Goal: Task Accomplishment & Management: Manage account settings

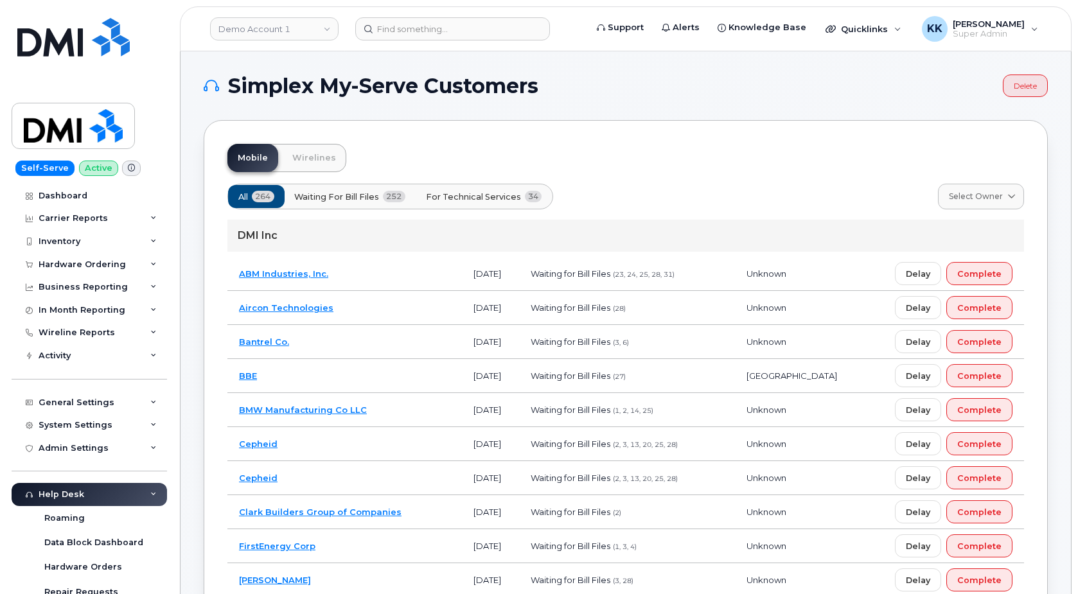
click at [506, 190] on button "For Technical Services 34" at bounding box center [484, 196] width 138 height 23
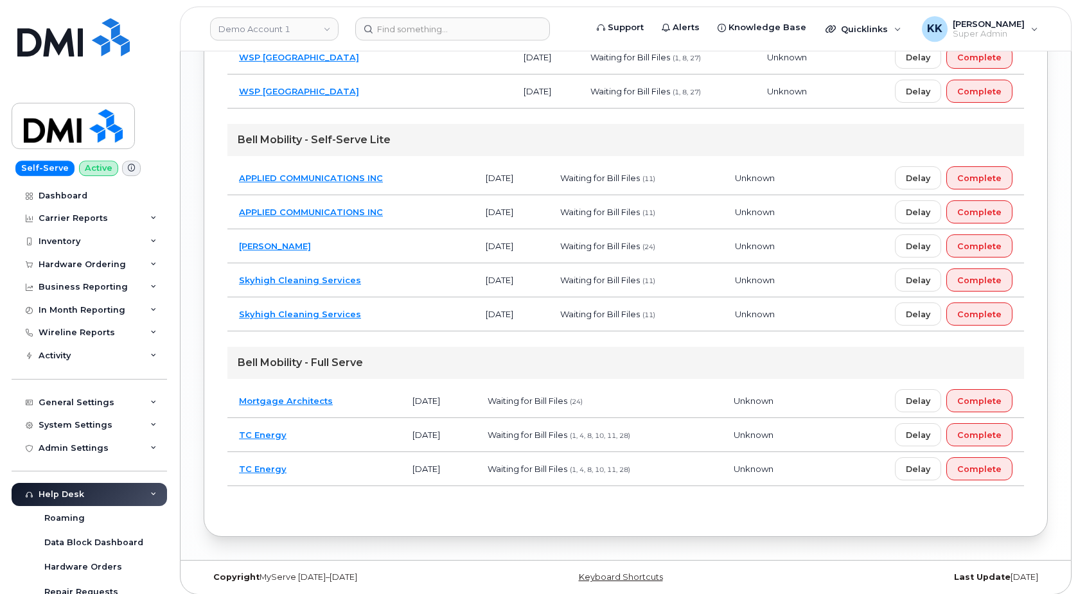
scroll to position [1146, 0]
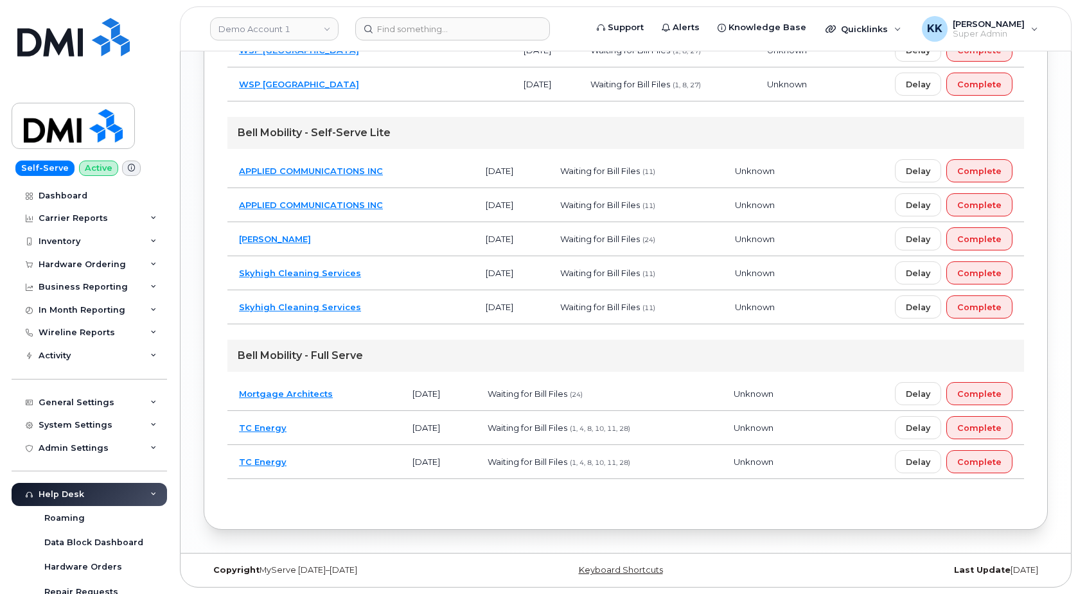
click at [371, 393] on td "Mortgage Architects" at bounding box center [313, 394] width 173 height 34
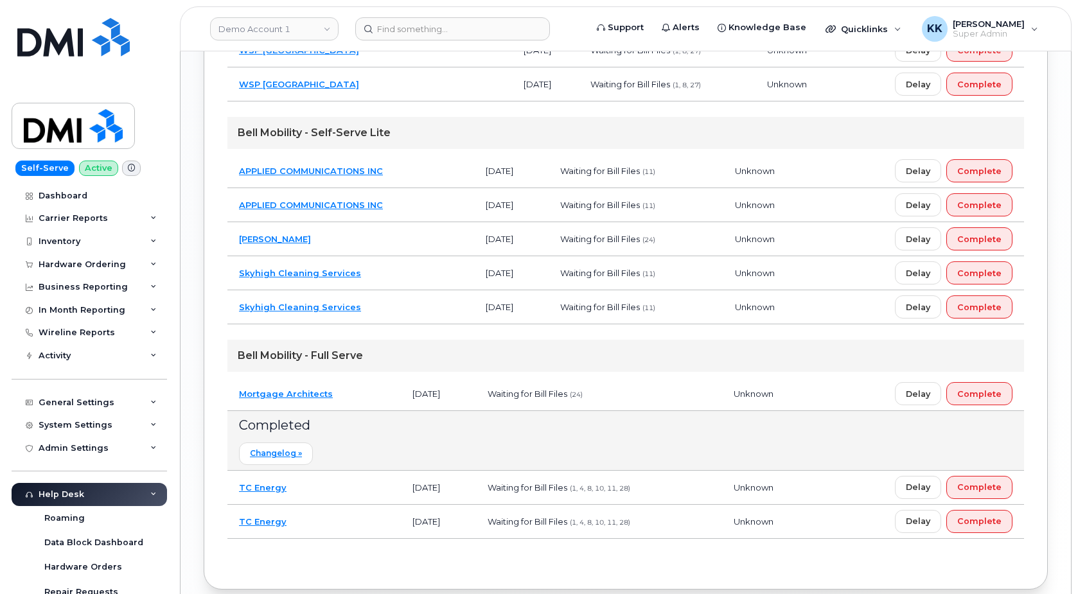
click at [373, 391] on td "Mortgage Architects" at bounding box center [313, 394] width 173 height 34
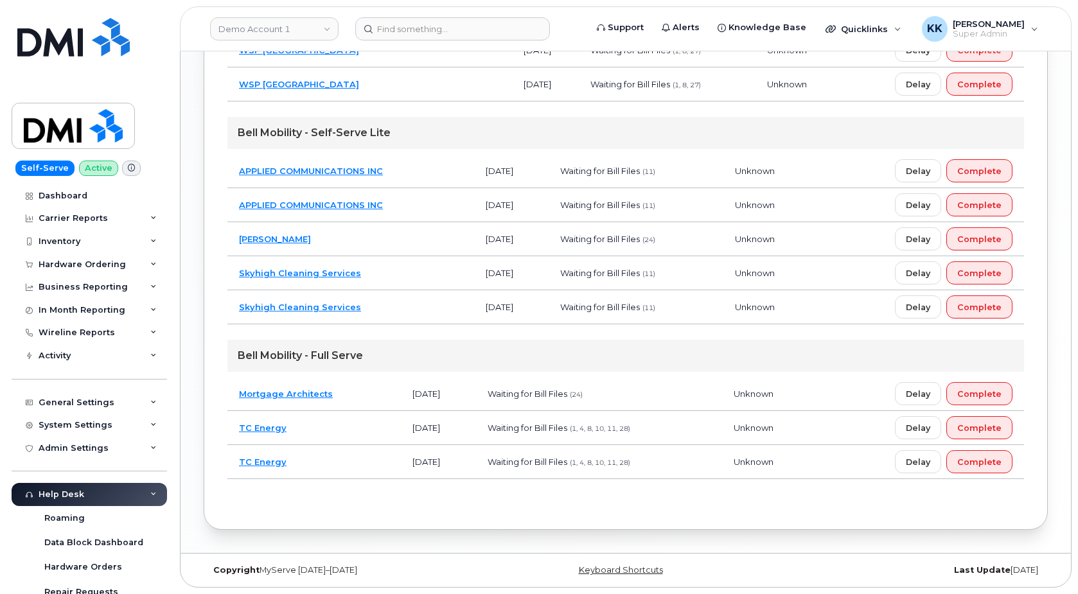
click at [385, 242] on td "Sable Villeneuve" at bounding box center [350, 239] width 247 height 34
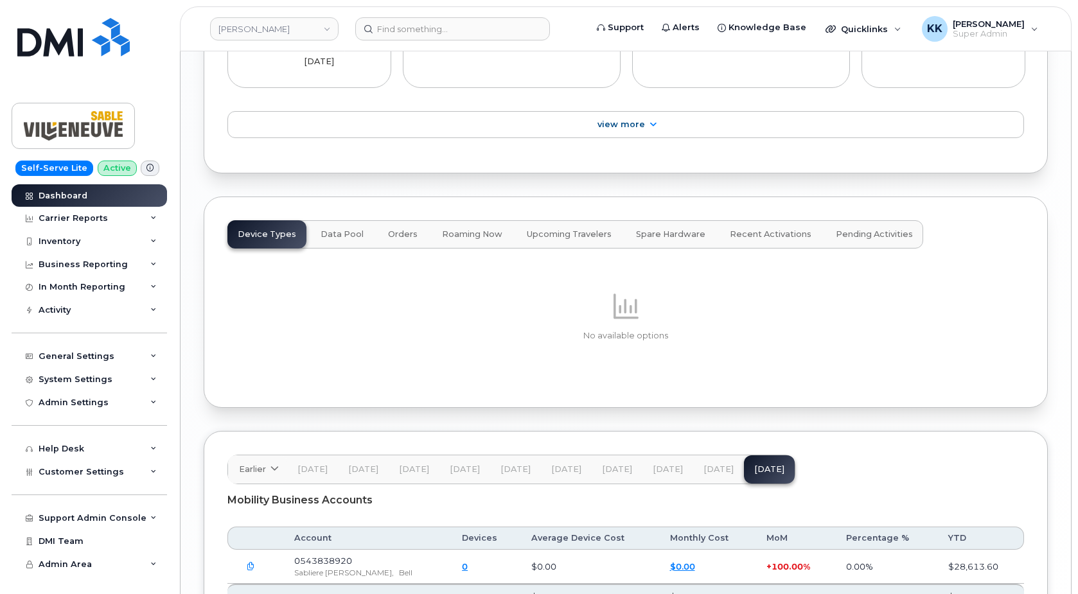
scroll to position [1696, 0]
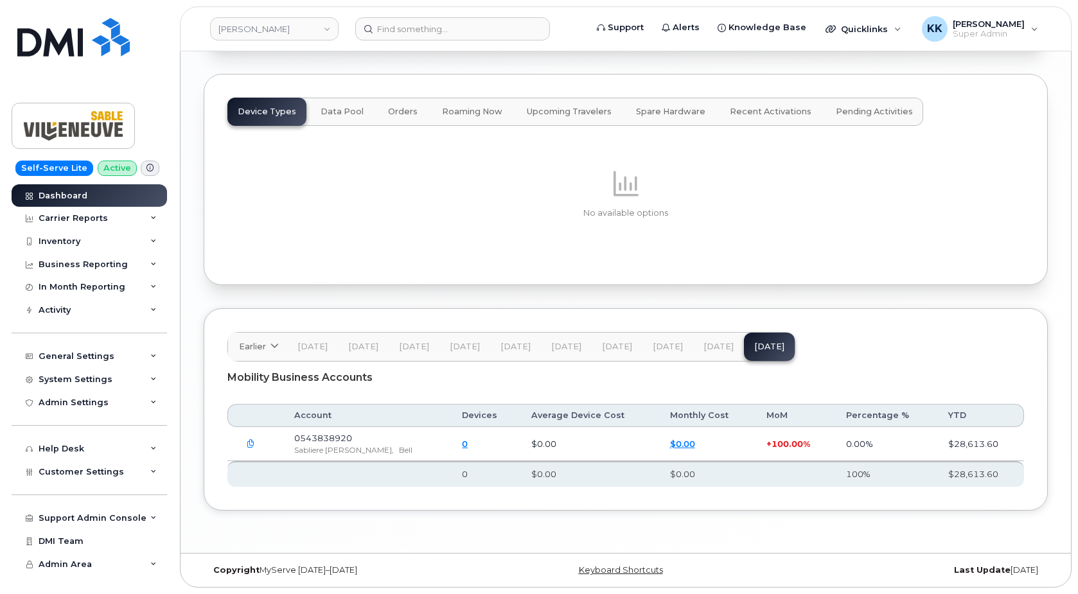
click at [703, 346] on span "[DATE]" at bounding box center [718, 347] width 30 height 10
click at [759, 344] on span "[DATE]" at bounding box center [769, 347] width 30 height 10
click at [247, 443] on icon "button" at bounding box center [251, 444] width 8 height 8
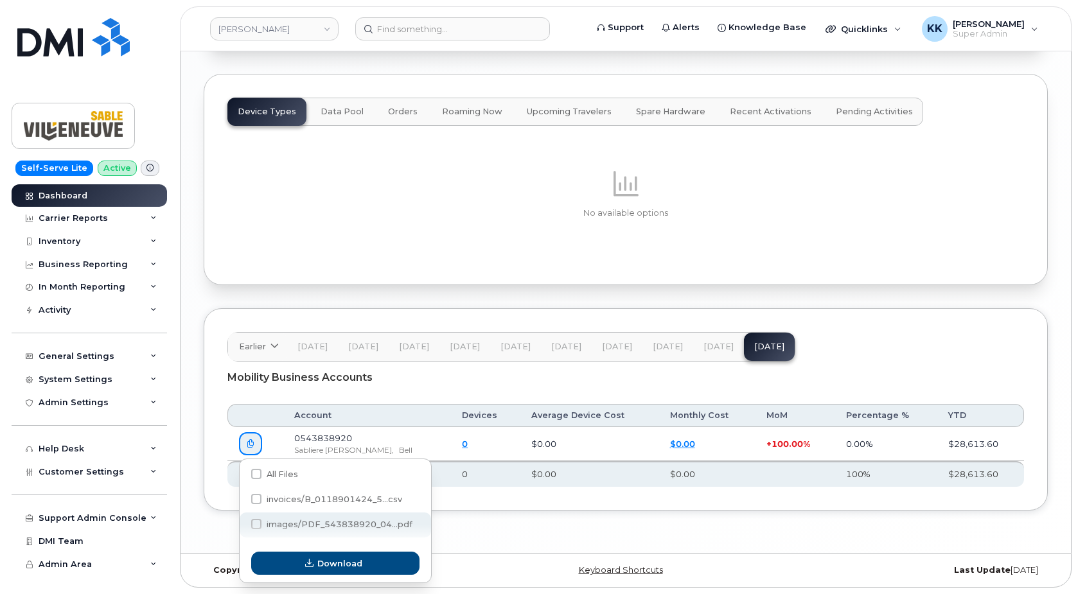
click at [353, 520] on span "images/PDF_543838920_04...pdf" at bounding box center [340, 525] width 146 height 10
click at [242, 522] on input "images/PDF_543838920_04...pdf" at bounding box center [239, 525] width 6 height 6
checkbox input "true"
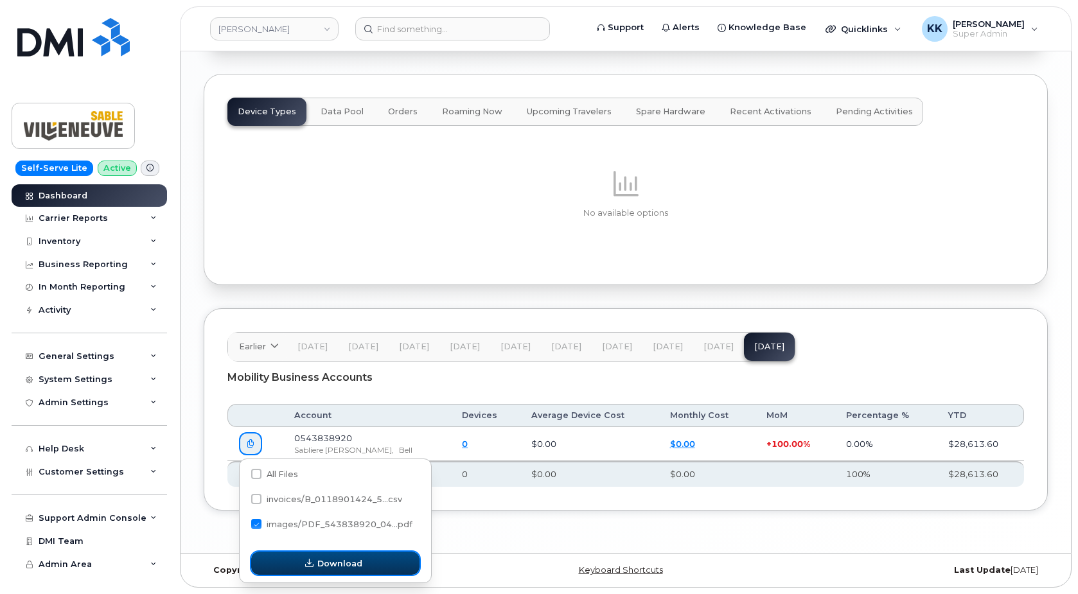
click at [348, 570] on button "Download" at bounding box center [335, 563] width 168 height 23
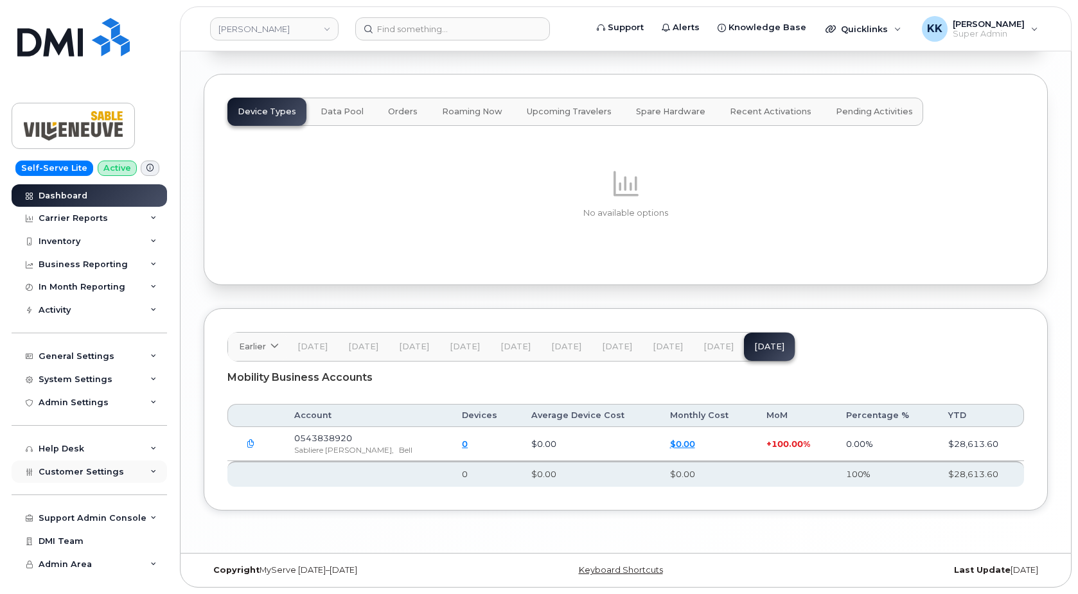
click at [110, 468] on span "Customer Settings" at bounding box center [81, 472] width 85 height 10
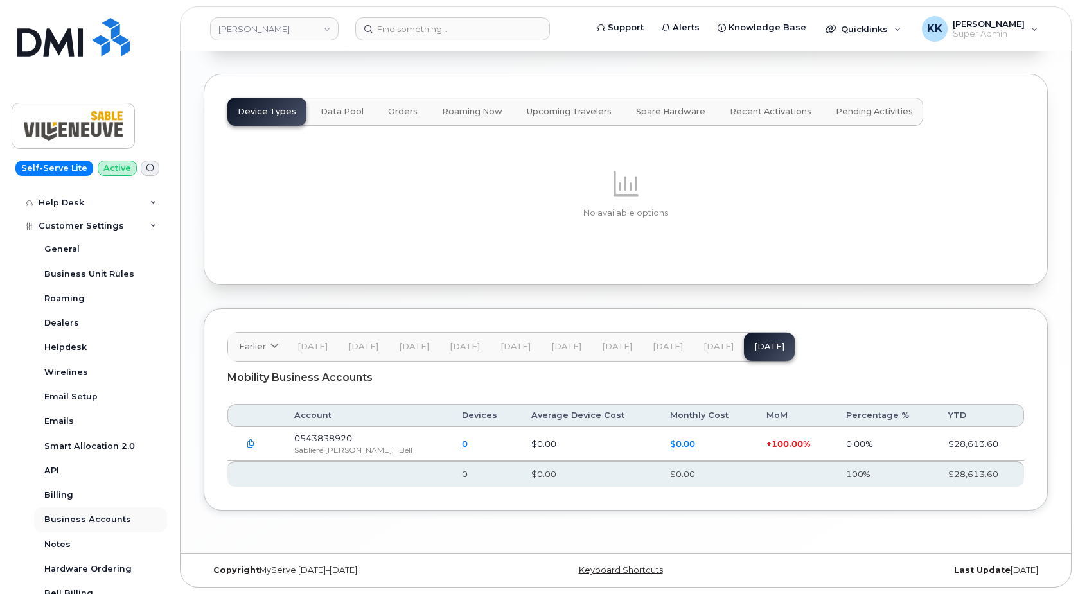
scroll to position [247, 0]
click at [102, 517] on div "Business Accounts" at bounding box center [87, 519] width 87 height 12
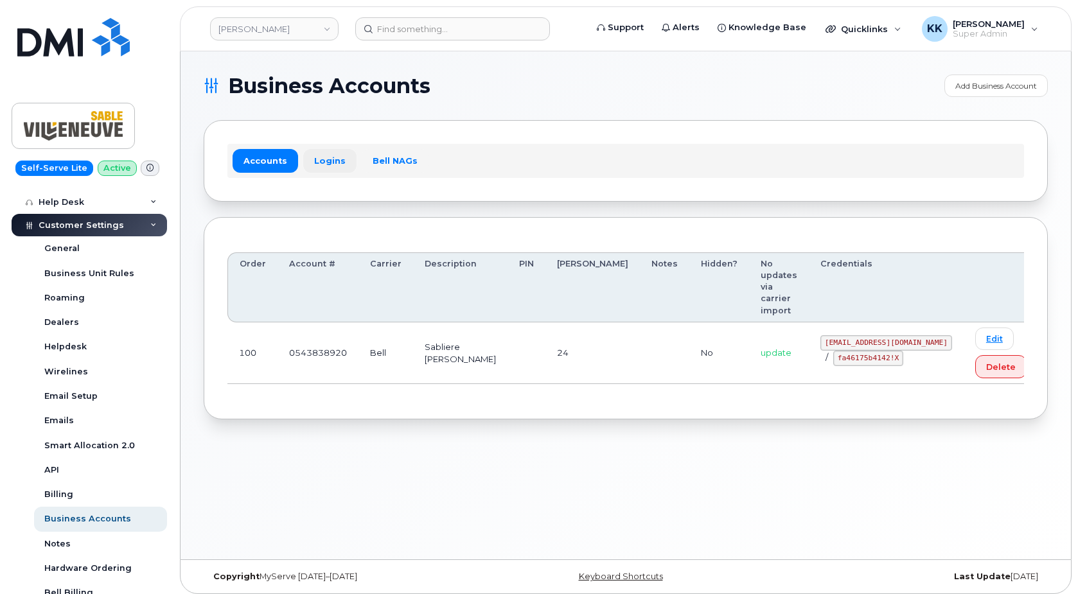
click at [337, 155] on link "Logins" at bounding box center [329, 160] width 53 height 23
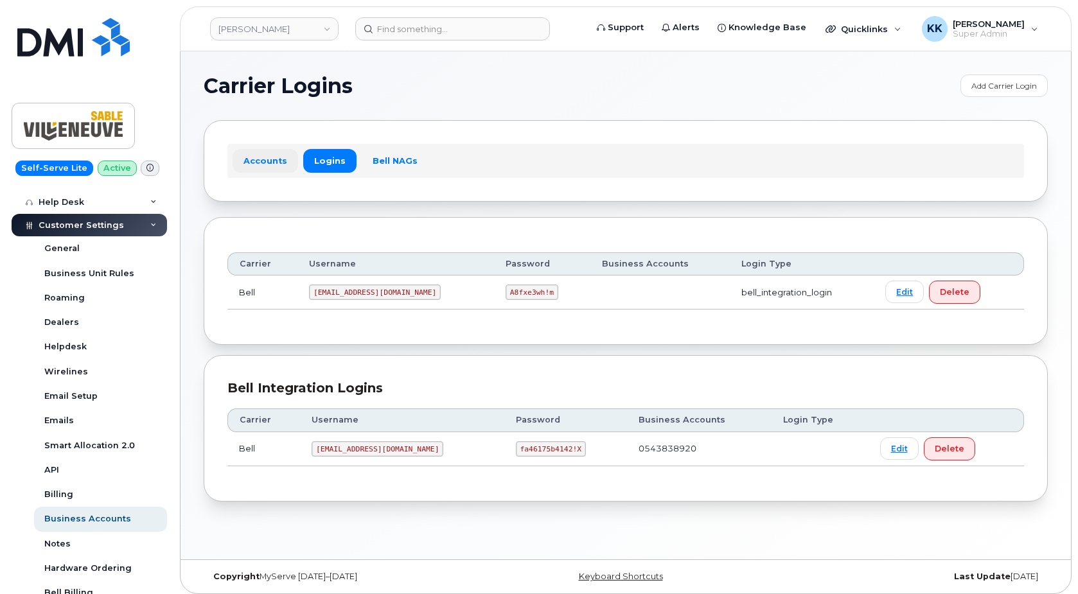
click at [272, 160] on link "Accounts" at bounding box center [266, 160] width 66 height 23
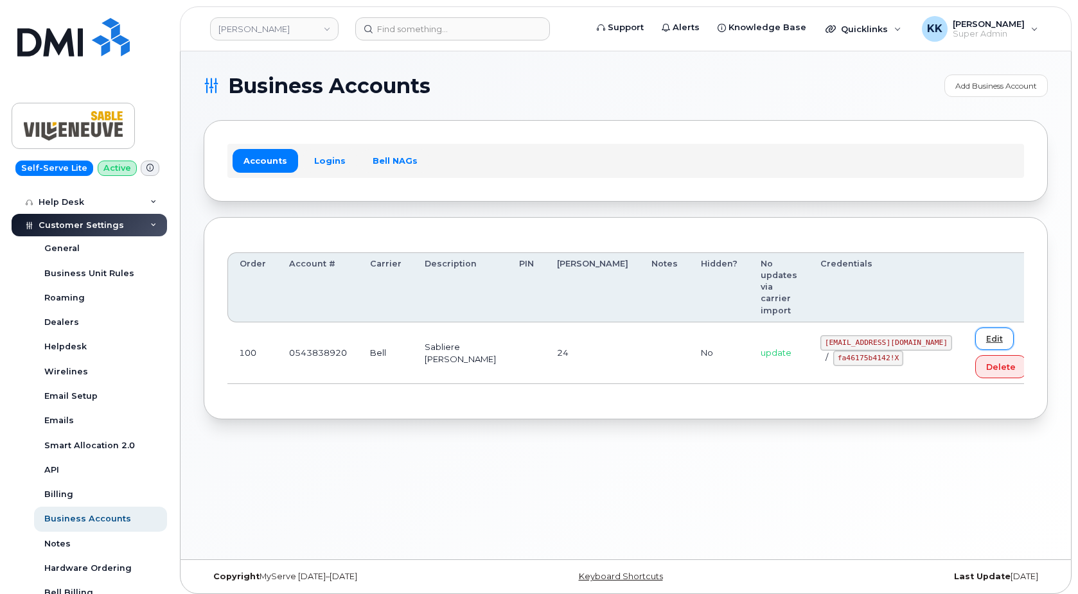
click at [975, 328] on link "Edit" at bounding box center [994, 339] width 39 height 22
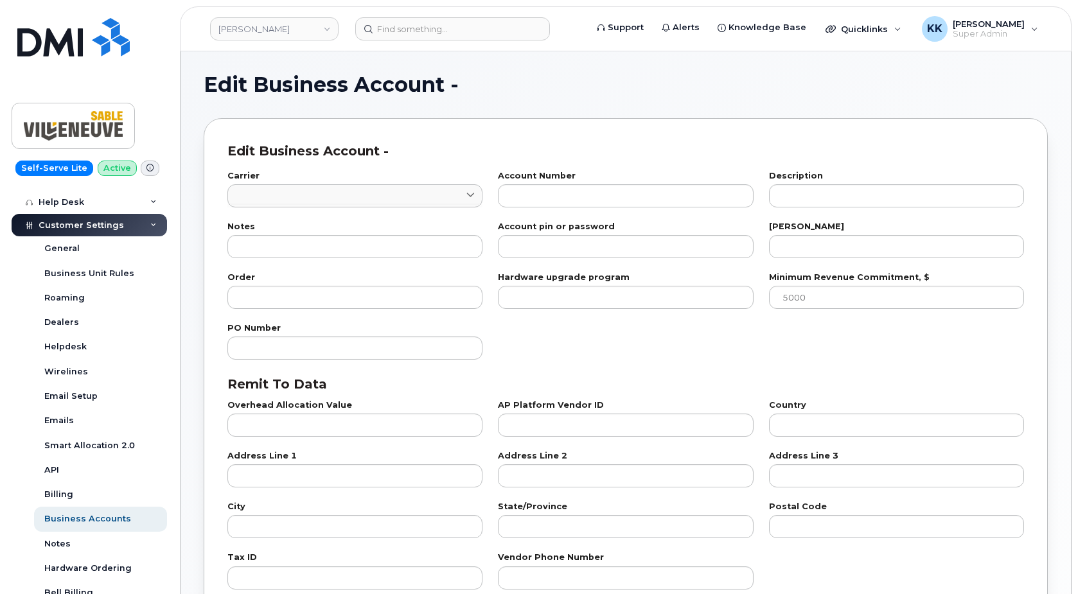
select select "1594"
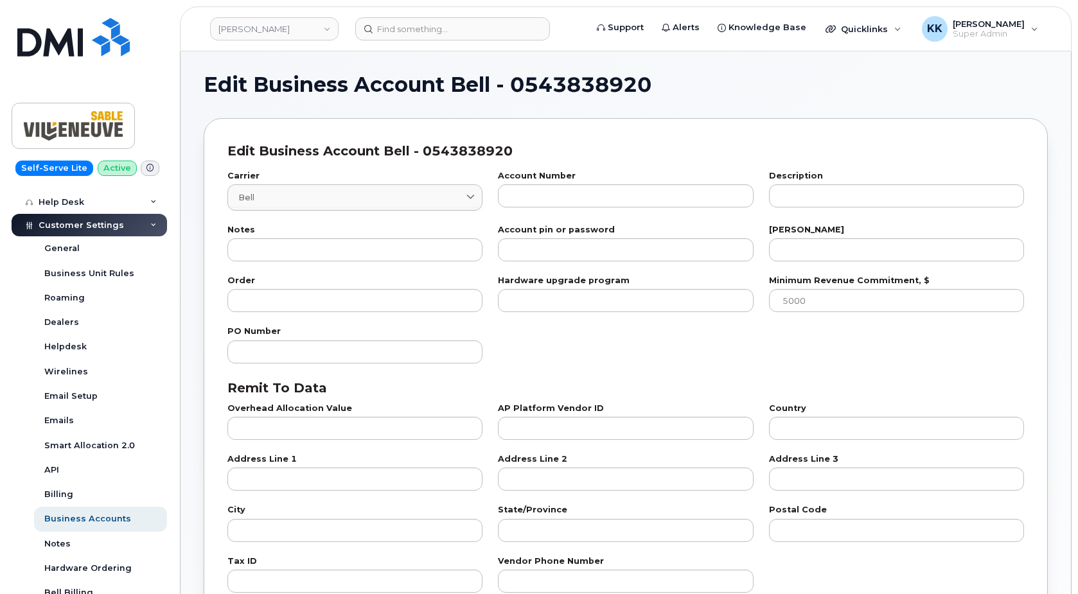
type input "1"
type input "0543838920"
type input "Sabliere Jean Villeneuve"
type input "24"
type input "100"
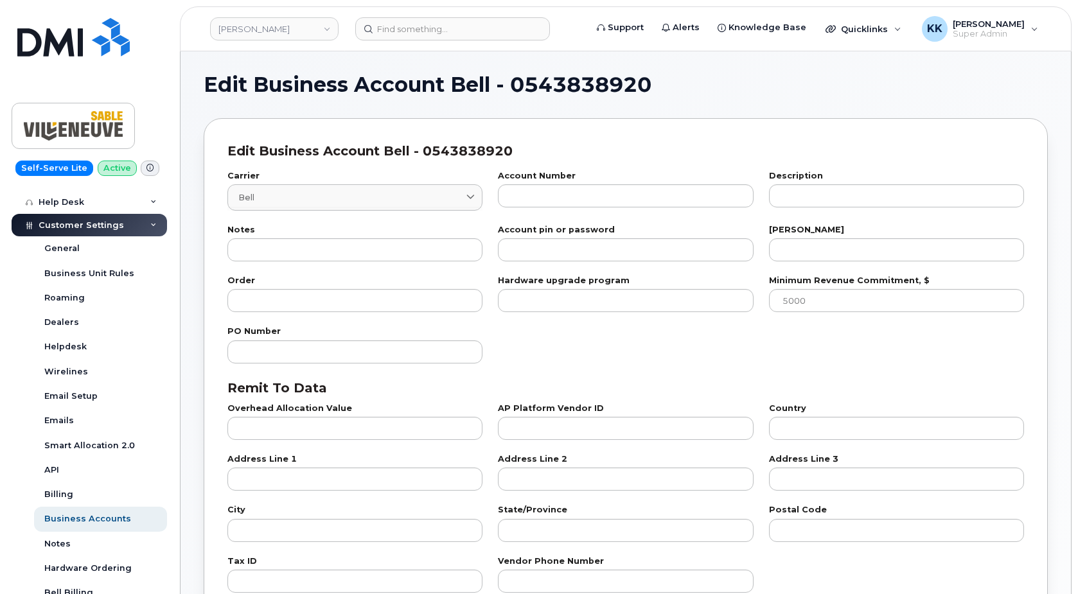
checkbox input "true"
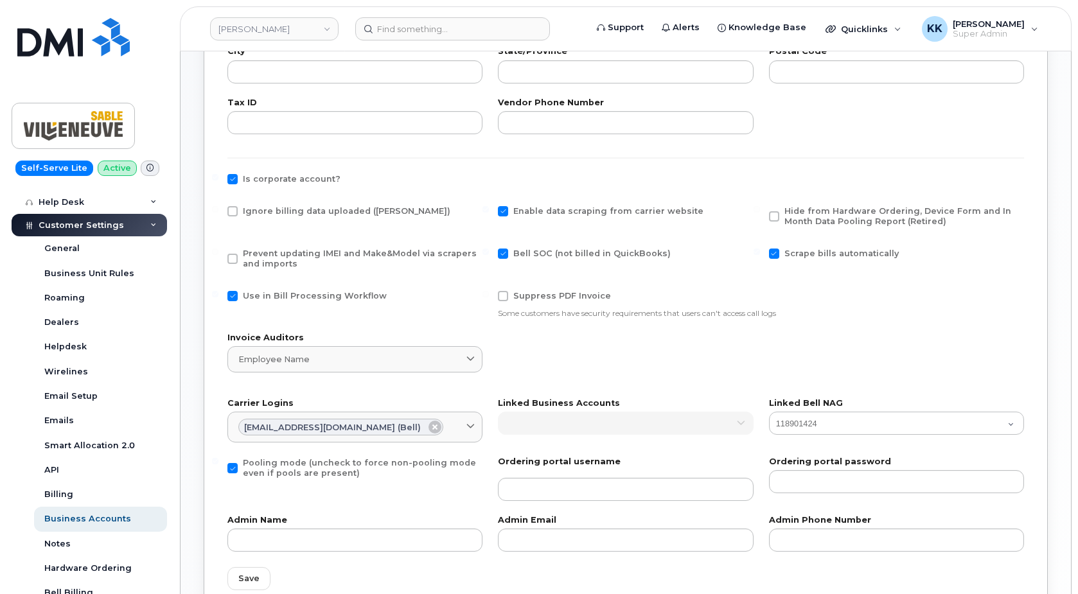
click at [284, 209] on span "Ignore billing data uploaded (Bill Parser)" at bounding box center [347, 211] width 208 height 10
click at [218, 209] on input "Ignore billing data uploaded (Bill Parser)" at bounding box center [215, 209] width 6 height 6
checkbox input "true"
click at [287, 256] on span "Prevent updating IMEI and Make&Model via scrapers and imports" at bounding box center [360, 259] width 234 height 20
click at [218, 255] on input "Prevent updating IMEI and Make&Model via scrapers and imports" at bounding box center [215, 252] width 6 height 6
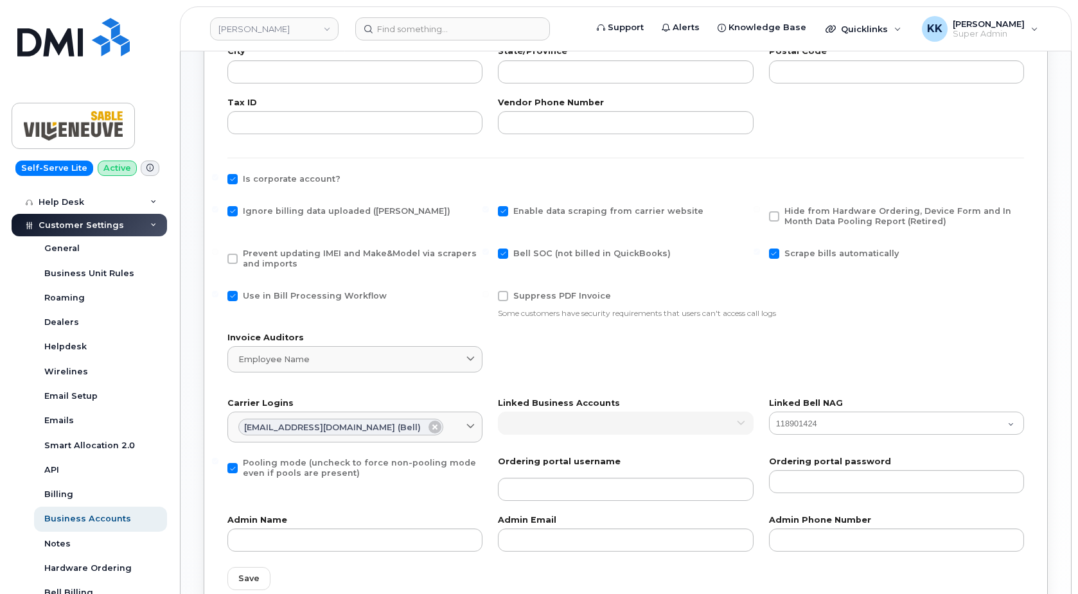
checkbox input "true"
click at [815, 216] on span "Hide from Hardware Ordering, Device Form and In Month Data Pooling Report (Reti…" at bounding box center [902, 216] width 236 height 21
click at [760, 213] on input "Hide from Hardware Ordering, Device Form and In Month Data Pooling Report (Reti…" at bounding box center [757, 209] width 6 height 6
checkbox input "true"
click at [287, 296] on span "Use in Bill Processing Workflow" at bounding box center [315, 296] width 144 height 10
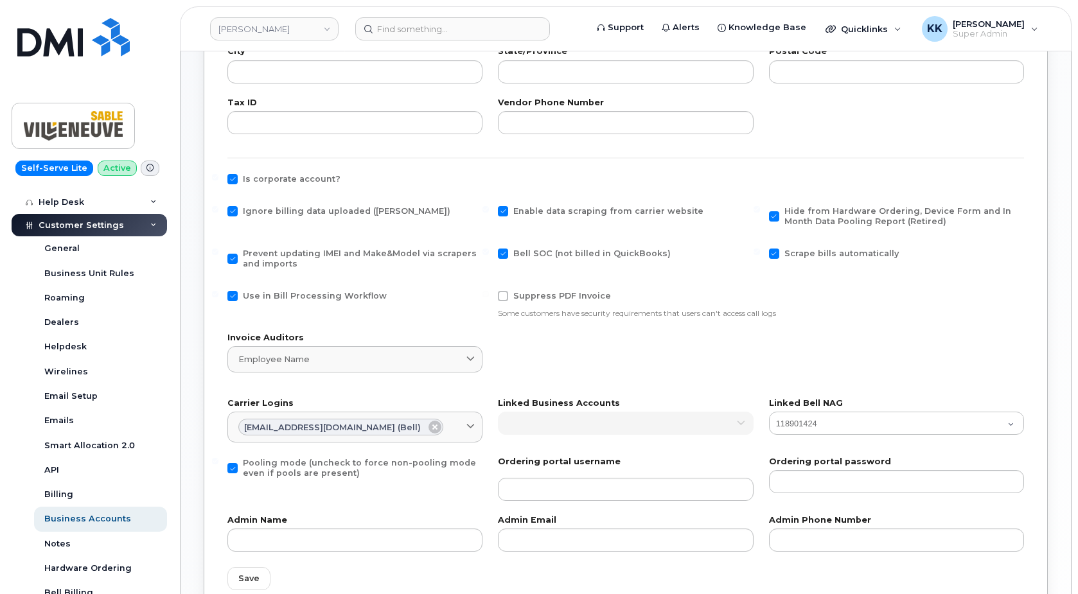
click at [218, 296] on input "Use in Bill Processing Workflow" at bounding box center [215, 294] width 6 height 6
checkbox input "false"
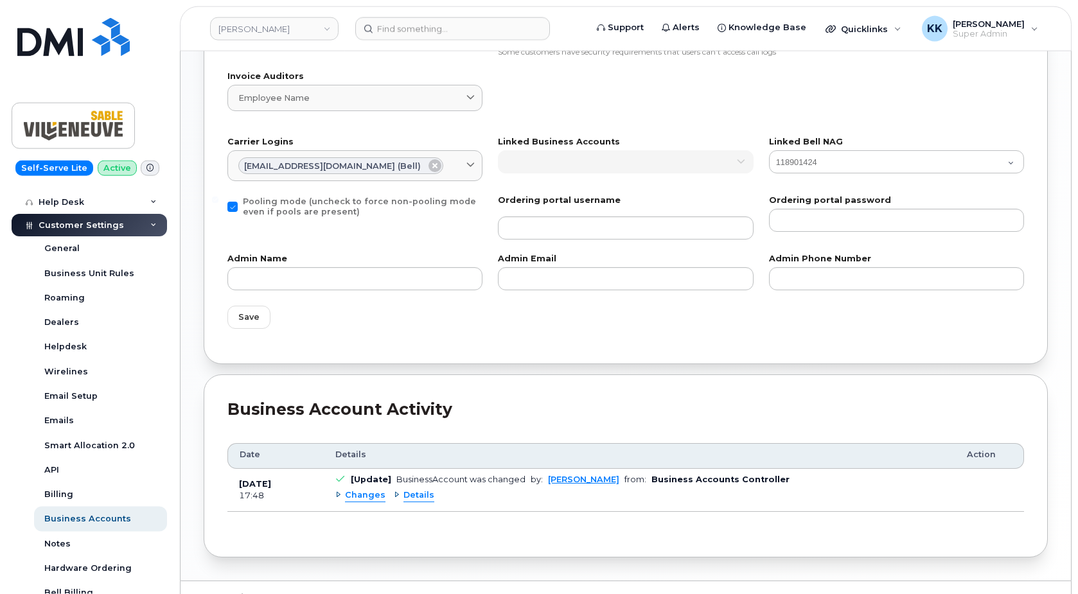
scroll to position [721, 0]
click at [250, 326] on button "Save" at bounding box center [248, 316] width 43 height 23
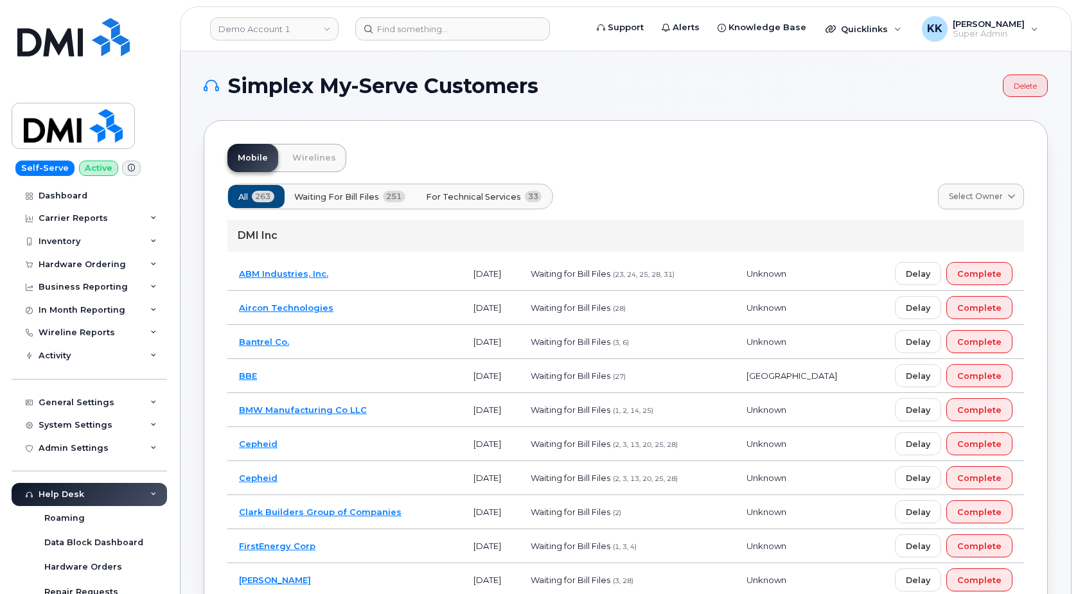
click at [474, 197] on span "For Technical Services" at bounding box center [473, 197] width 95 height 12
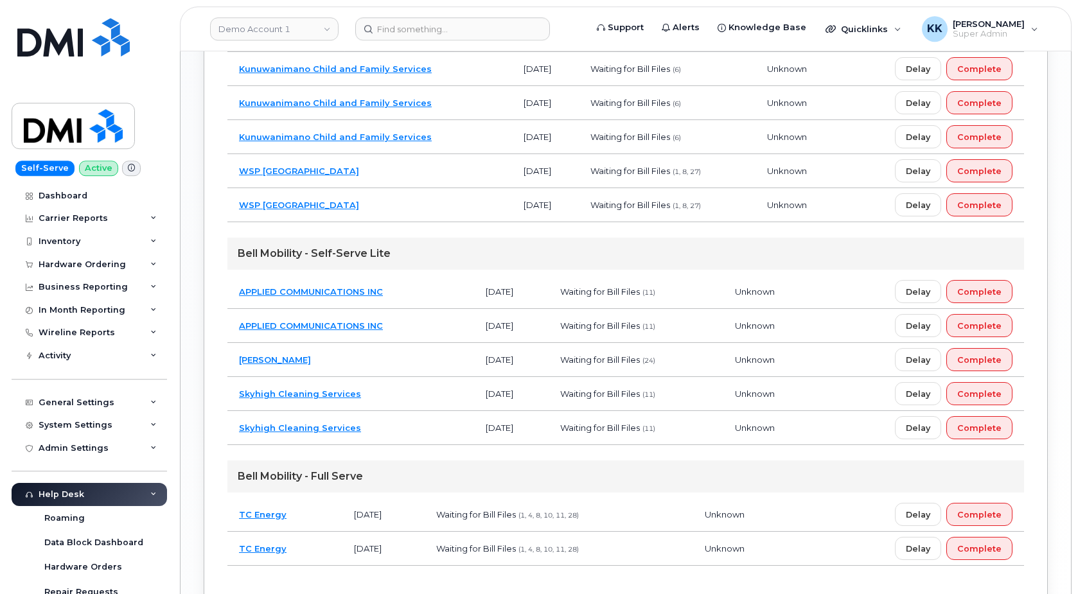
scroll to position [1048, 0]
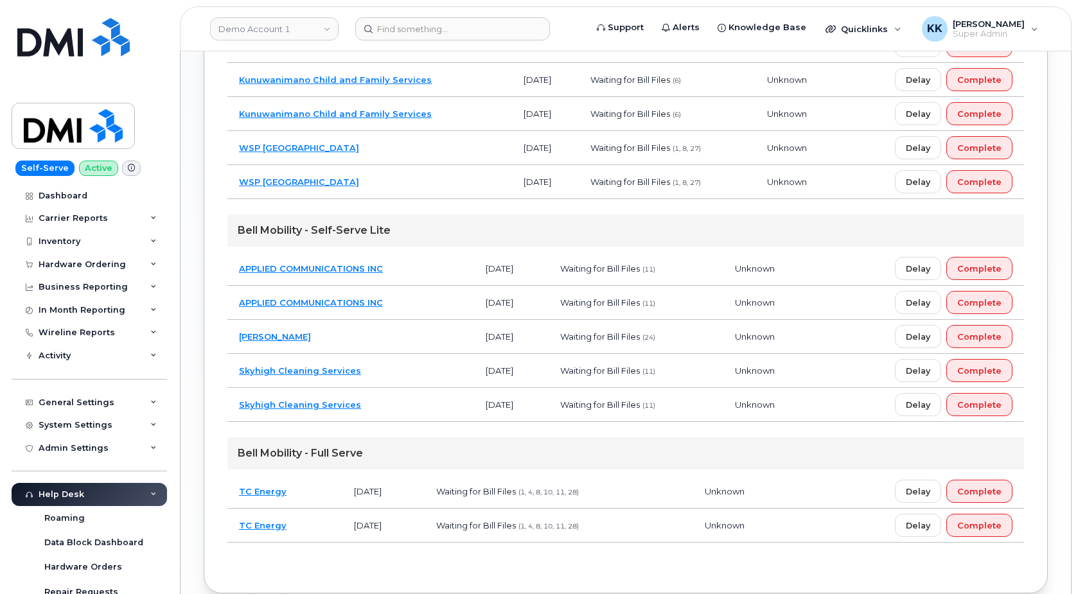
click at [398, 336] on td "Sable Villeneuve" at bounding box center [350, 337] width 247 height 34
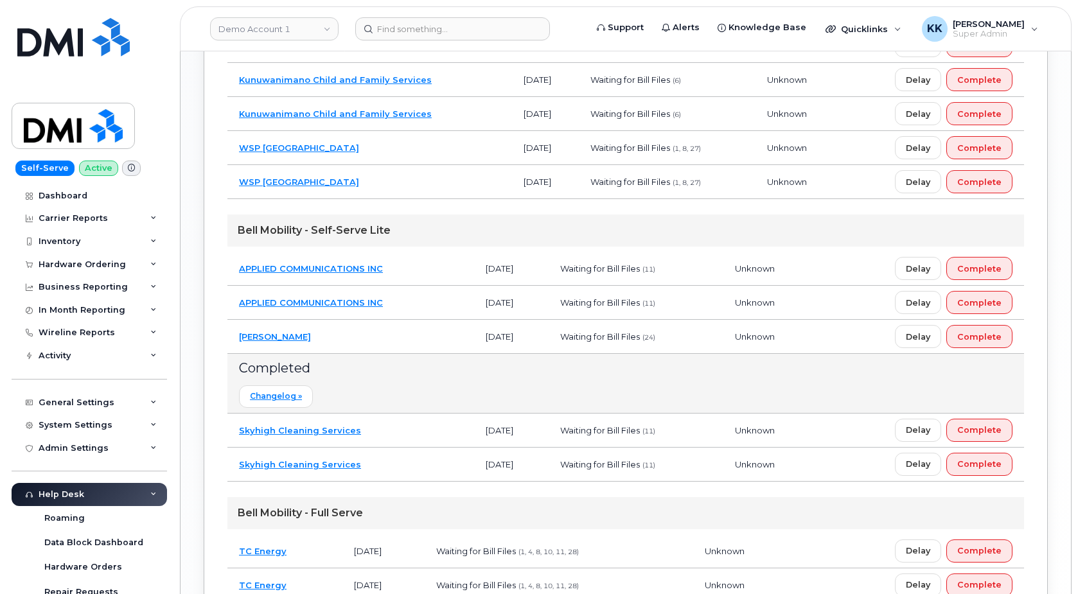
click at [400, 336] on td "Sable Villeneuve" at bounding box center [350, 337] width 247 height 34
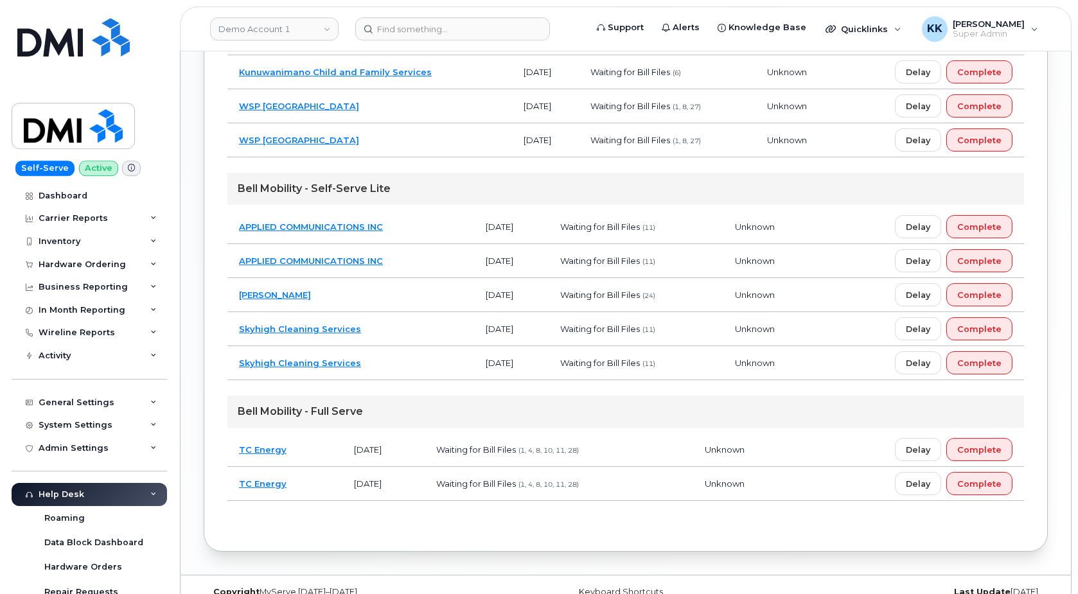
scroll to position [1112, 0]
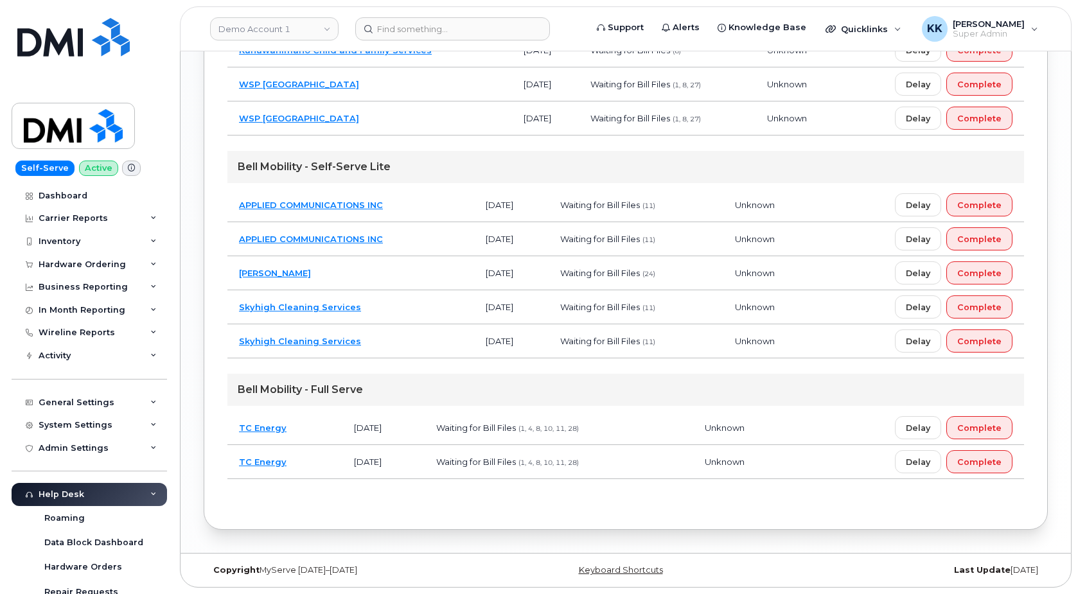
click at [317, 428] on td "TC Energy" at bounding box center [284, 428] width 115 height 34
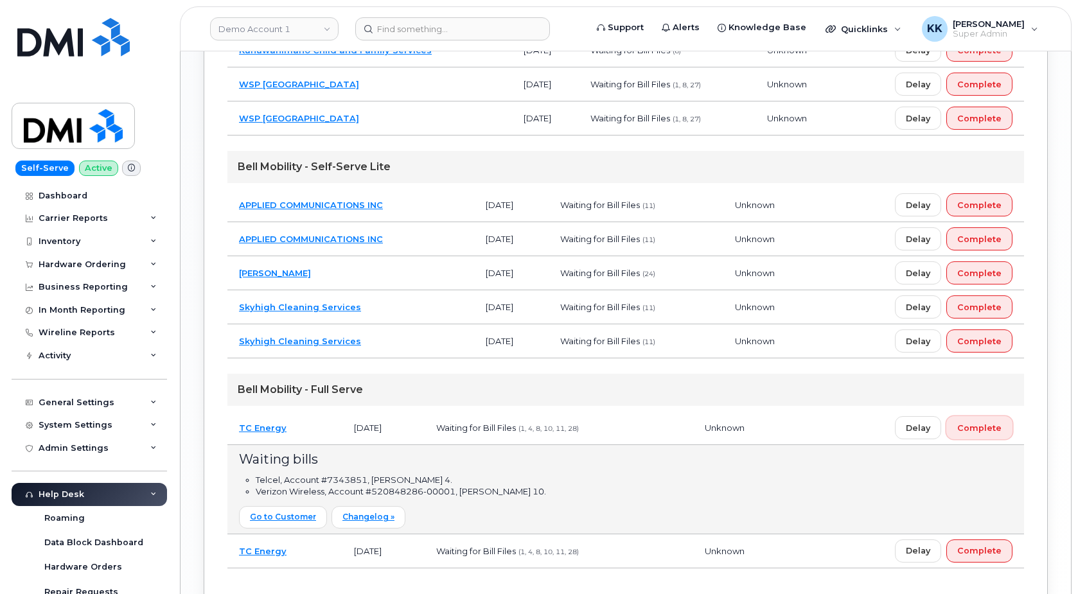
click at [976, 423] on span "Complete" at bounding box center [979, 428] width 44 height 12
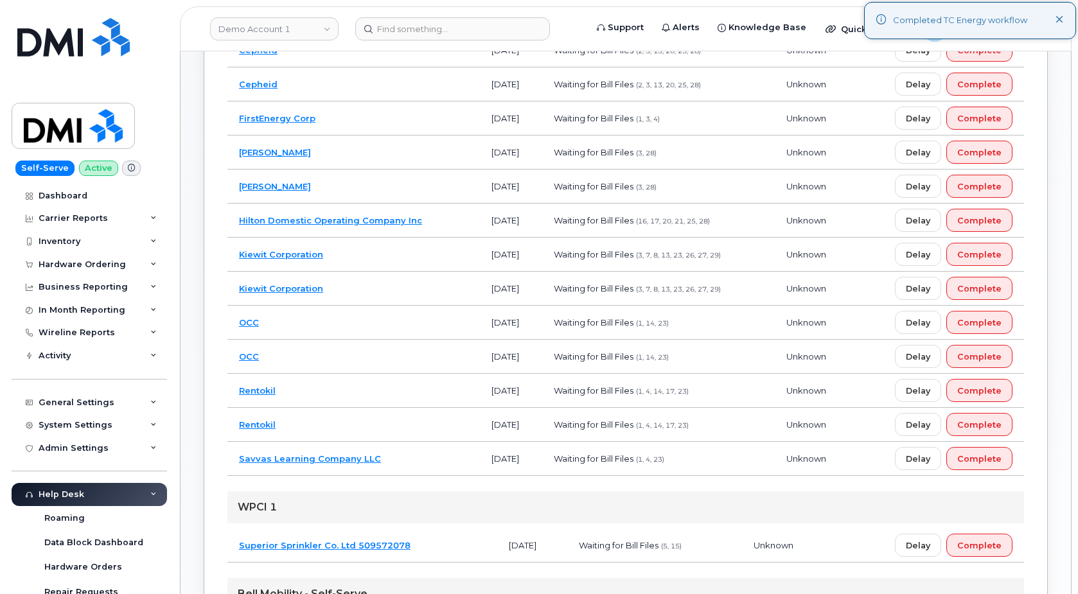
scroll to position [226, 0]
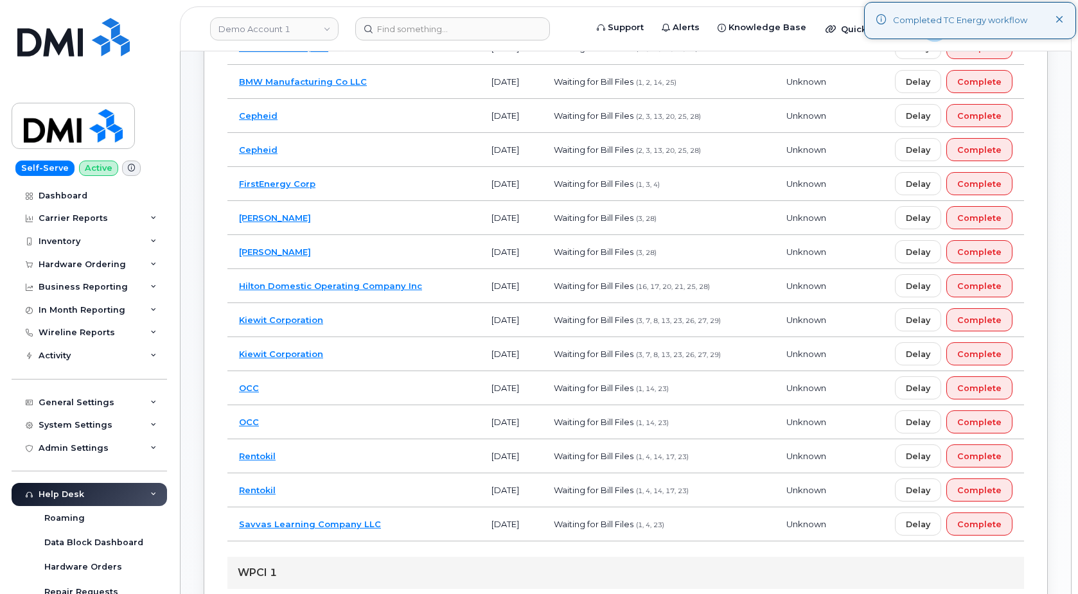
click at [383, 319] on td "Kiewit Corporation" at bounding box center [353, 320] width 252 height 34
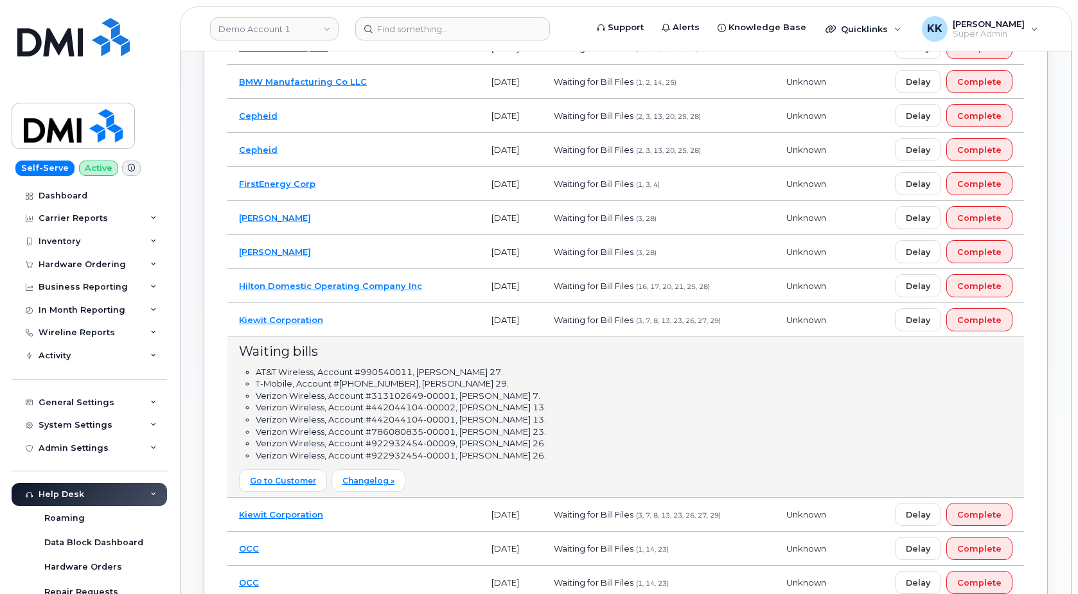
click at [672, 367] on li "AT&T Wireless, Account #990540011, bill day 27." at bounding box center [634, 372] width 757 height 12
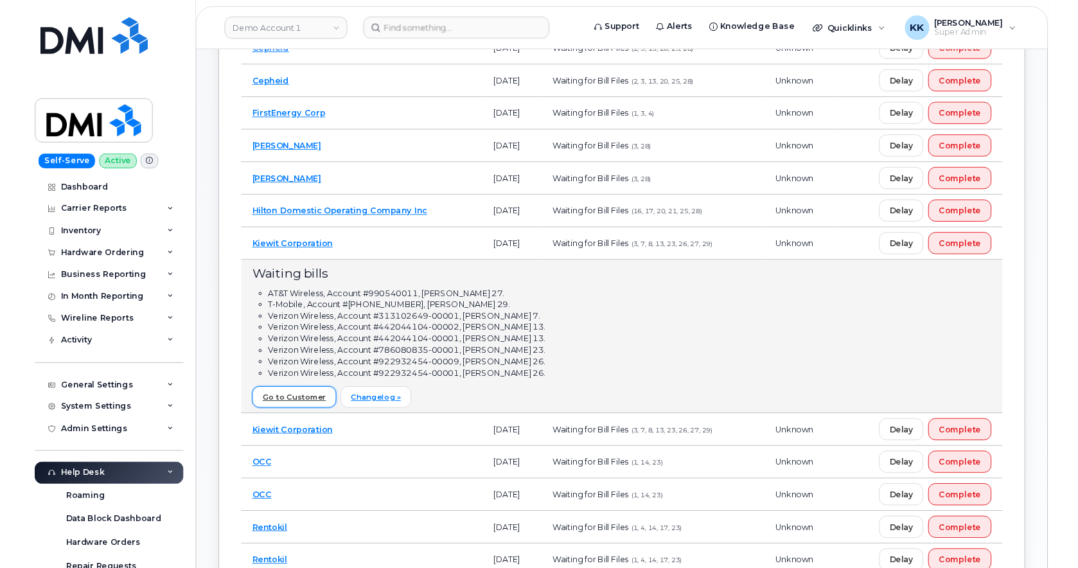
scroll to position [0, 0]
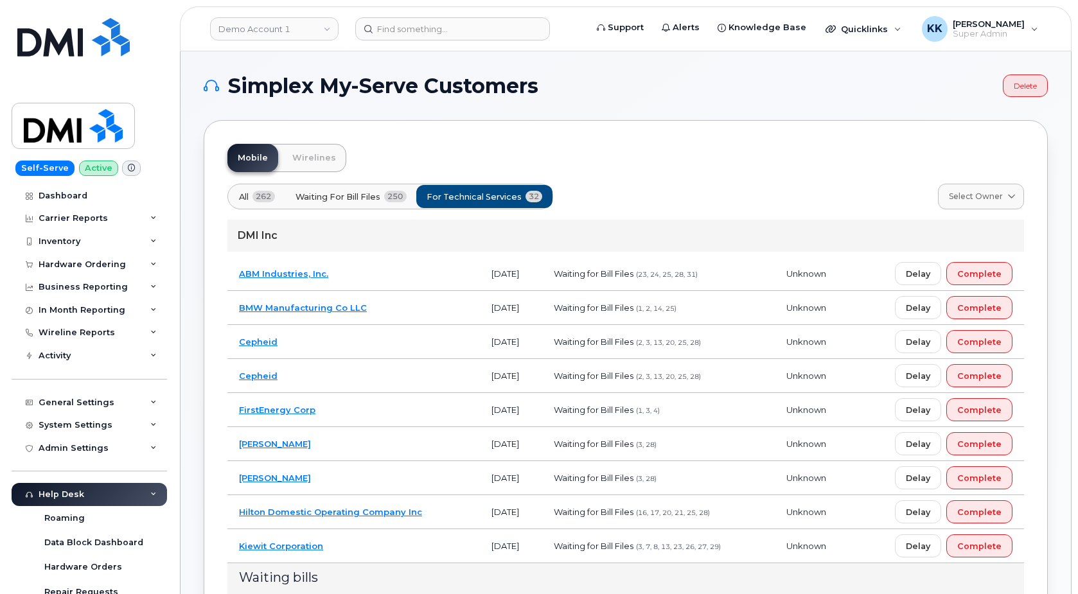
click at [238, 198] on button "All 262" at bounding box center [257, 196] width 58 height 23
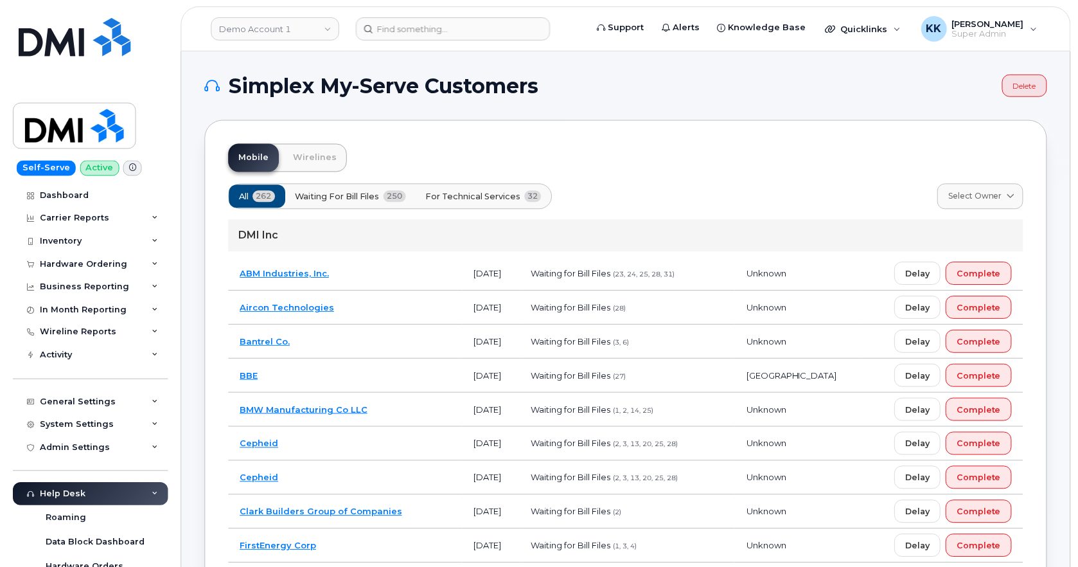
scroll to position [500, 0]
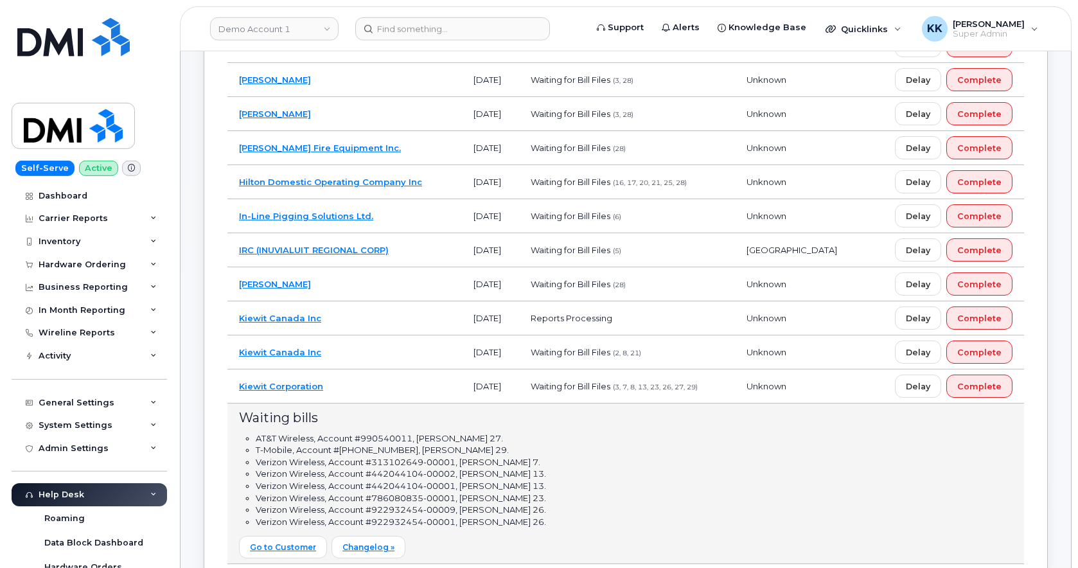
click at [335, 288] on td "[PERSON_NAME]" at bounding box center [344, 284] width 234 height 34
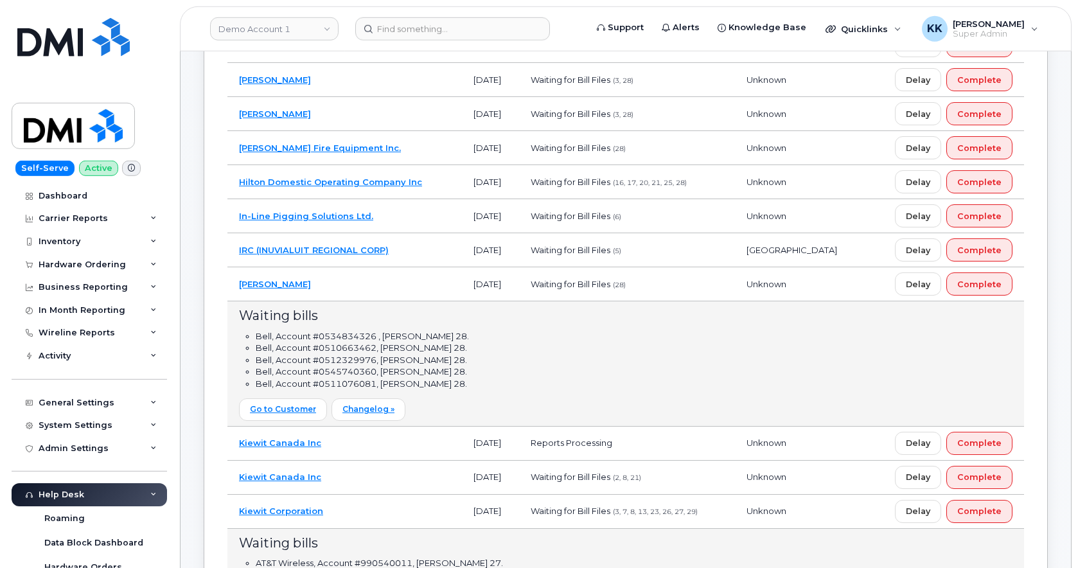
click at [340, 355] on li "Bell, Account #0512329976, bill day 28." at bounding box center [634, 360] width 757 height 12
click at [337, 351] on li "Bell, Account #0510663462, bill day 28." at bounding box center [634, 348] width 757 height 12
click at [337, 351] on li "Bell, Account #0510663462, [PERSON_NAME] 28." at bounding box center [634, 348] width 757 height 12
copy li "0510663462"
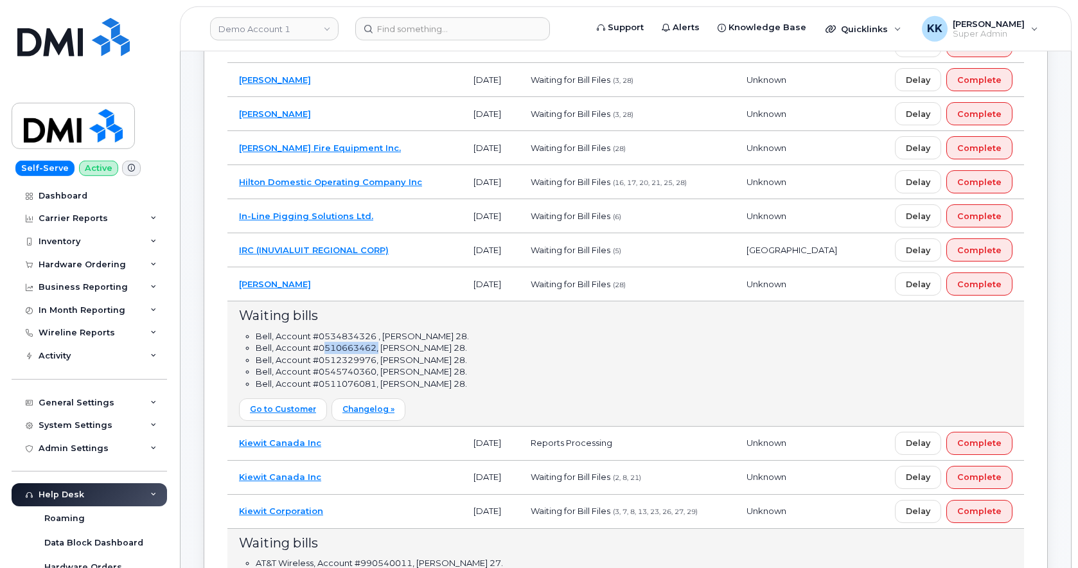
click at [346, 364] on li "Bell, Account #0512329976, [PERSON_NAME] 28." at bounding box center [634, 360] width 757 height 12
click at [345, 362] on li "Bell, Account #0512329976, [PERSON_NAME] 28." at bounding box center [634, 360] width 757 height 12
copy li "0512329976"
click at [344, 366] on li "Bell, Account #0512329976, bill day 28." at bounding box center [634, 360] width 757 height 12
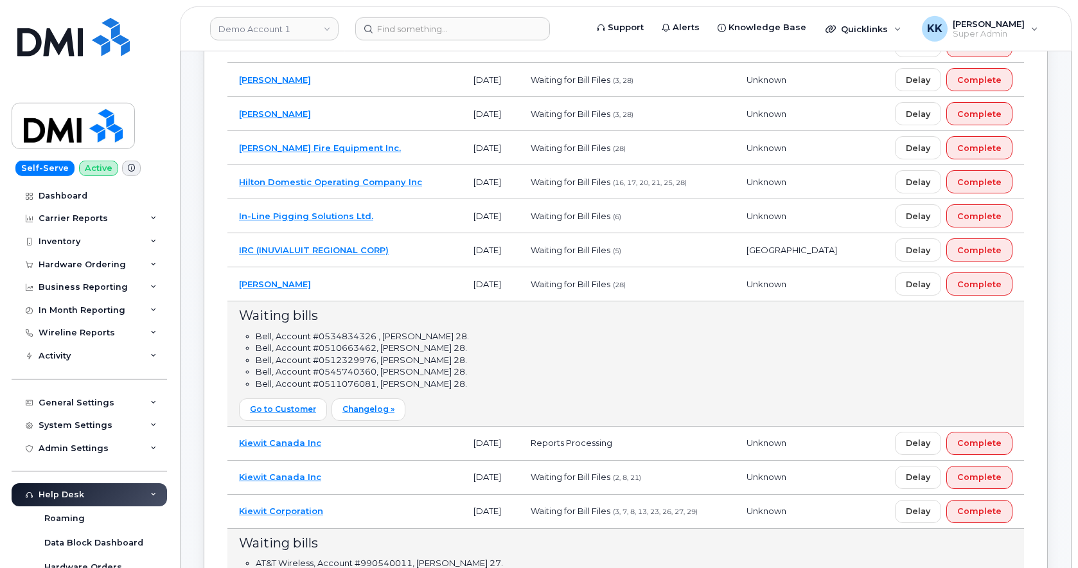
click at [344, 369] on li "Bell, Account #0545740360, bill day 28." at bounding box center [634, 372] width 757 height 12
copy li "0545740360"
click at [355, 386] on li "Bell, Account #0511076081, bill day 28." at bounding box center [634, 384] width 757 height 12
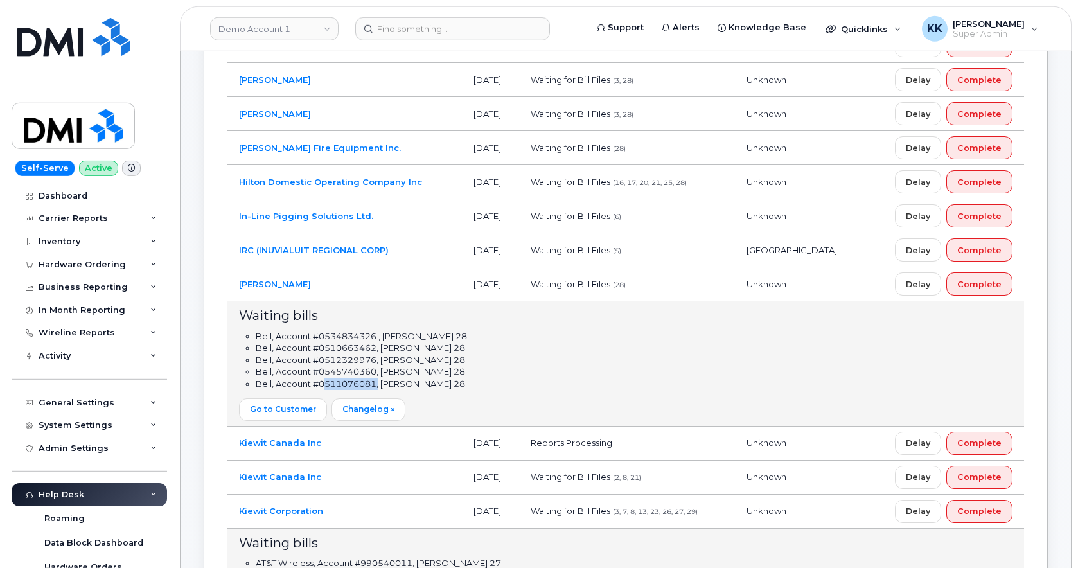
copy li "0511076081"
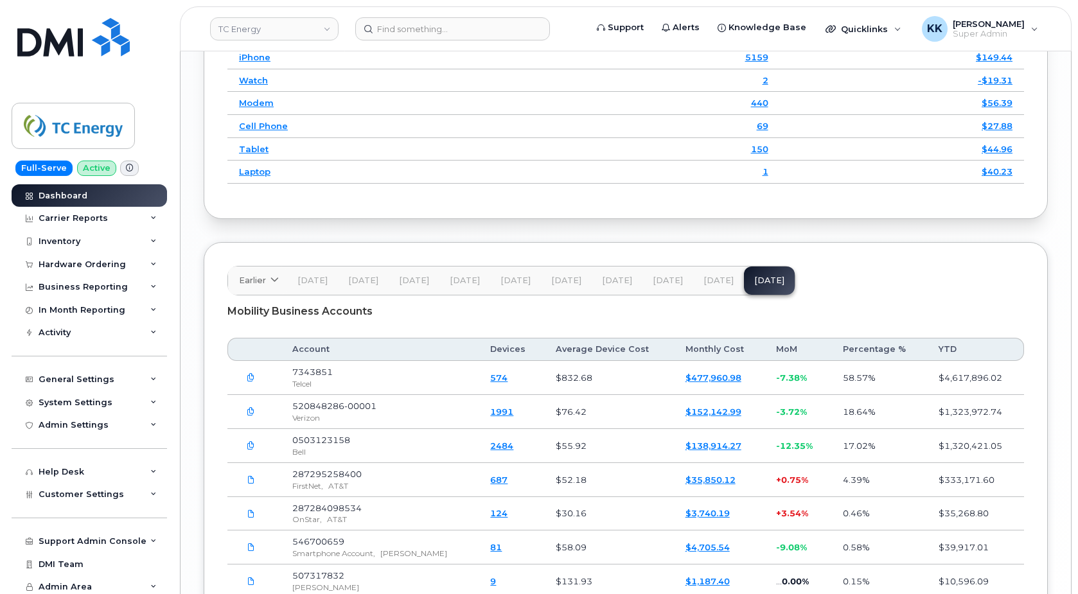
scroll to position [1932, 0]
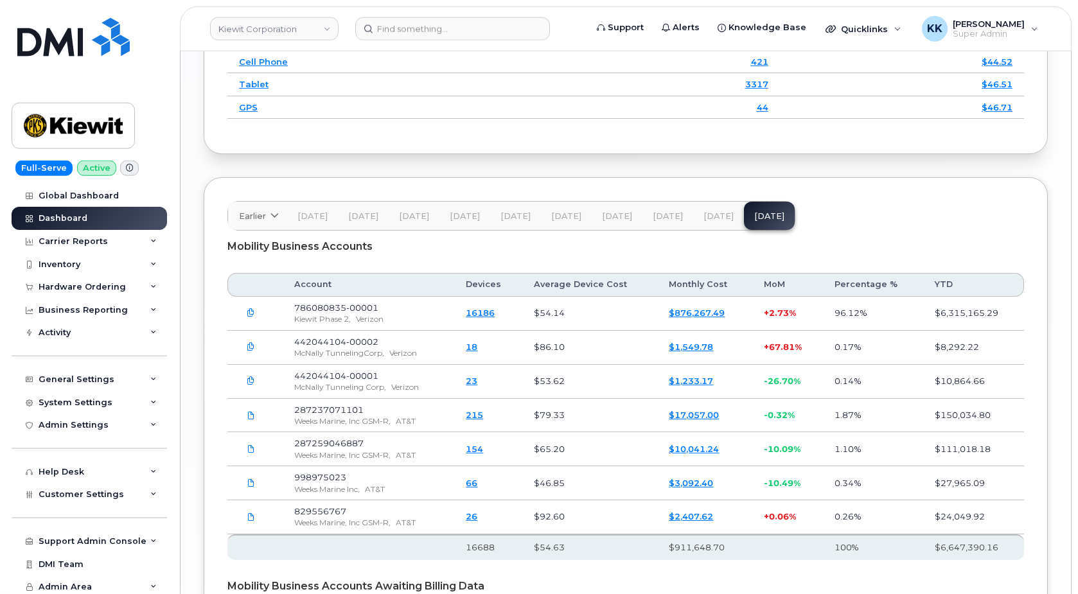
scroll to position [2087, 0]
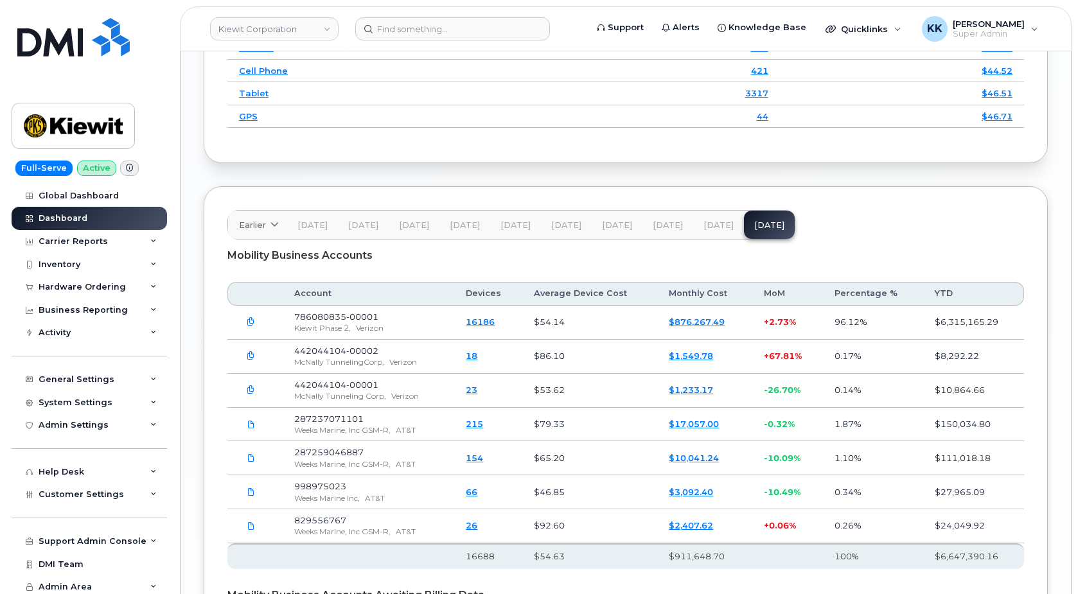
click at [708, 322] on link "$876,267.49" at bounding box center [697, 322] width 56 height 10
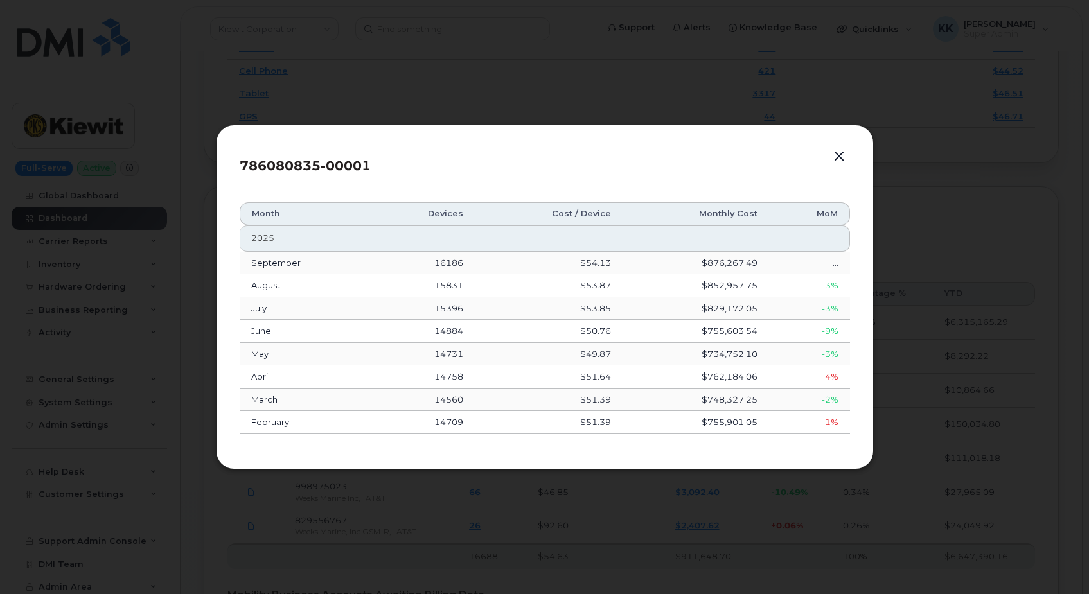
click at [842, 158] on button "button" at bounding box center [838, 157] width 19 height 18
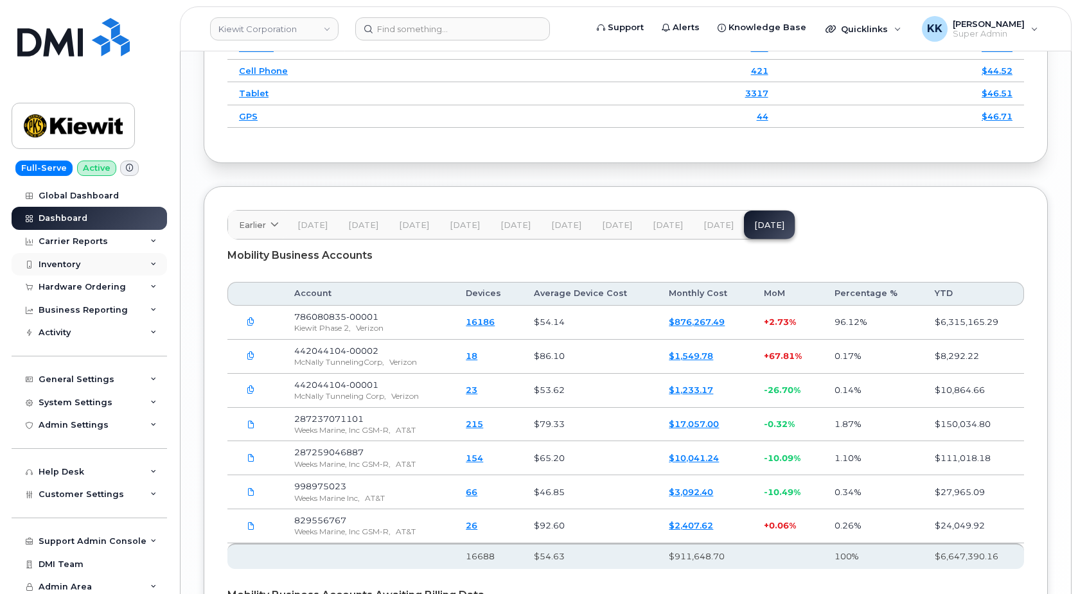
click at [78, 267] on div "Inventory" at bounding box center [60, 265] width 42 height 10
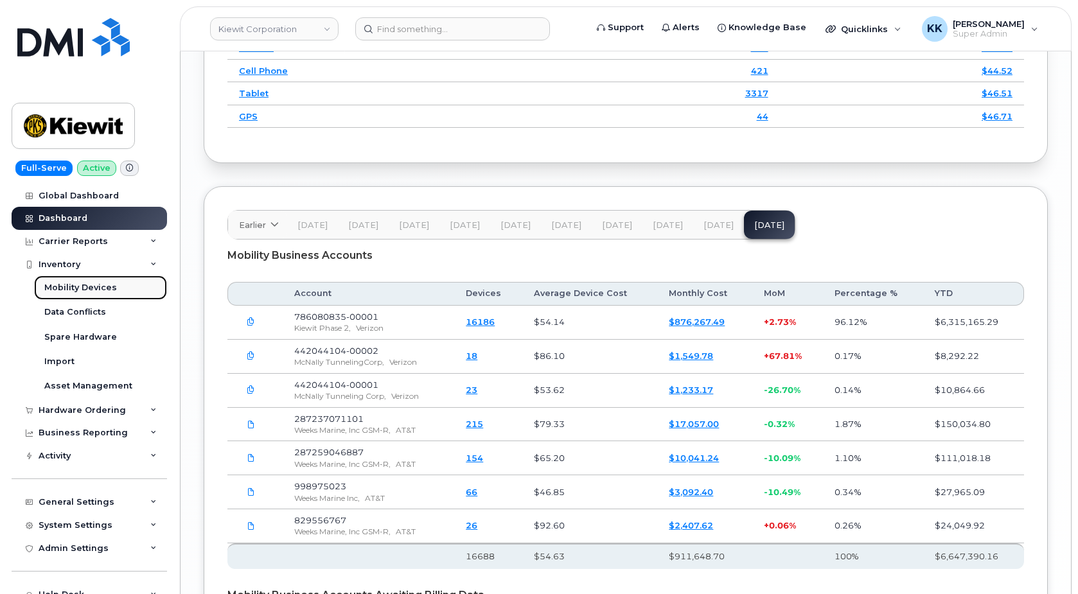
click at [75, 289] on div "Mobility Devices" at bounding box center [80, 288] width 73 height 12
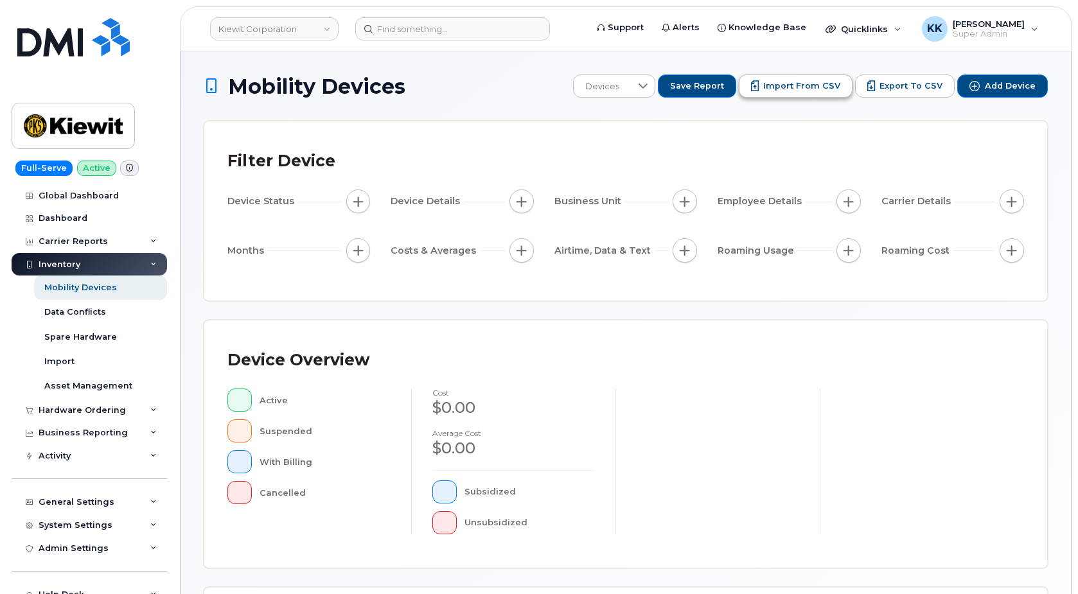
click at [792, 83] on span "Import from CSV" at bounding box center [801, 86] width 77 height 12
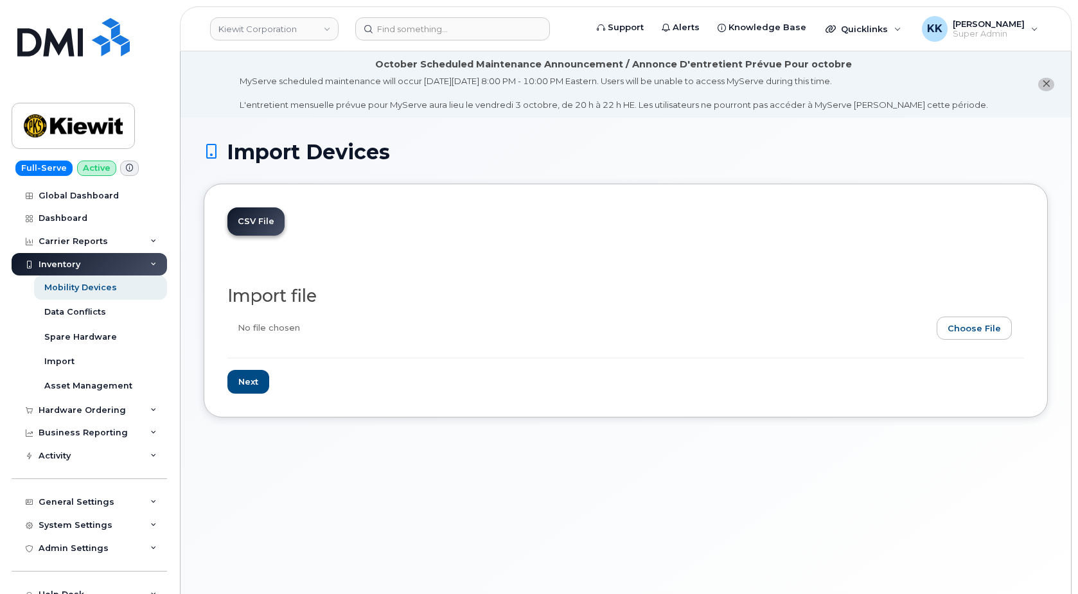
click at [971, 338] on input "file" at bounding box center [620, 332] width 786 height 30
type input "C:\fakepath\[PERSON_NAME] Verizon 0835 Inventory [DATE].csv"
click at [256, 384] on input "Next" at bounding box center [248, 382] width 42 height 24
type input "Loading..."
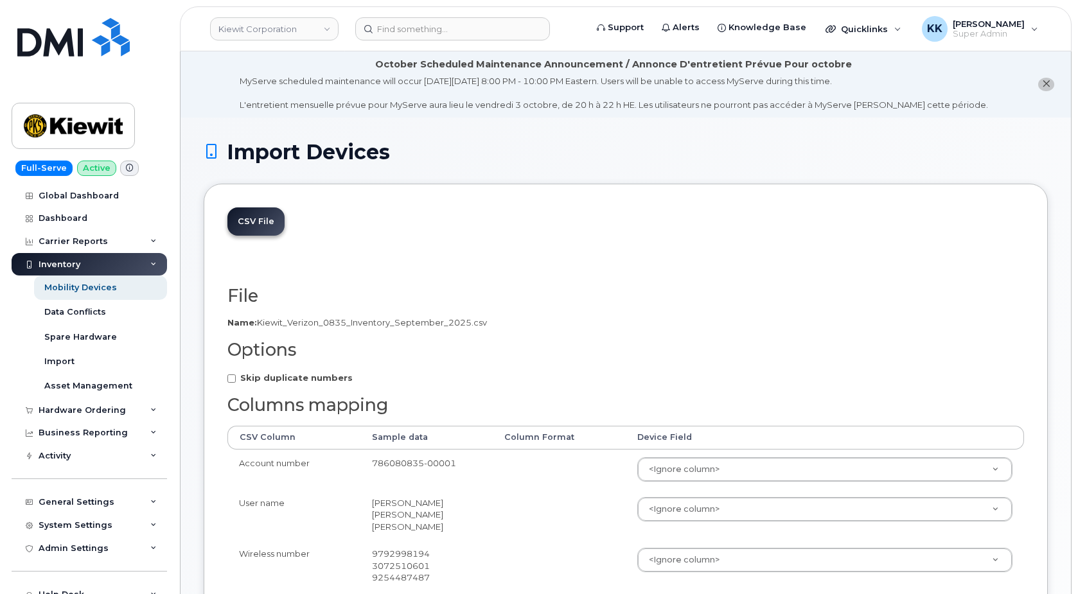
click at [265, 380] on strong "Skip duplicate numbers" at bounding box center [296, 378] width 112 height 10
click at [236, 380] on input "Skip duplicate numbers" at bounding box center [231, 379] width 8 height 8
checkbox input "true"
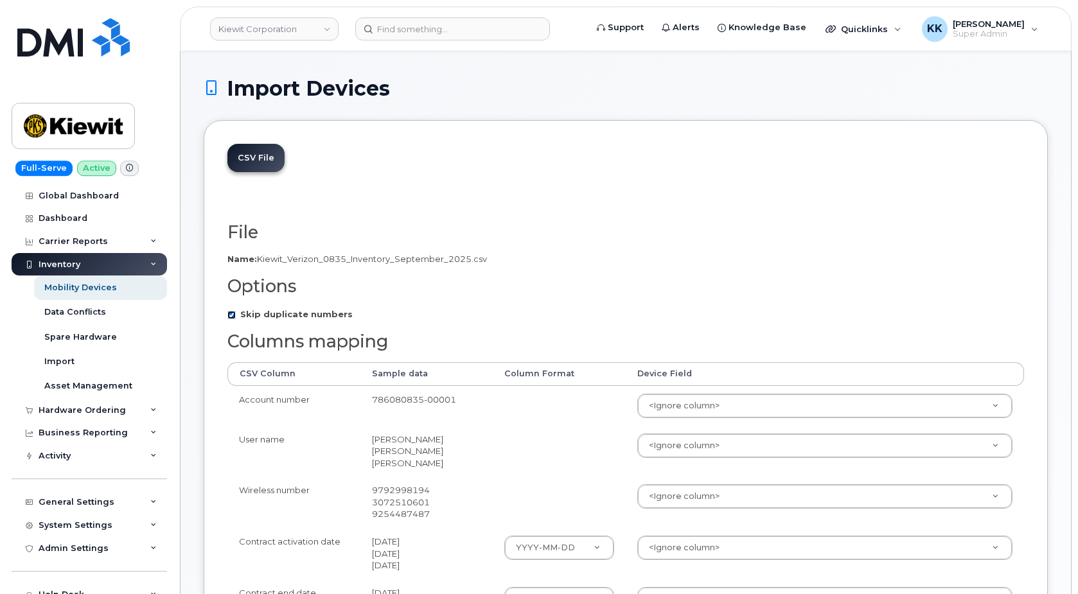
scroll to position [197, 0]
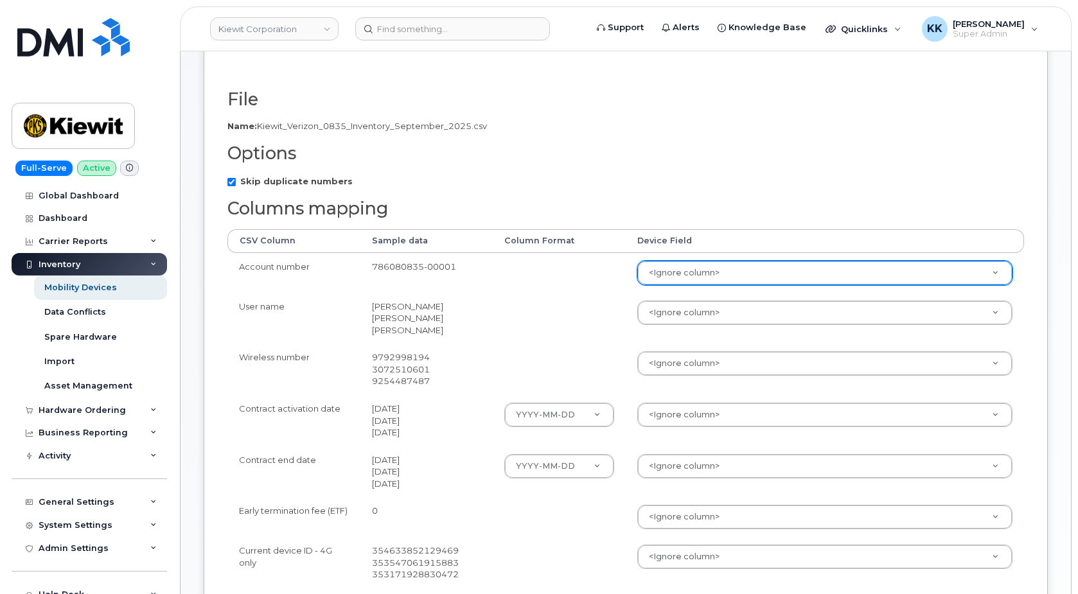
click at [727, 278] on body "[PERSON_NAME] Corporation Support Alerts Knowledge Base Quicklinks Suspend / Ca…" at bounding box center [539, 433] width 1078 height 1260
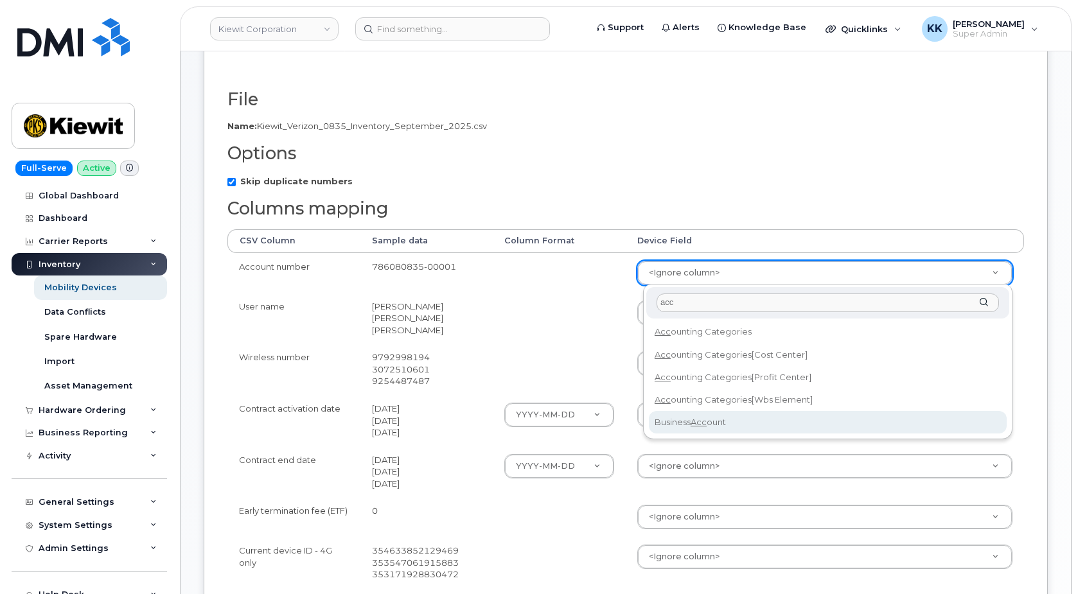
type input "acc"
select select "business_account_id"
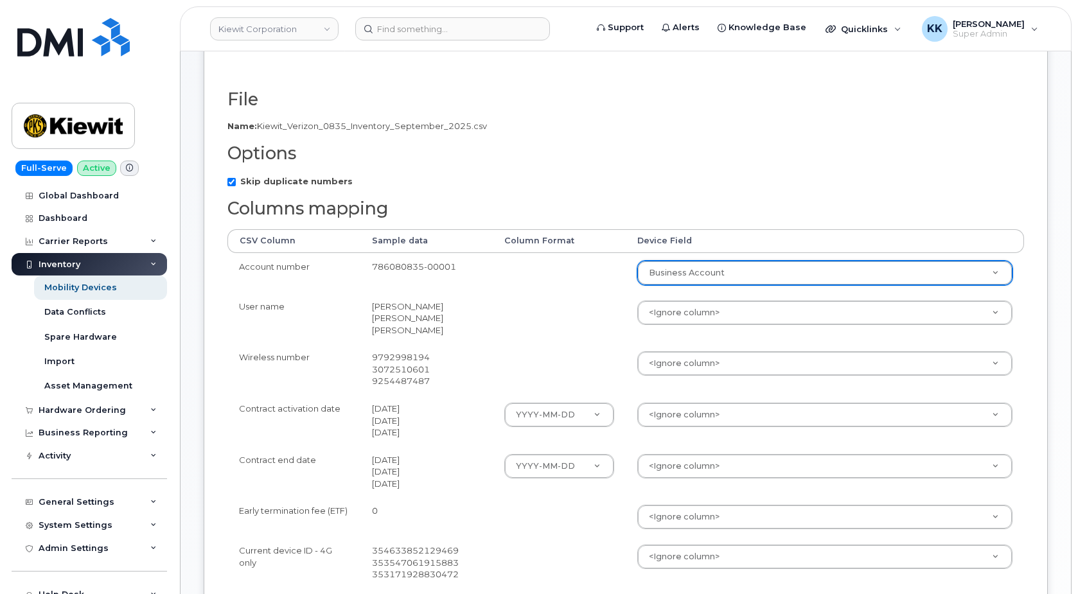
click at [674, 315] on body "[PERSON_NAME] Corporation Support Alerts Knowledge Base Quicklinks Suspend / Ca…" at bounding box center [539, 433] width 1078 height 1260
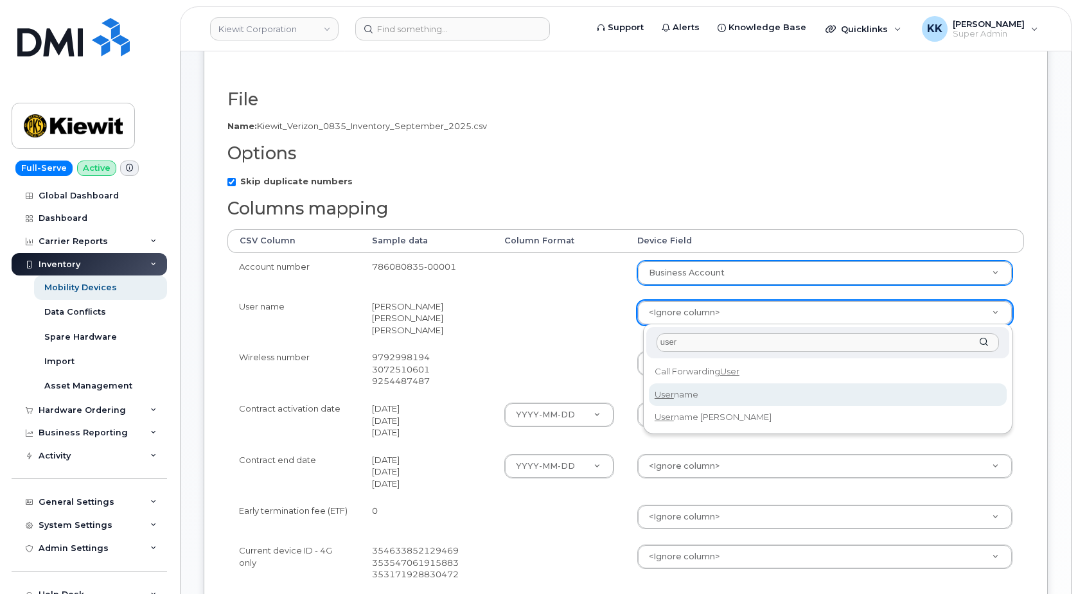
type input "user"
select select "username"
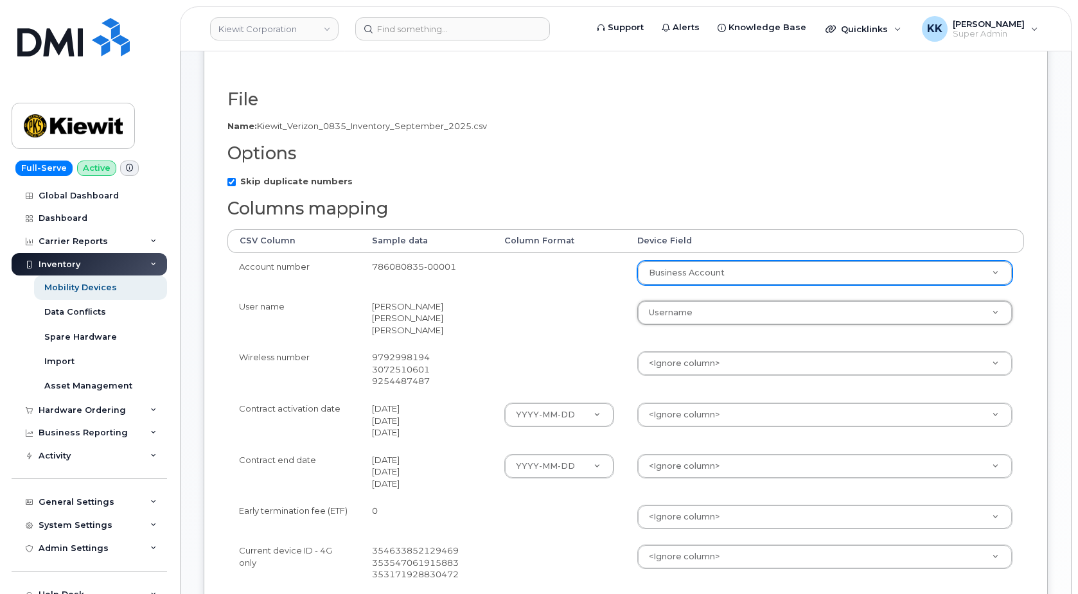
click at [669, 358] on body "[PERSON_NAME] Corporation Support Alerts Knowledge Base Quicklinks Suspend / Ca…" at bounding box center [539, 433] width 1078 height 1260
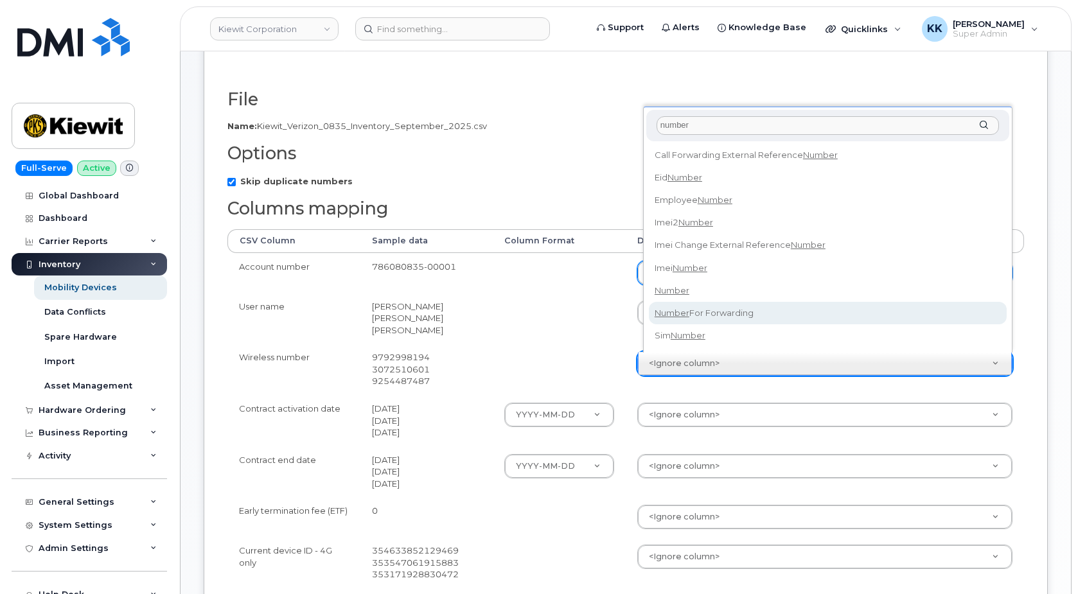
type input "number"
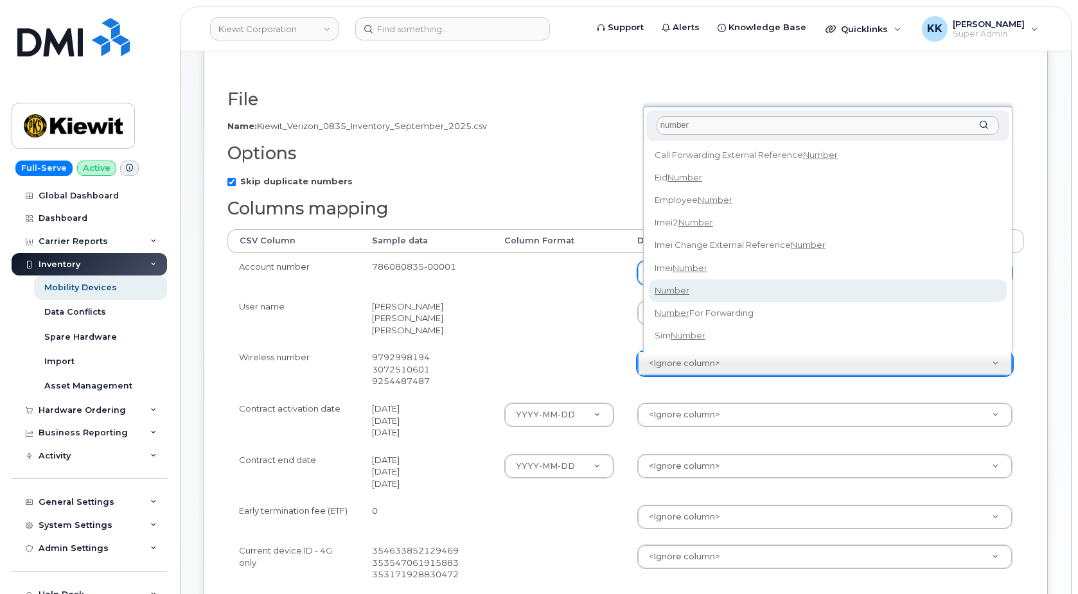
select select "number"
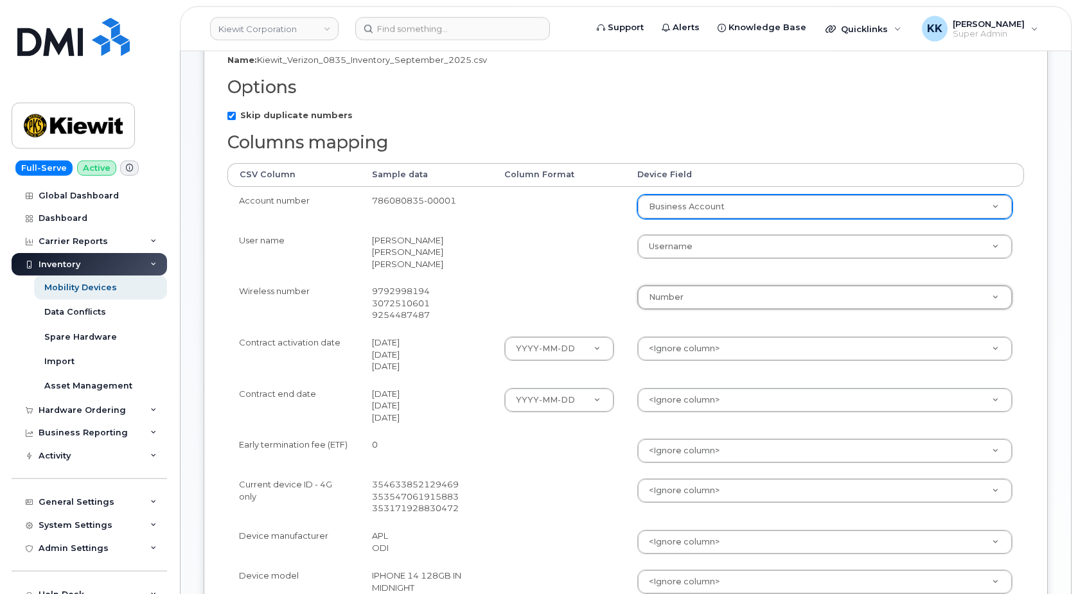
scroll to position [328, 0]
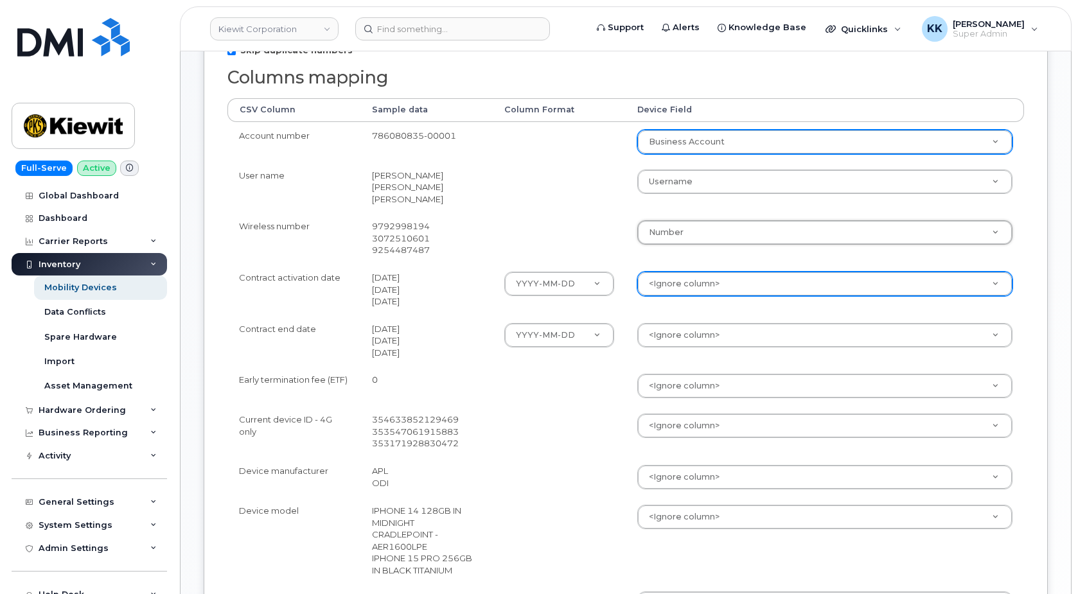
click at [693, 274] on body "[PERSON_NAME] Corporation Support Alerts Knowledge Base Quicklinks Suspend / Ca…" at bounding box center [539, 302] width 1078 height 1260
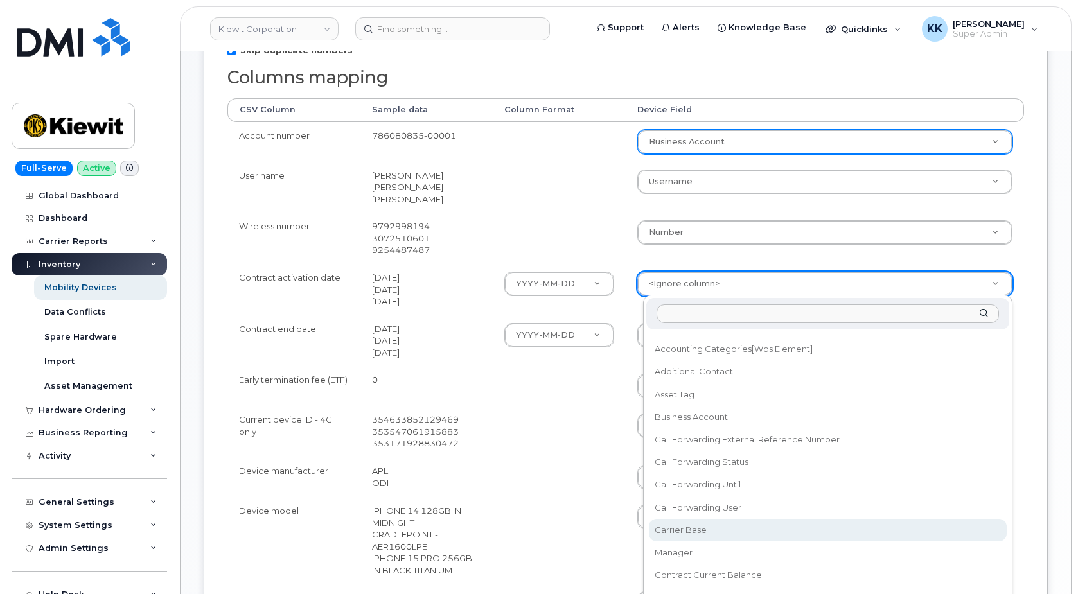
scroll to position [123, 0]
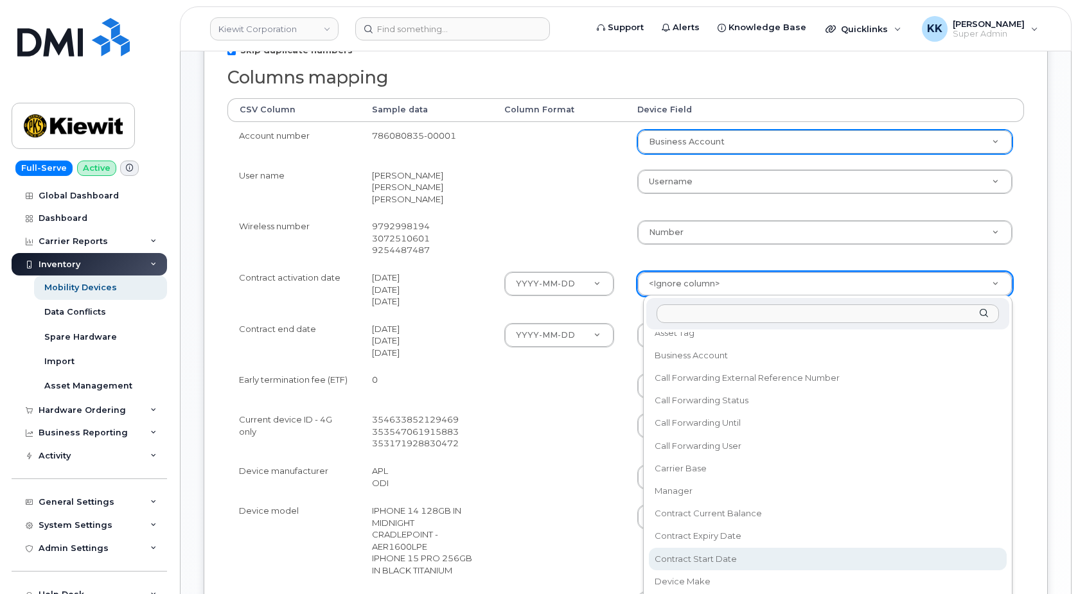
select select "contract_start_date"
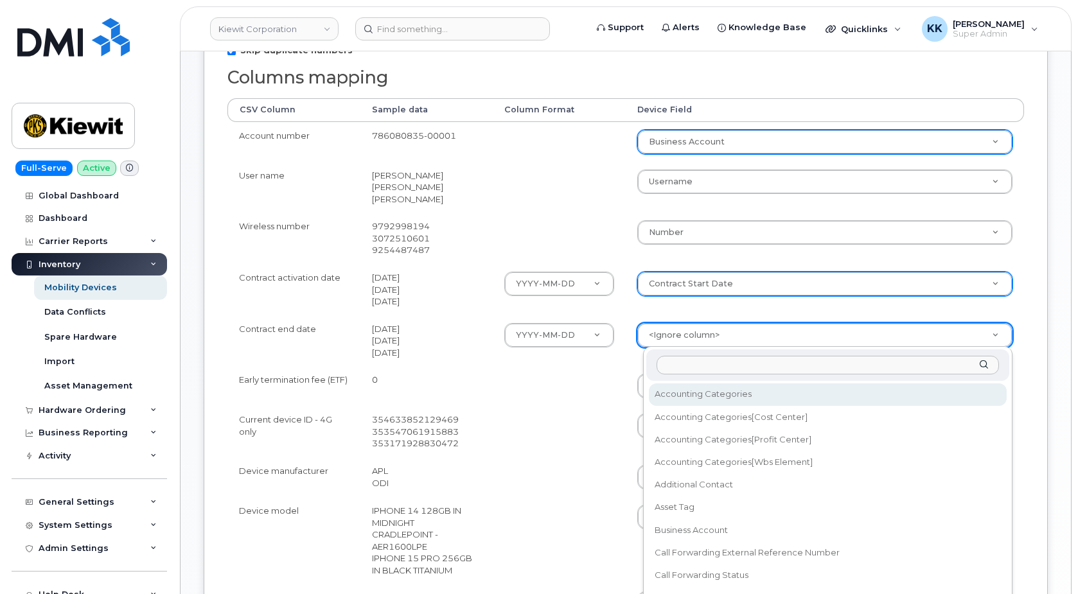
click at [685, 341] on body "[PERSON_NAME] Corporation Support Alerts Knowledge Base Quicklinks Suspend / Ca…" at bounding box center [539, 302] width 1078 height 1260
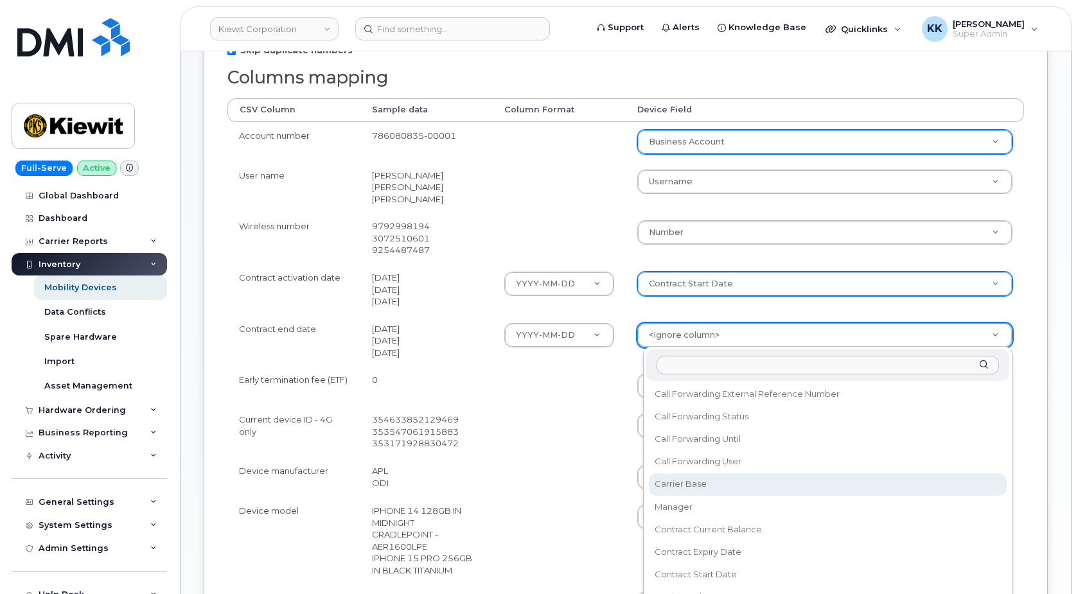
scroll to position [185, 0]
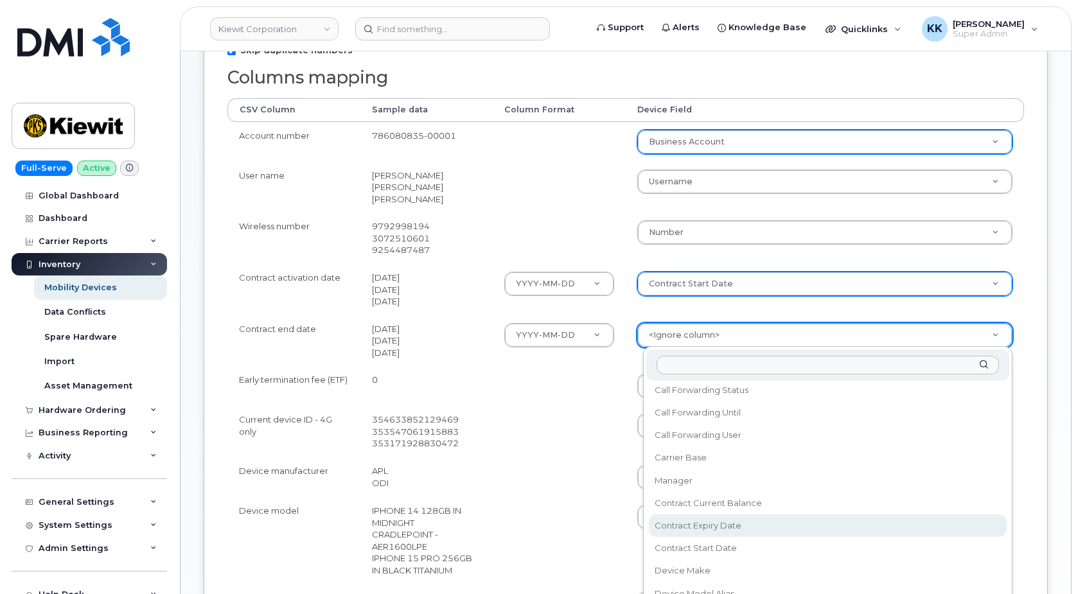
select select "contract_expiry_date"
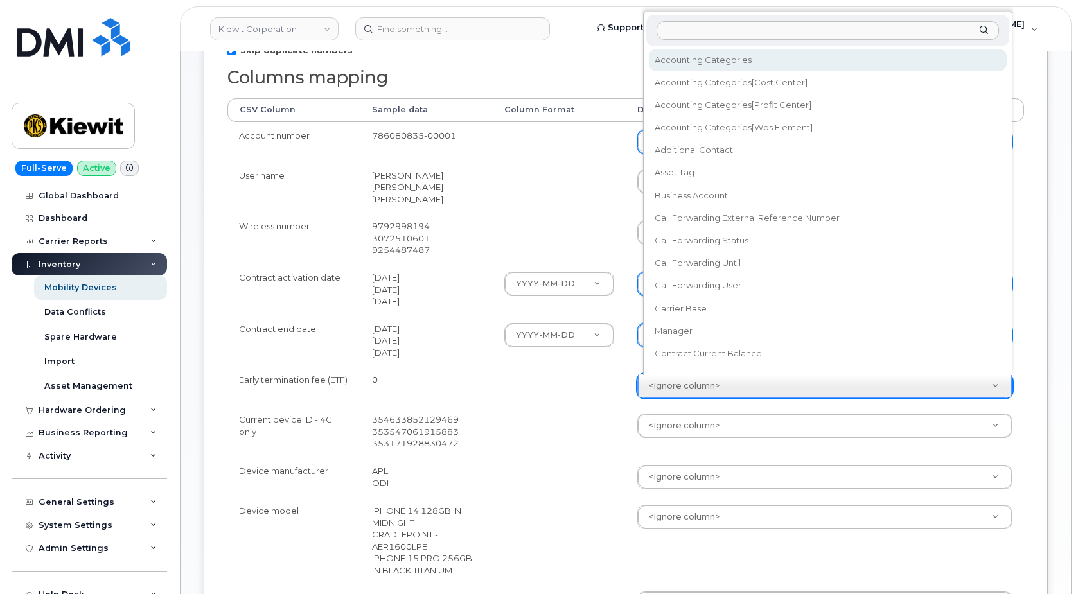
click at [671, 389] on body "[PERSON_NAME] Corporation Support Alerts Knowledge Base Quicklinks Suspend / Ca…" at bounding box center [539, 302] width 1078 height 1260
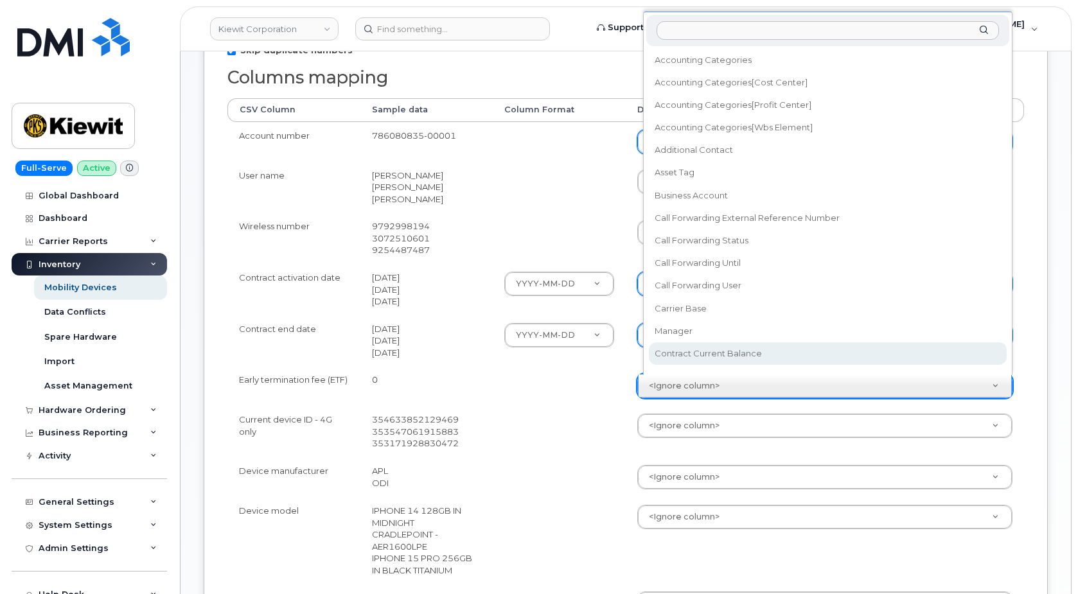
select select "contract_current_balance"
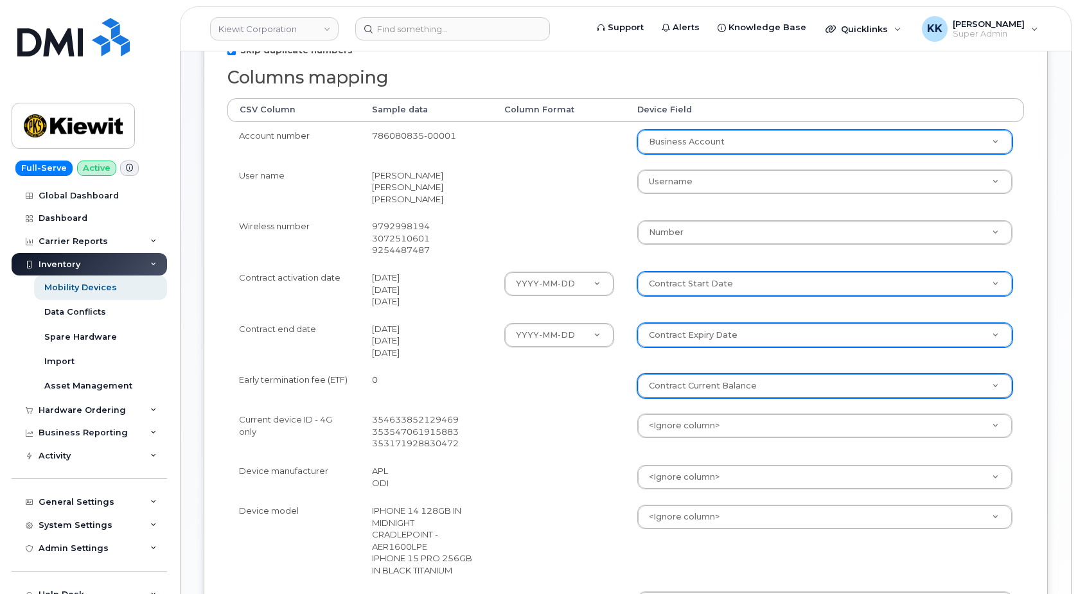
click at [670, 425] on body "[PERSON_NAME] Corporation Support Alerts Knowledge Base Quicklinks Suspend / Ca…" at bounding box center [539, 302] width 1078 height 1260
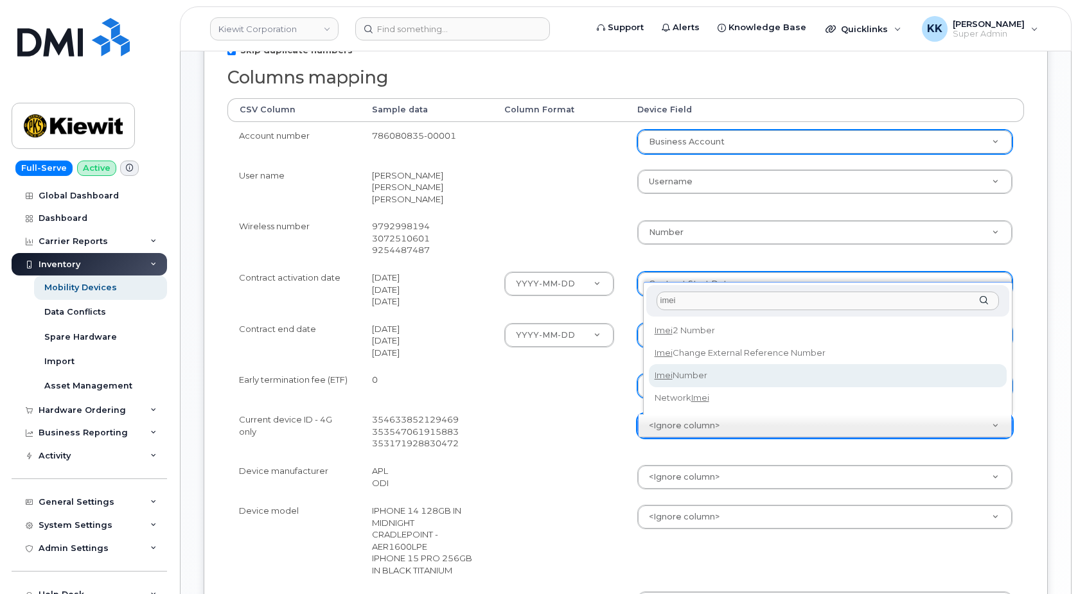
type input "imei"
select select "imei_number"
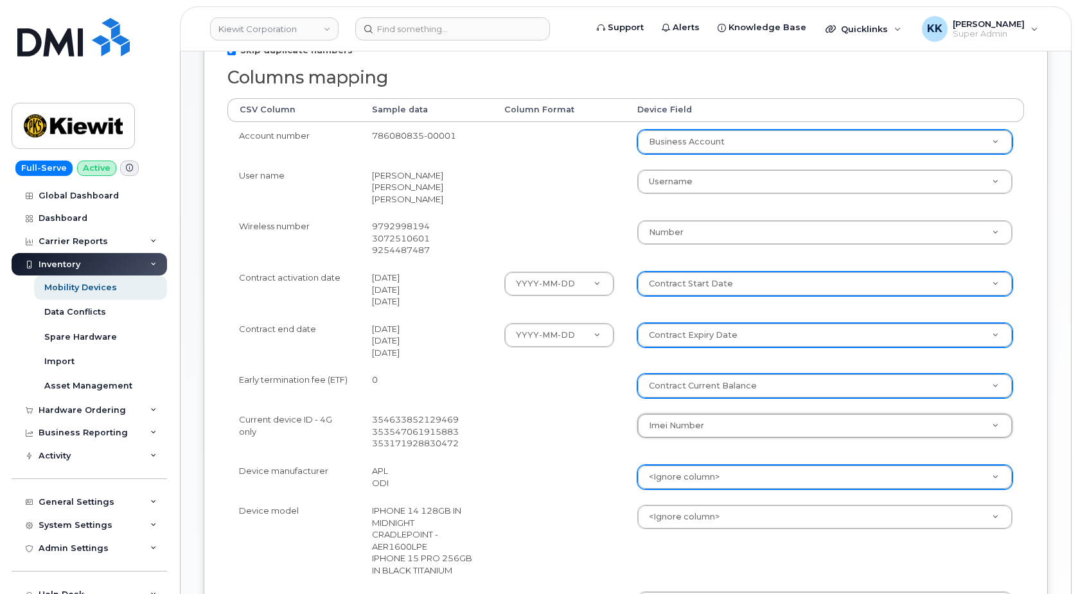
click at [684, 470] on body "[PERSON_NAME] Corporation Support Alerts Knowledge Base Quicklinks Suspend / Ca…" at bounding box center [539, 302] width 1078 height 1260
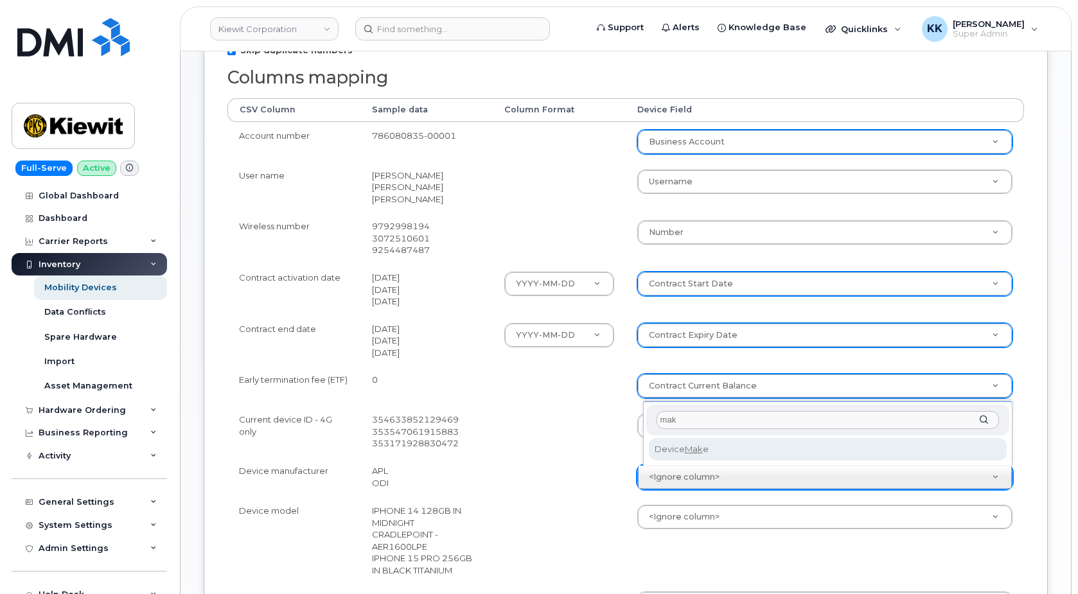
type input "mak"
select select "device_make_id"
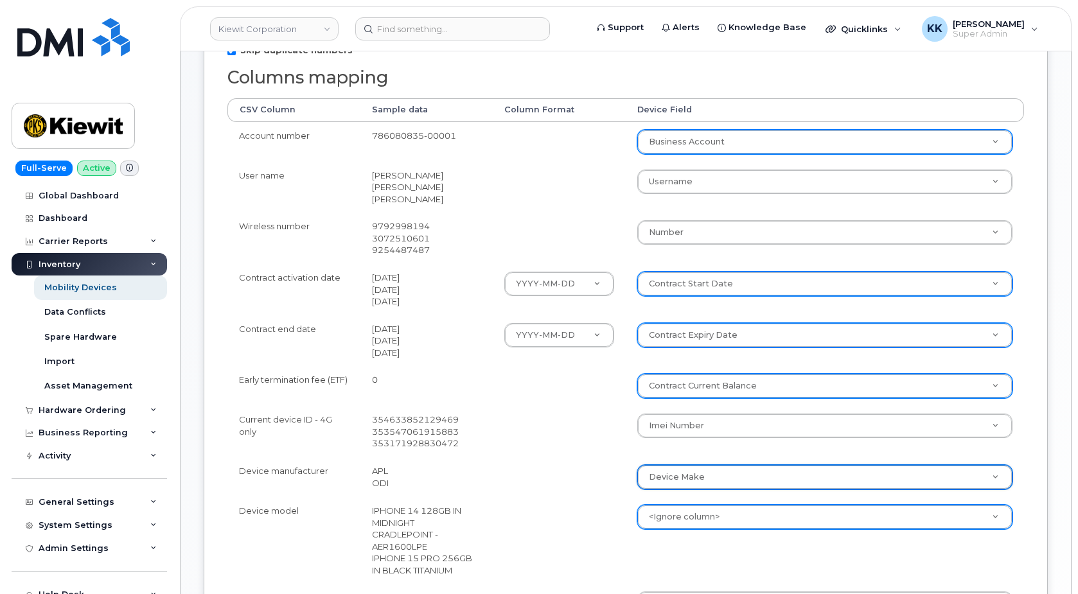
click at [685, 510] on body "[PERSON_NAME] Corporation Support Alerts Knowledge Base Quicklinks Suspend / Ca…" at bounding box center [539, 302] width 1078 height 1260
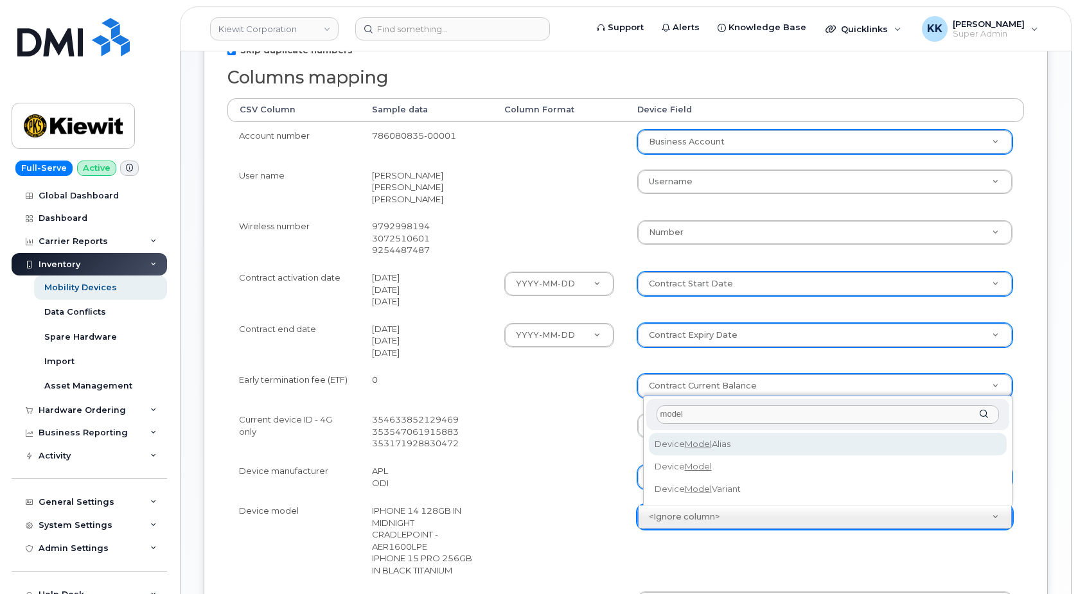
type input "model"
select select "device_model_alias"
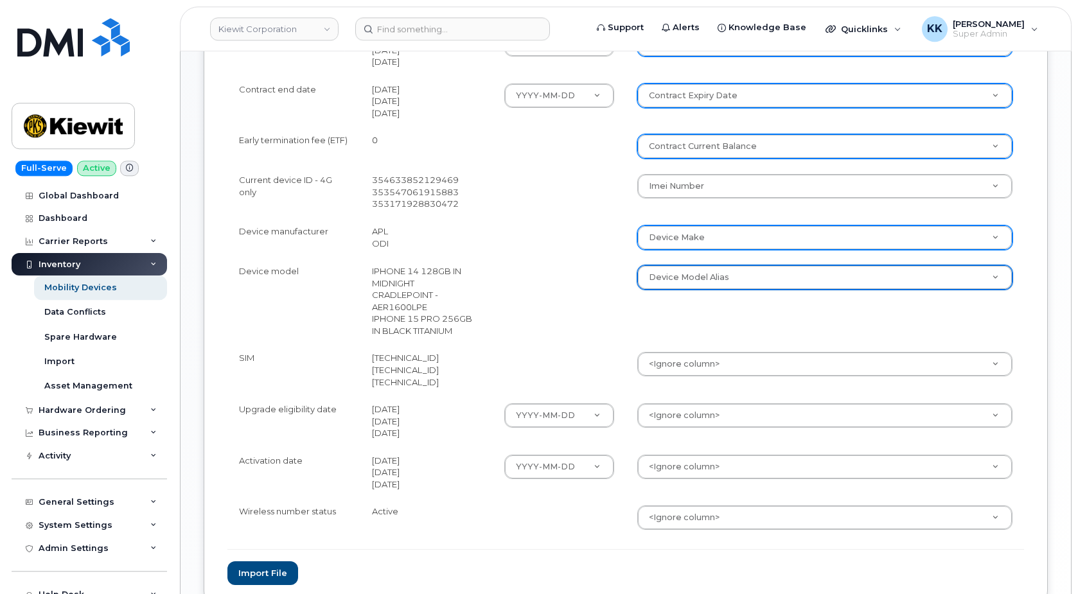
scroll to position [590, 0]
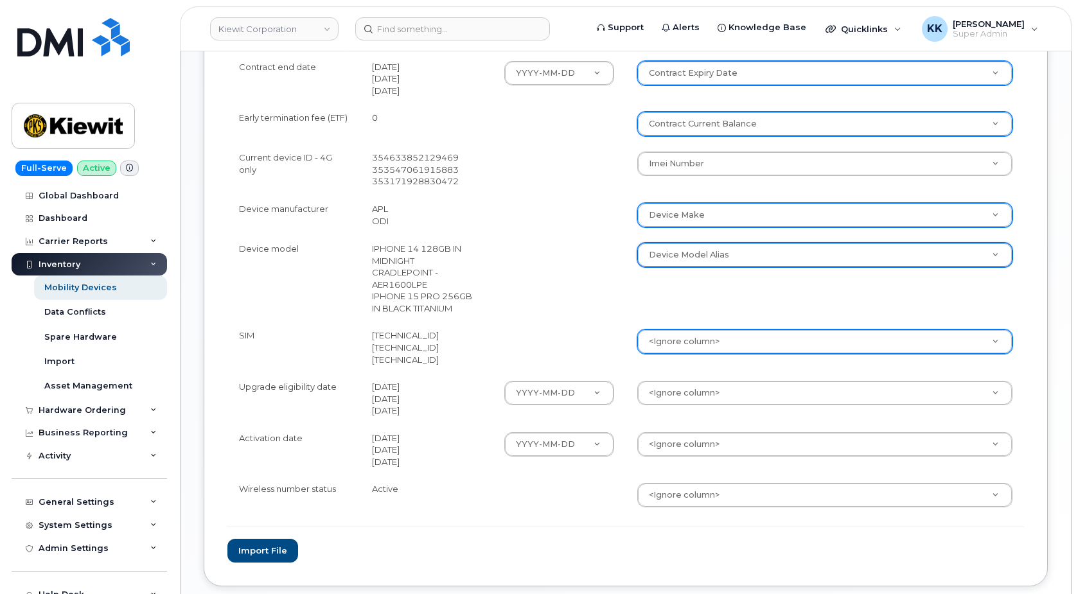
click at [693, 348] on body "[PERSON_NAME] Corporation Support Alerts Knowledge Base Quicklinks Suspend / Ca…" at bounding box center [539, 40] width 1078 height 1260
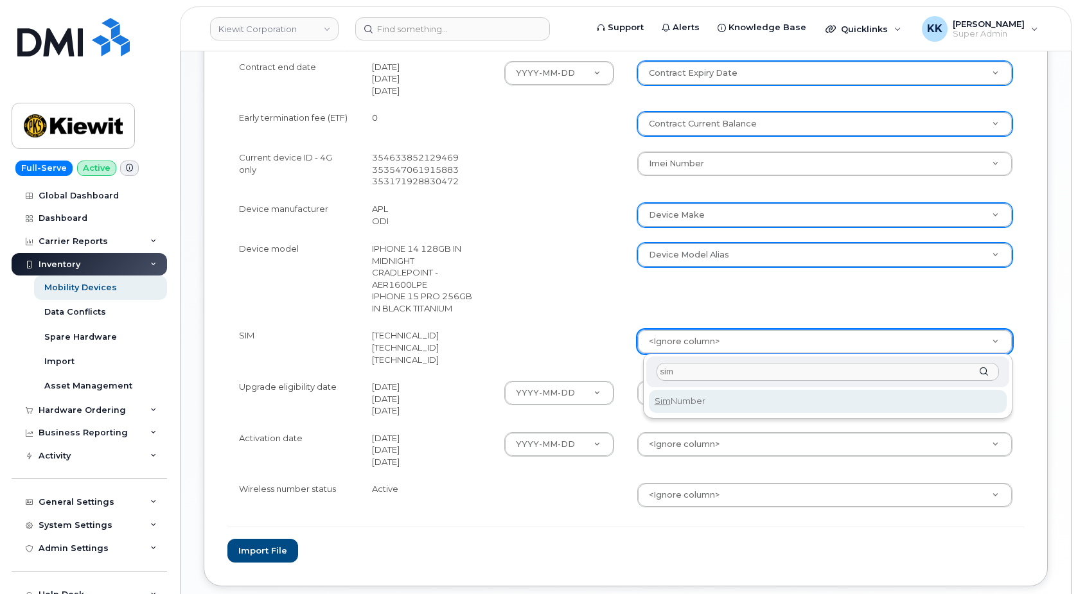
type input "sim"
select select "sim_number"
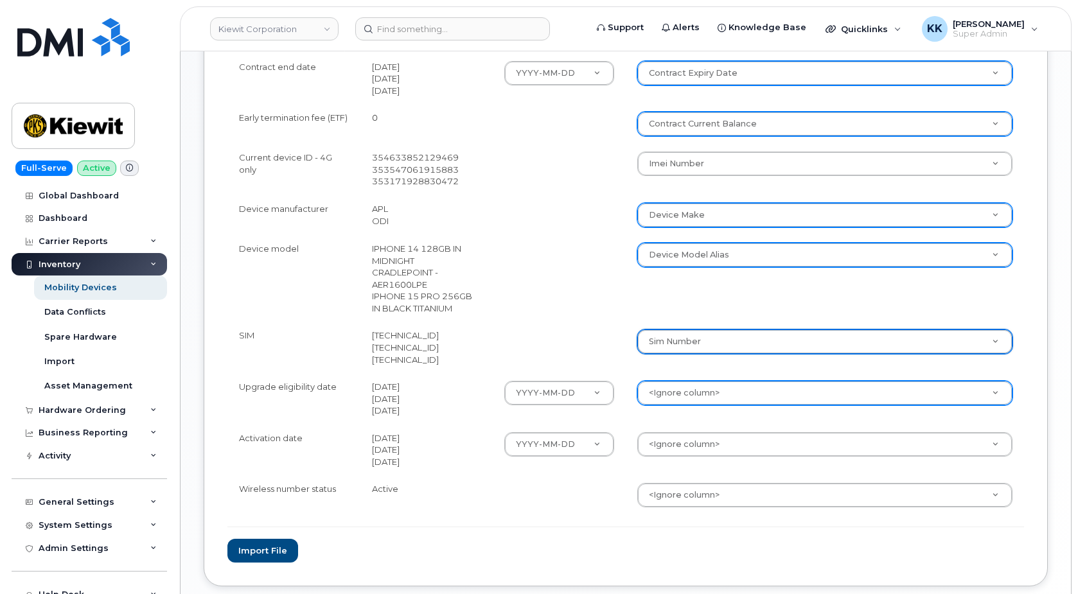
click at [677, 398] on body "[PERSON_NAME] Corporation Support Alerts Knowledge Base Quicklinks Suspend / Ca…" at bounding box center [539, 40] width 1078 height 1260
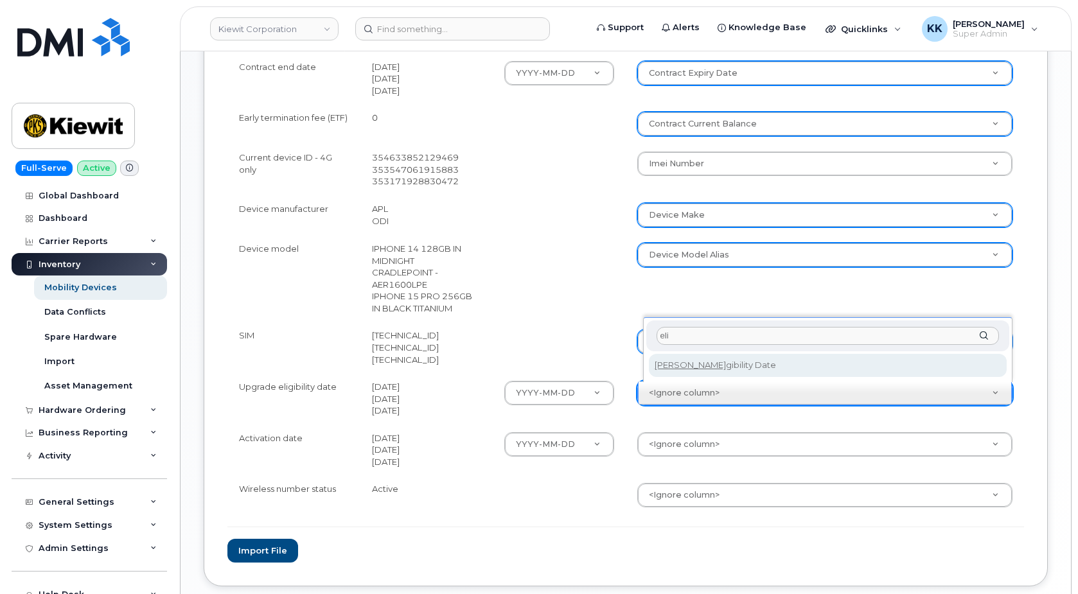
type input "eli"
select select "eligibility_date"
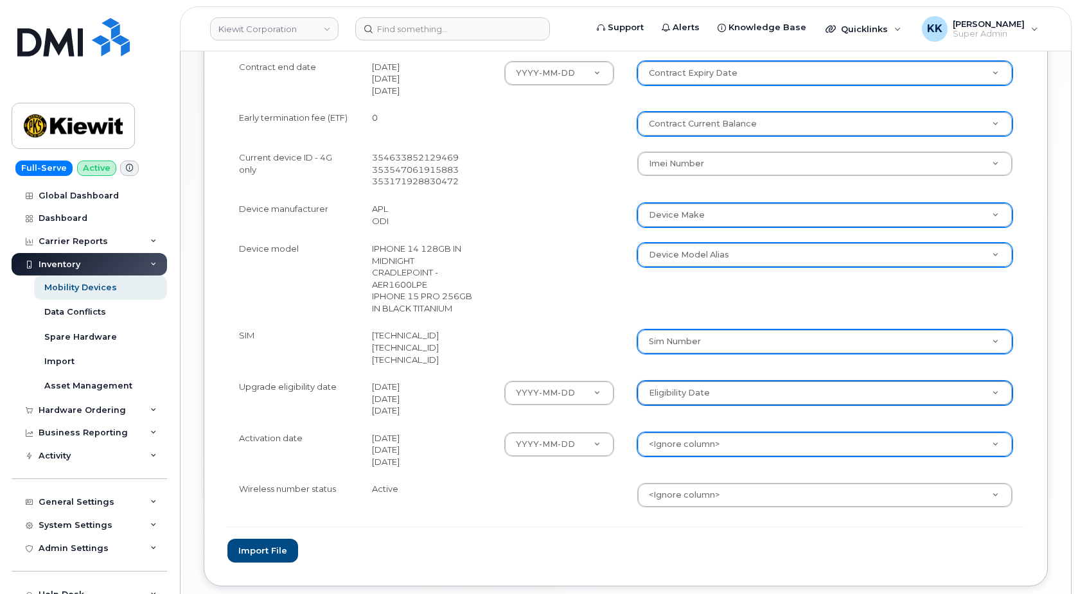
click at [671, 440] on body "[PERSON_NAME] Corporation Support Alerts Knowledge Base Quicklinks Suspend / Ca…" at bounding box center [539, 40] width 1078 height 1260
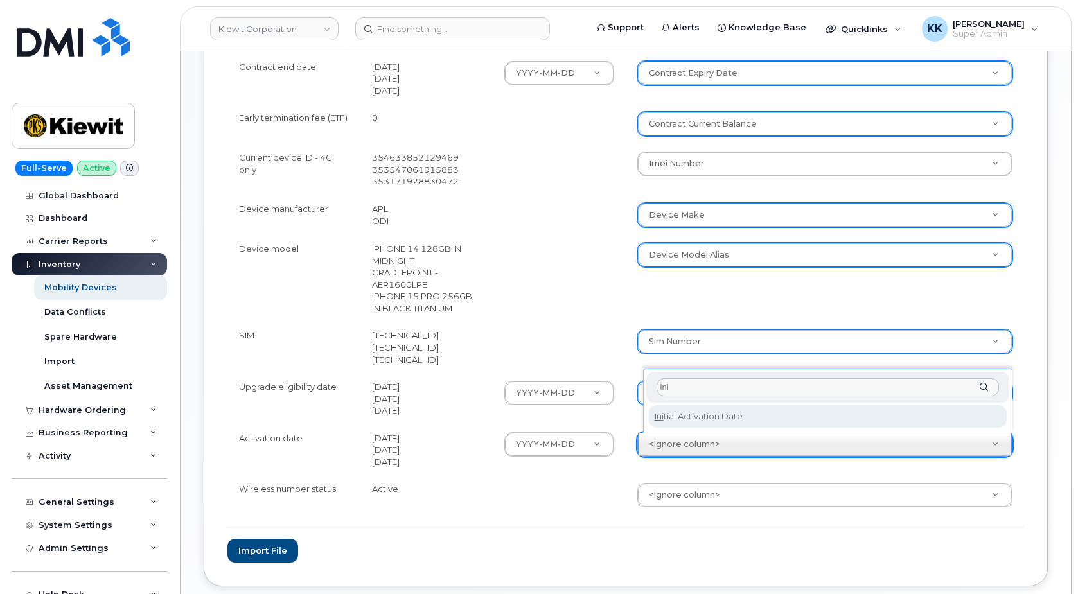
type input "ini"
select select "initial_activation_date"
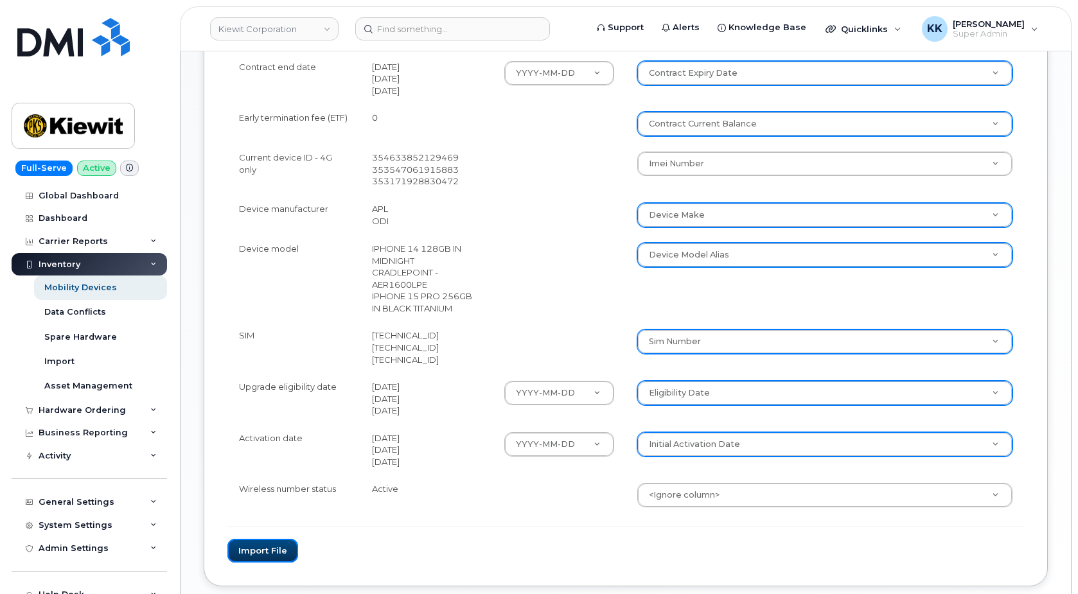
click at [276, 551] on button "Import file" at bounding box center [262, 551] width 71 height 24
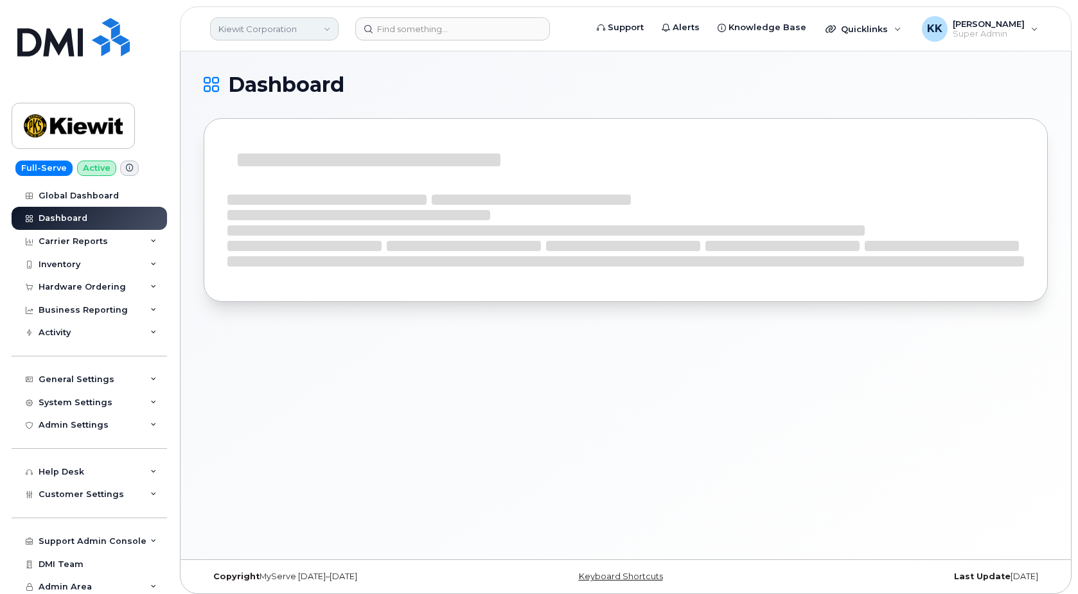
click at [280, 32] on link "Kiewit Corporation" at bounding box center [274, 28] width 128 height 23
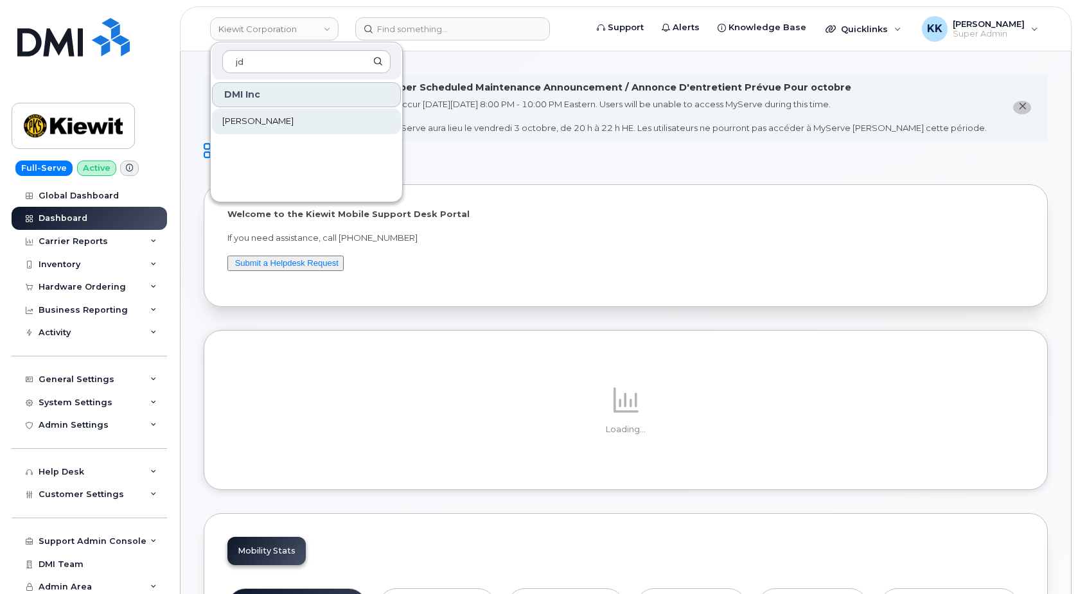
type input "jd"
click at [240, 121] on span "[PERSON_NAME]" at bounding box center [257, 121] width 71 height 13
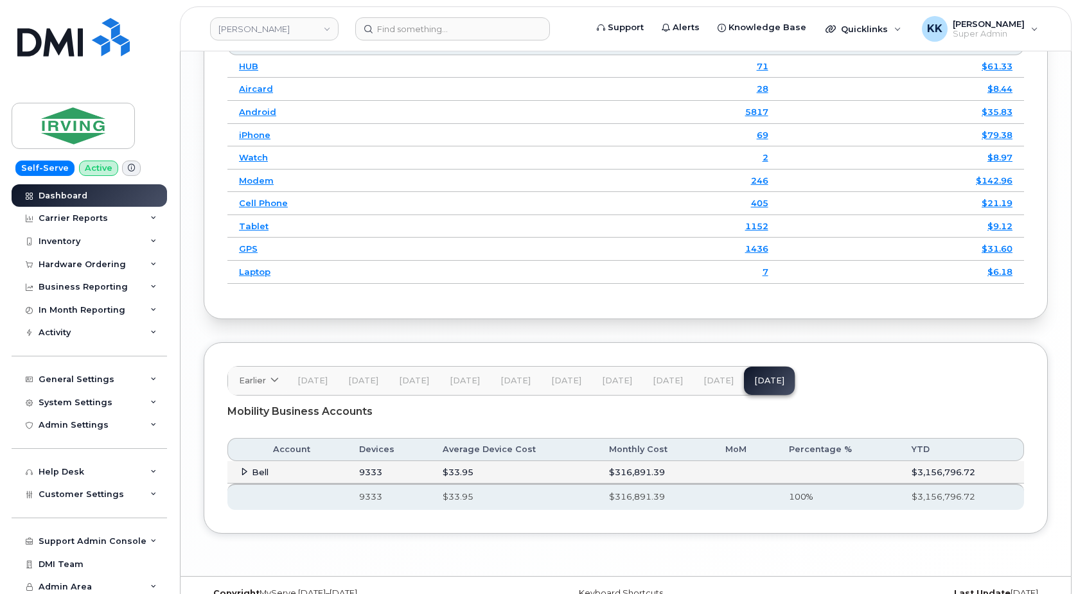
click at [243, 468] on icon at bounding box center [244, 472] width 8 height 8
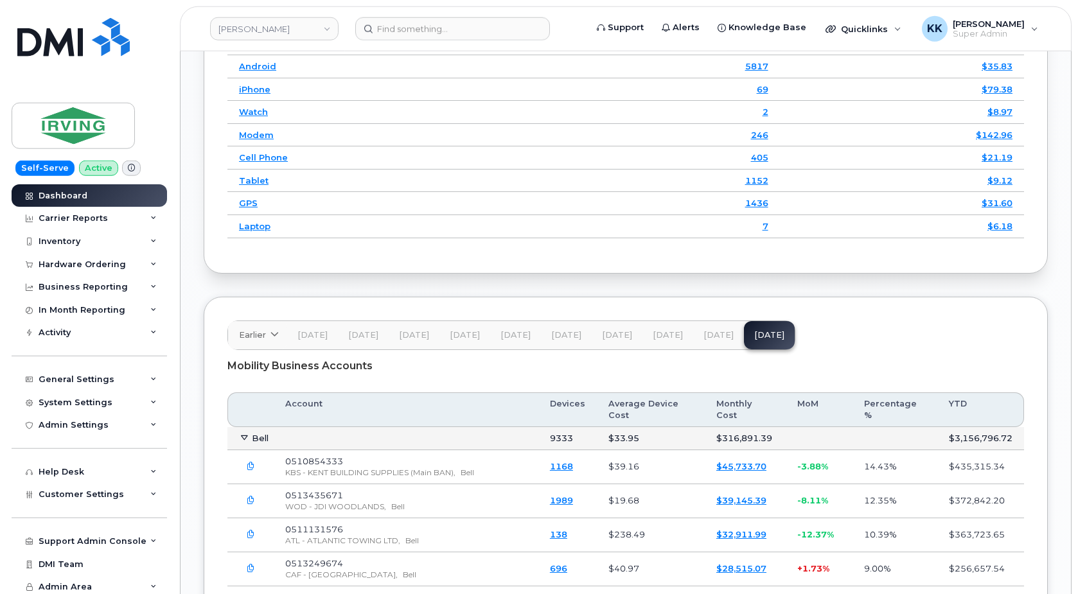
scroll to position [1990, 0]
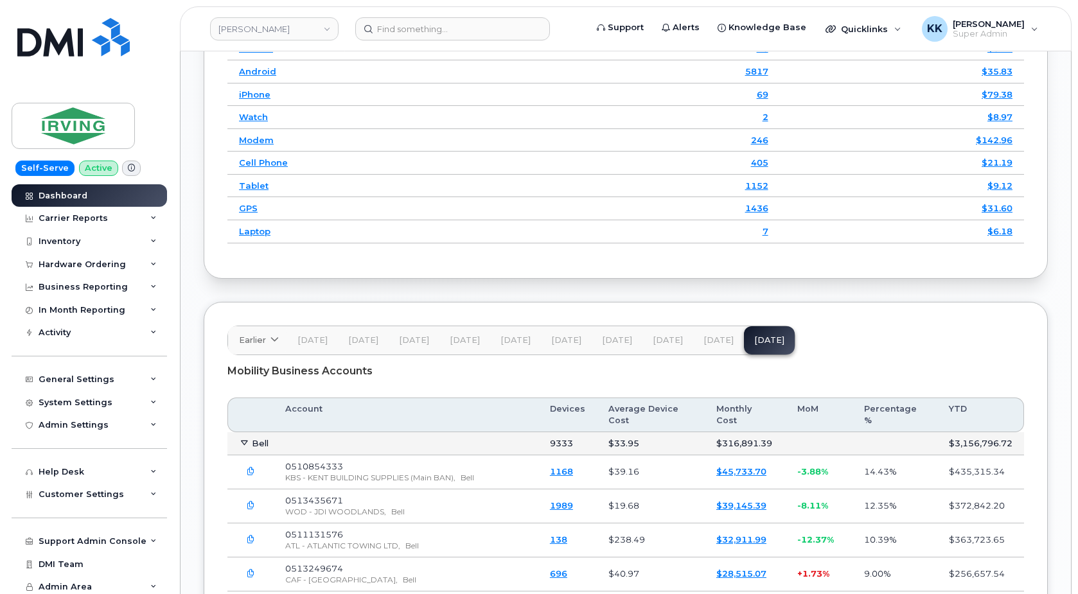
click at [721, 335] on span "[DATE]" at bounding box center [718, 340] width 30 height 10
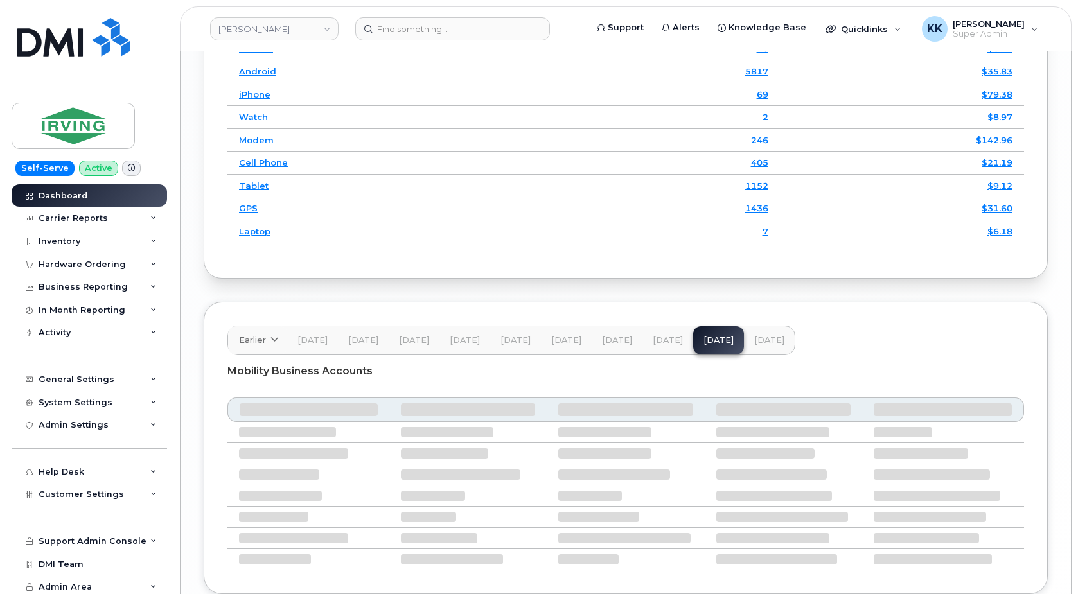
click at [754, 335] on span "Sep 25" at bounding box center [769, 340] width 30 height 10
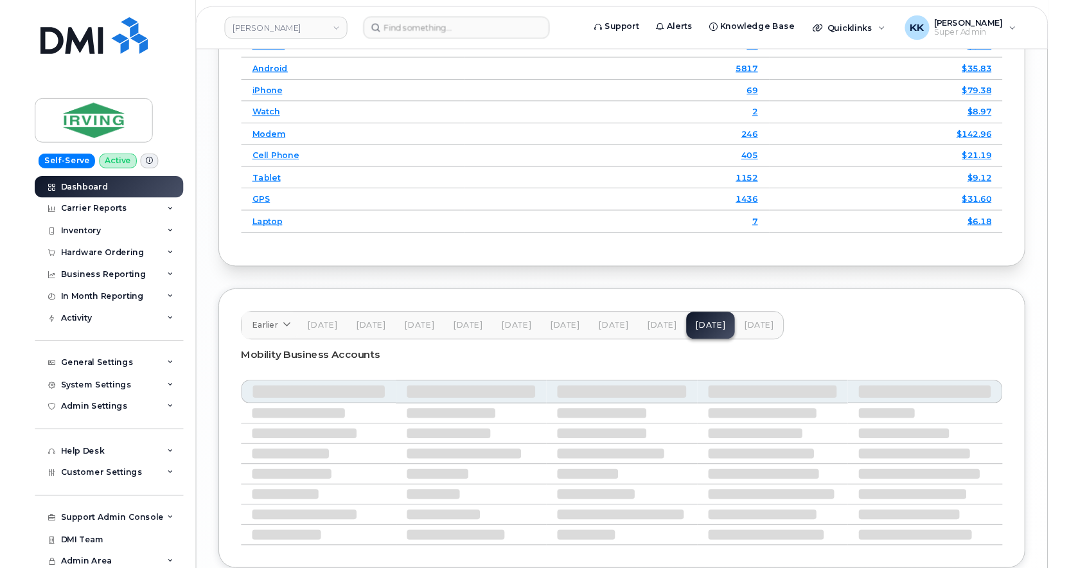
scroll to position [1950, 0]
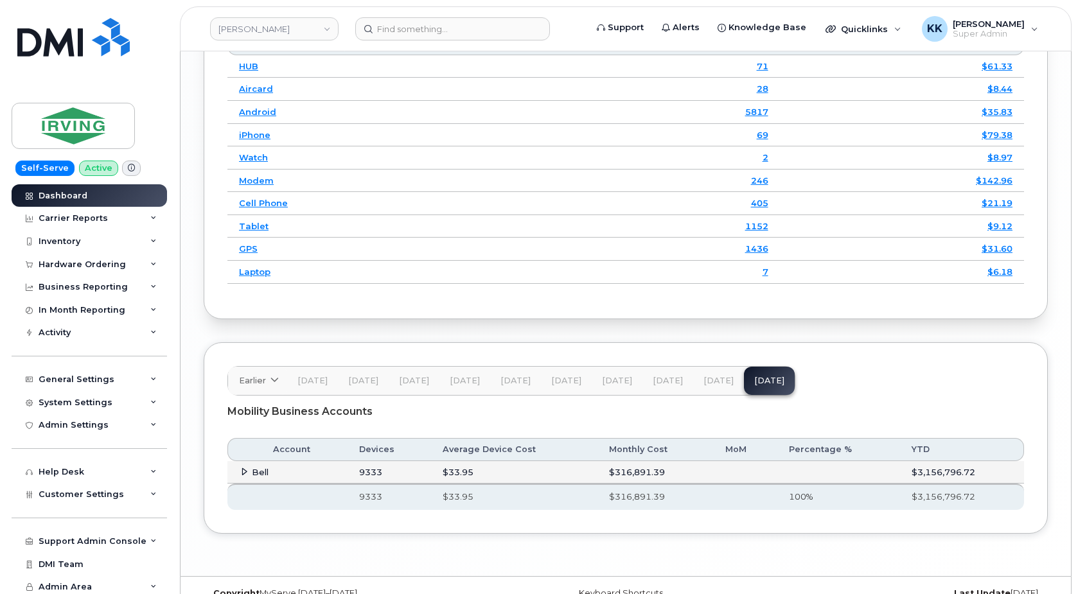
click at [243, 468] on icon at bounding box center [244, 472] width 8 height 8
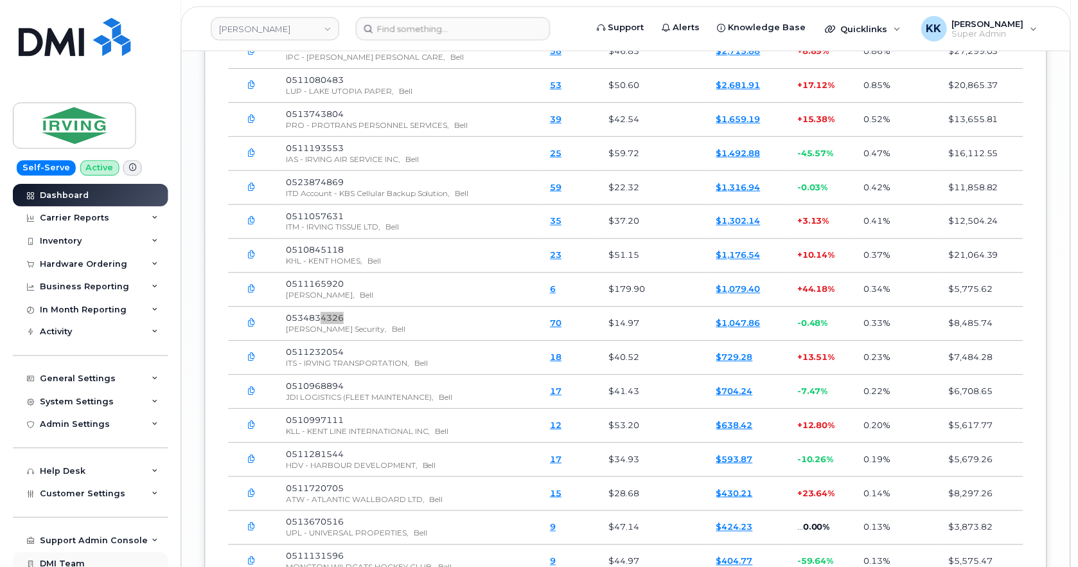
scroll to position [3917, 0]
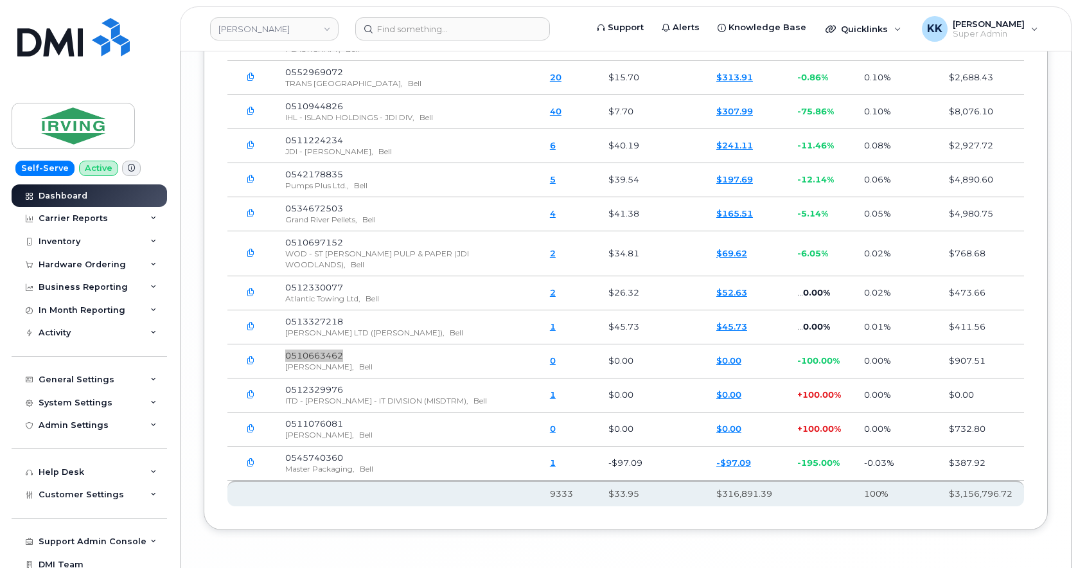
click at [254, 349] on button "button" at bounding box center [250, 360] width 23 height 23
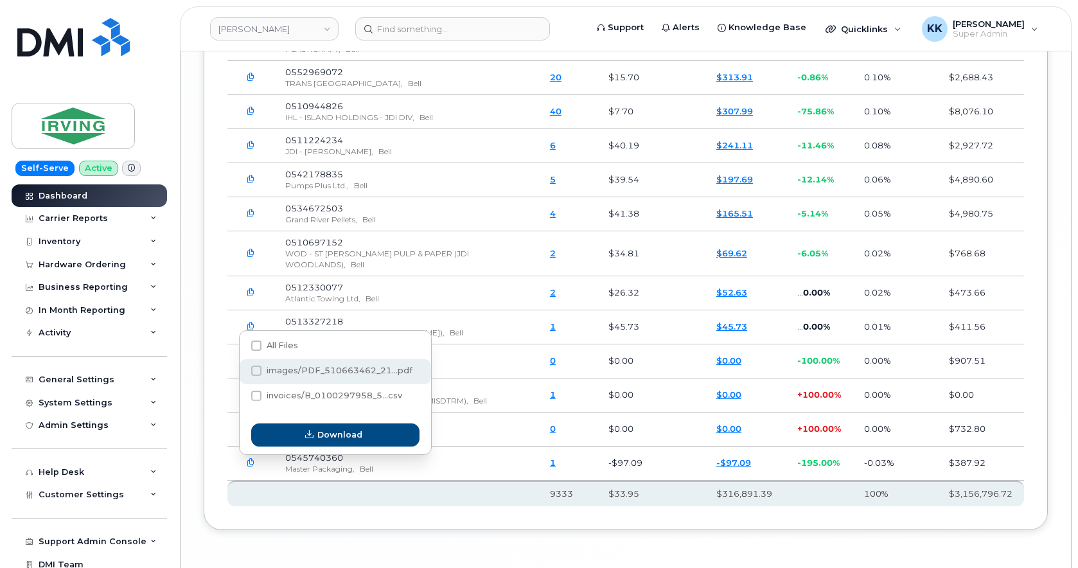
click at [292, 373] on span "images/PDF_510663462_21...pdf" at bounding box center [340, 371] width 146 height 10
click at [242, 373] on input "images/PDF_510663462_21...pdf" at bounding box center [239, 371] width 6 height 6
checkbox input "true"
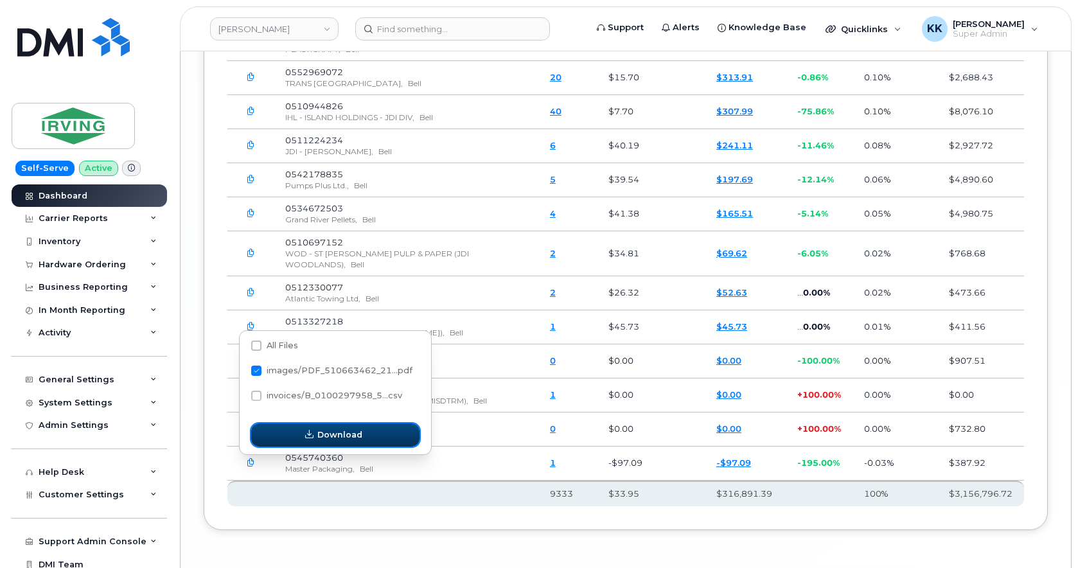
click at [335, 431] on span "Download" at bounding box center [339, 434] width 45 height 12
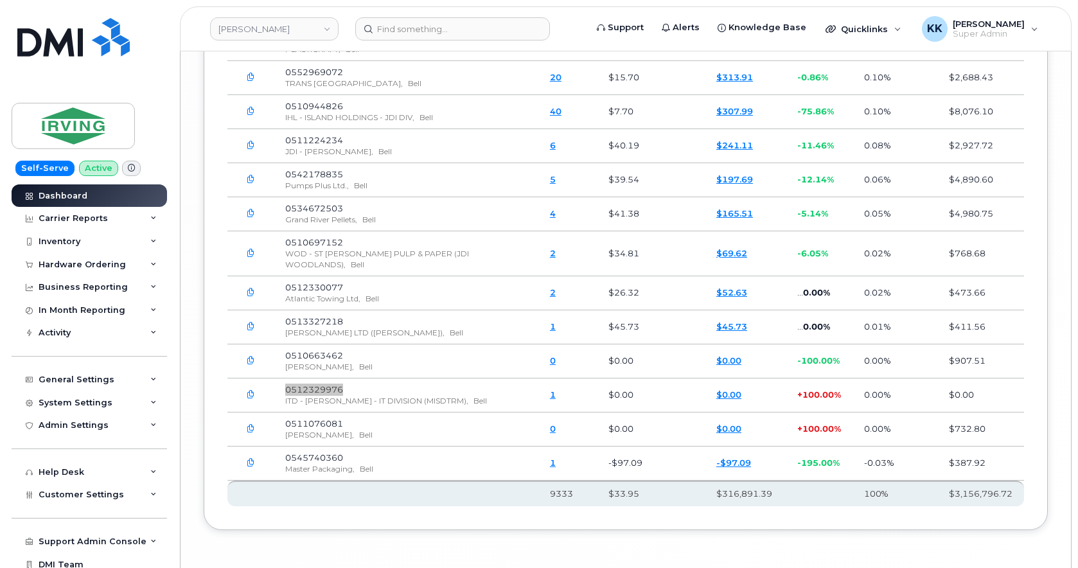
click at [251, 391] on icon "button" at bounding box center [251, 395] width 8 height 8
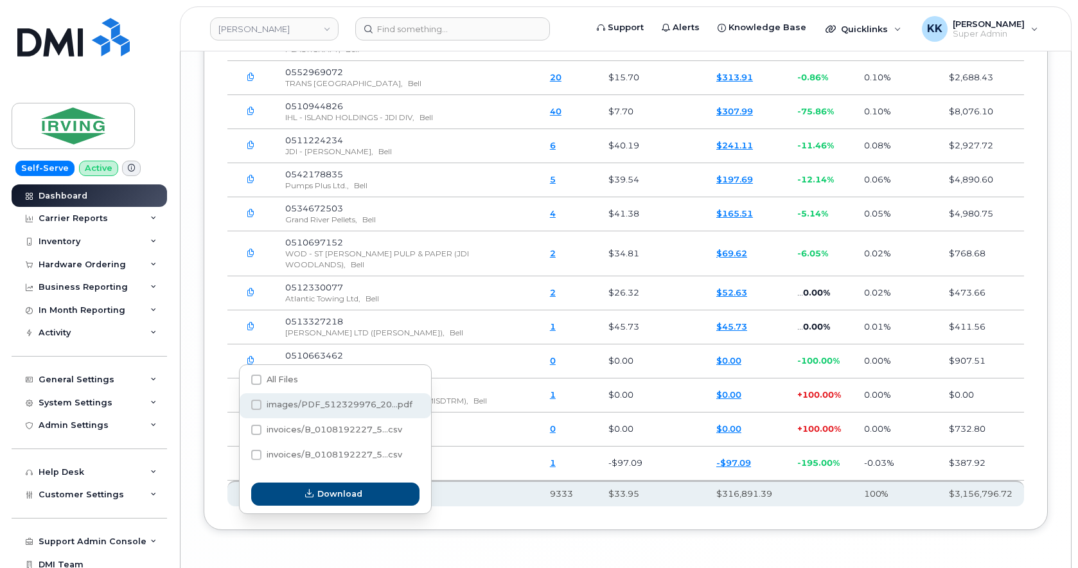
click at [317, 407] on span "images/PDF_512329976_20...pdf" at bounding box center [340, 405] width 146 height 10
click at [242, 407] on input "images/PDF_512329976_20...pdf" at bounding box center [239, 405] width 6 height 6
checkbox input "true"
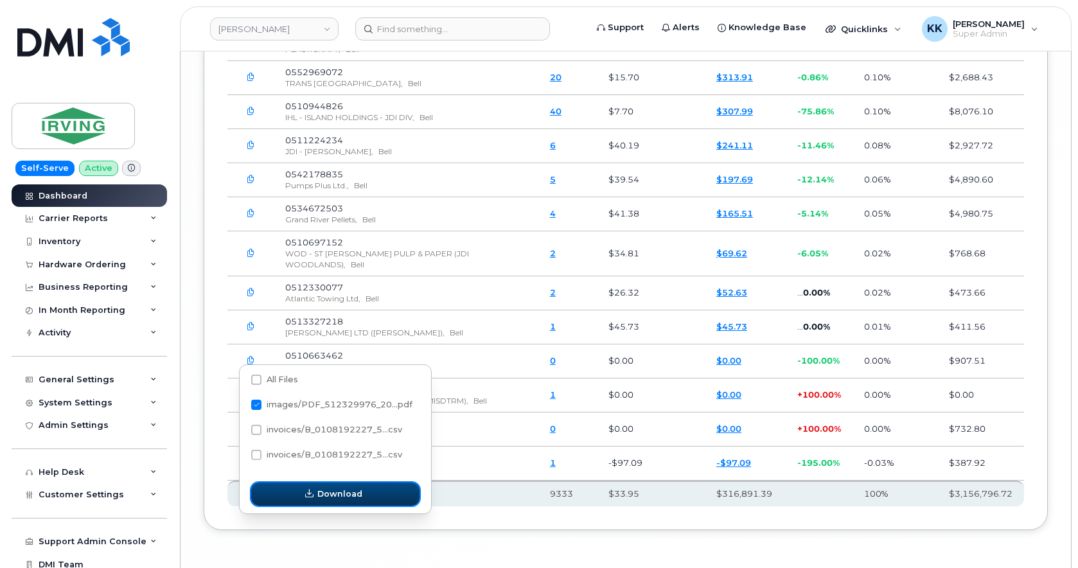
click at [349, 493] on span "Download" at bounding box center [339, 494] width 45 height 12
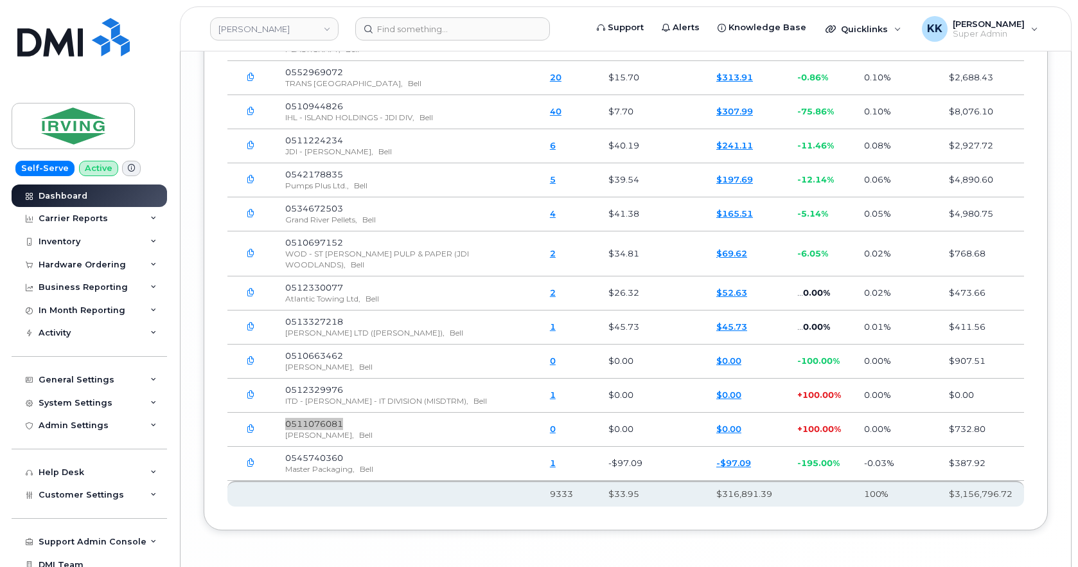
click at [245, 418] on button "button" at bounding box center [250, 429] width 23 height 23
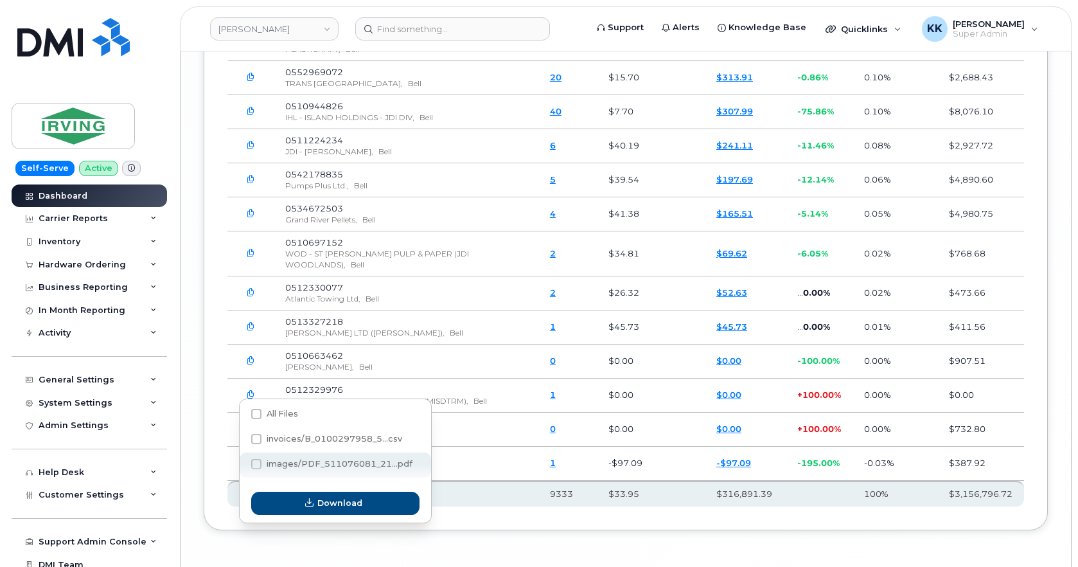
click at [261, 463] on span at bounding box center [256, 464] width 10 height 10
click at [242, 463] on input "images/PDF_511076081_21...pdf" at bounding box center [239, 464] width 6 height 6
checkbox input "true"
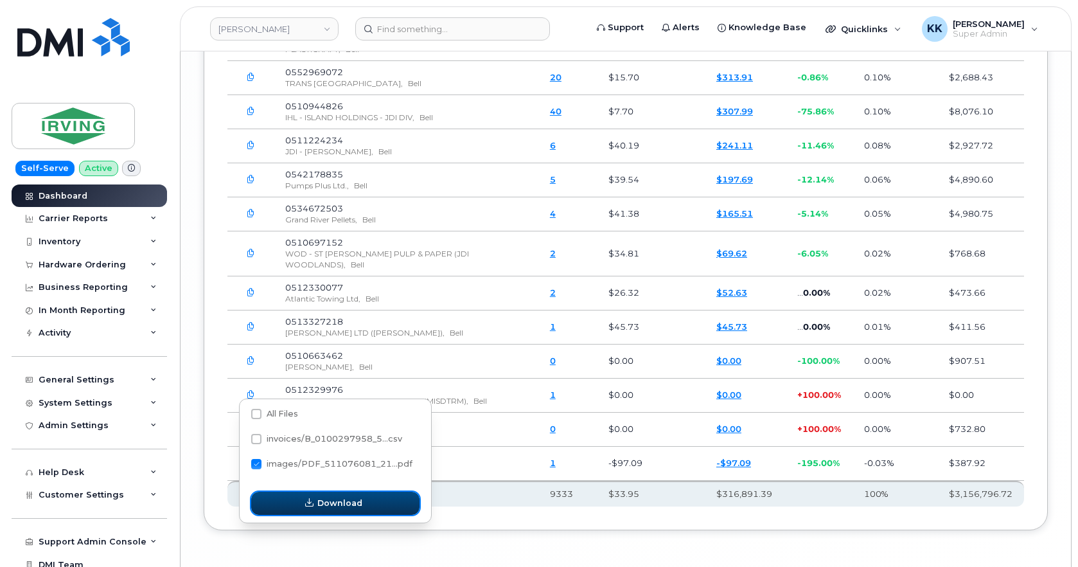
click at [315, 504] on span "button" at bounding box center [309, 503] width 12 height 12
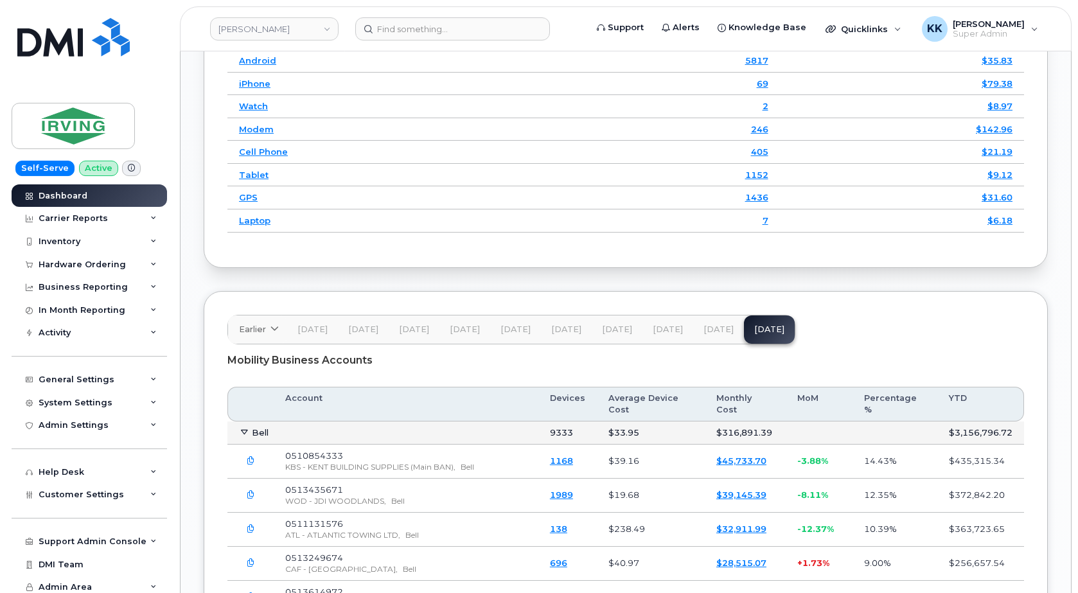
scroll to position [2012, 0]
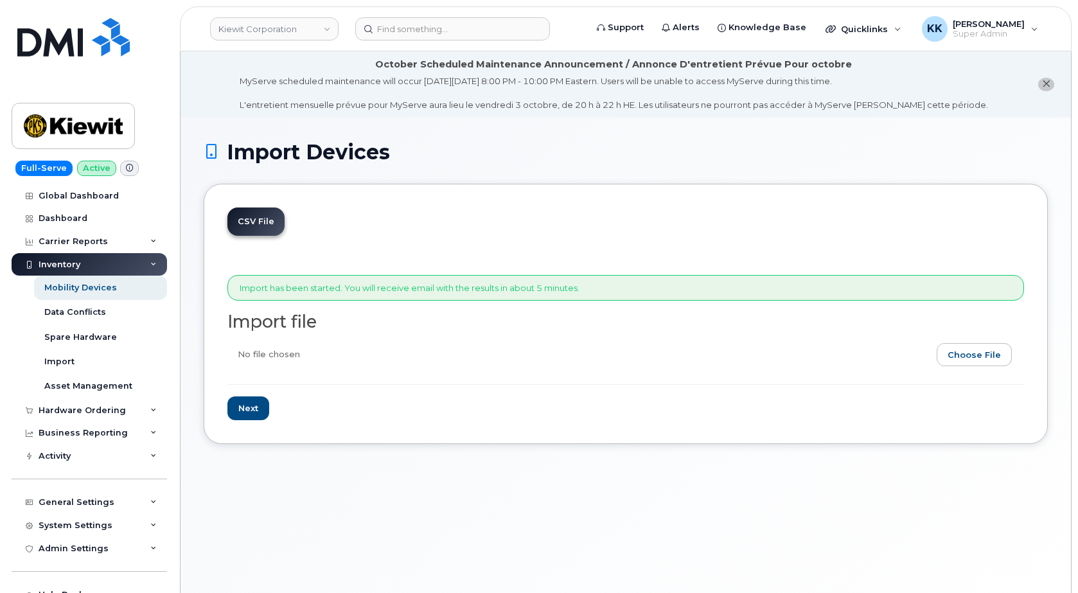
click at [976, 349] on input "file" at bounding box center [620, 358] width 786 height 30
type input "C:\fakepath\Kiewit Verizon 0835 Inventory September 2025.csv"
click at [246, 412] on input "Next" at bounding box center [248, 408] width 42 height 24
type input "Loading..."
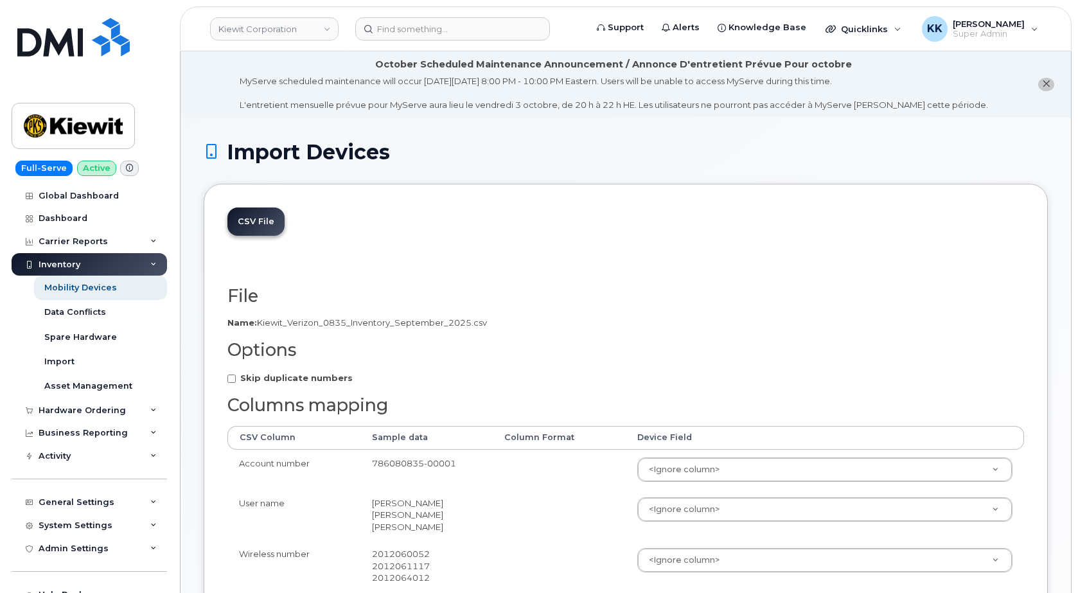
click at [278, 377] on strong "Skip duplicate numbers" at bounding box center [296, 378] width 112 height 10
click at [236, 377] on input "Skip duplicate numbers" at bounding box center [231, 379] width 8 height 8
checkbox input "true"
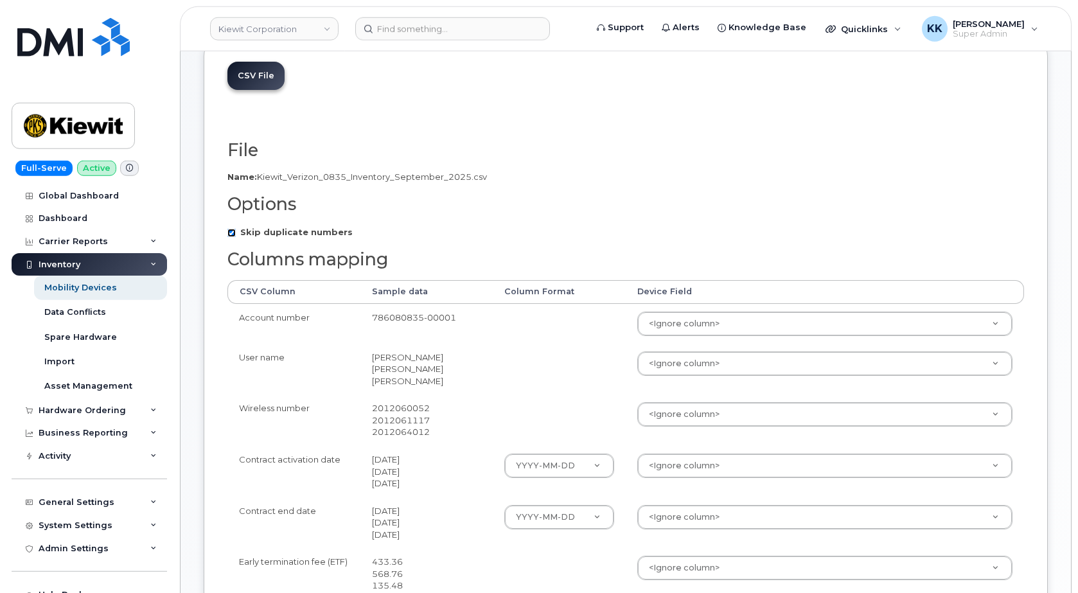
scroll to position [262, 0]
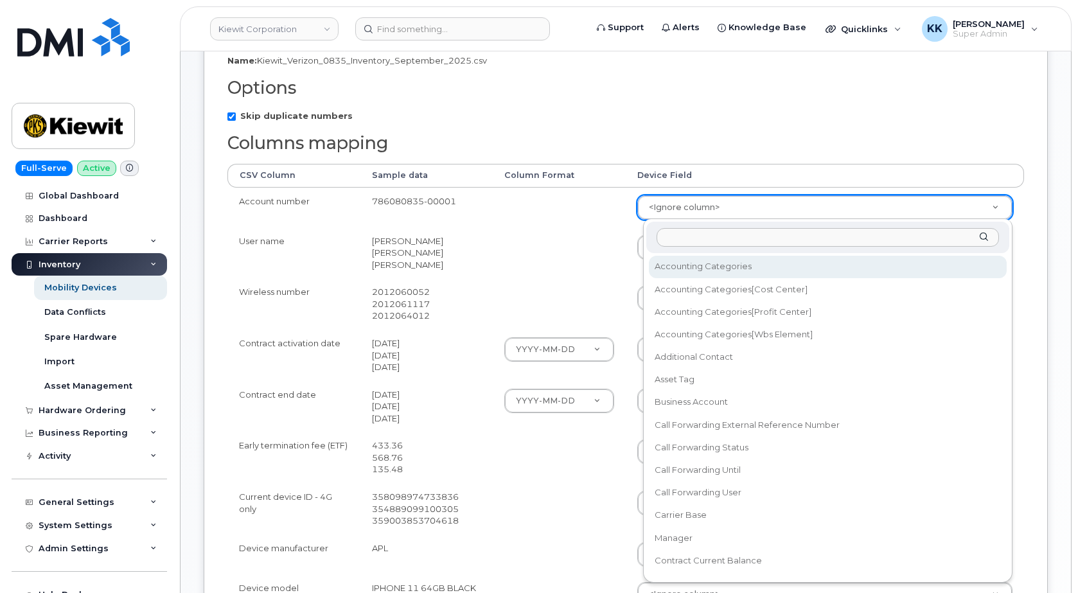
click at [670, 202] on body "[PERSON_NAME] Corporation Support Alerts Knowledge Base Quicklinks Suspend / Ca…" at bounding box center [539, 373] width 1078 height 1271
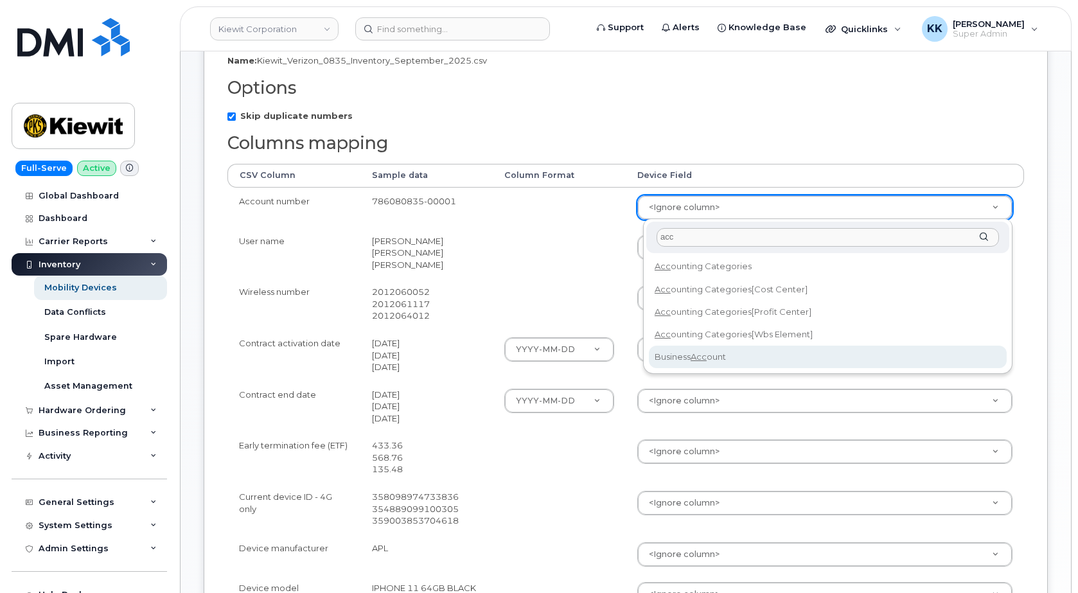
type input "acc"
select select "business_account_id"
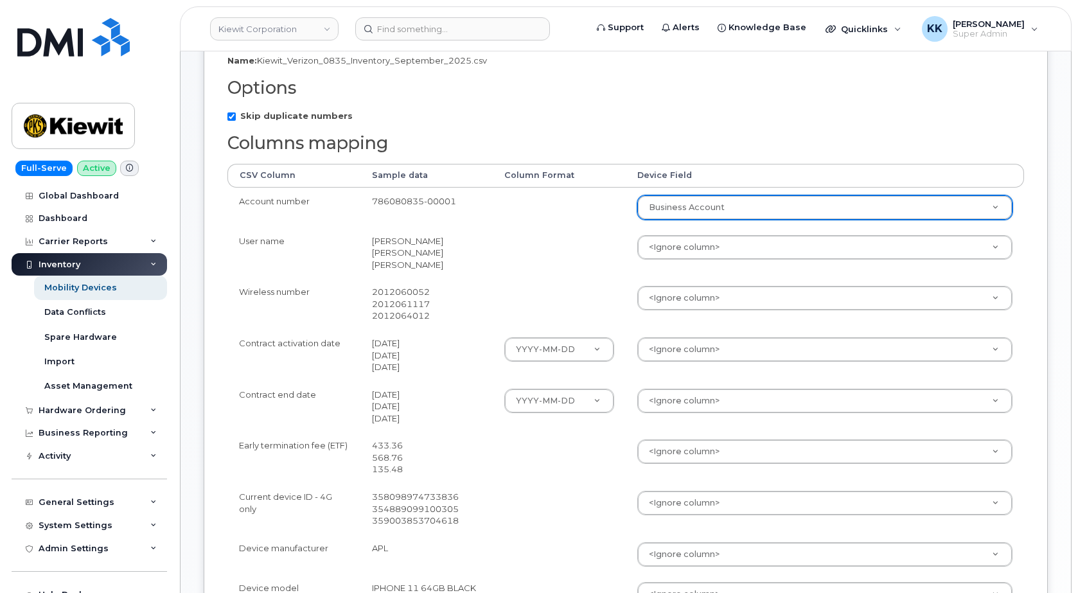
click at [682, 252] on body "[PERSON_NAME] Corporation Support Alerts Knowledge Base Quicklinks Suspend / Ca…" at bounding box center [539, 373] width 1078 height 1271
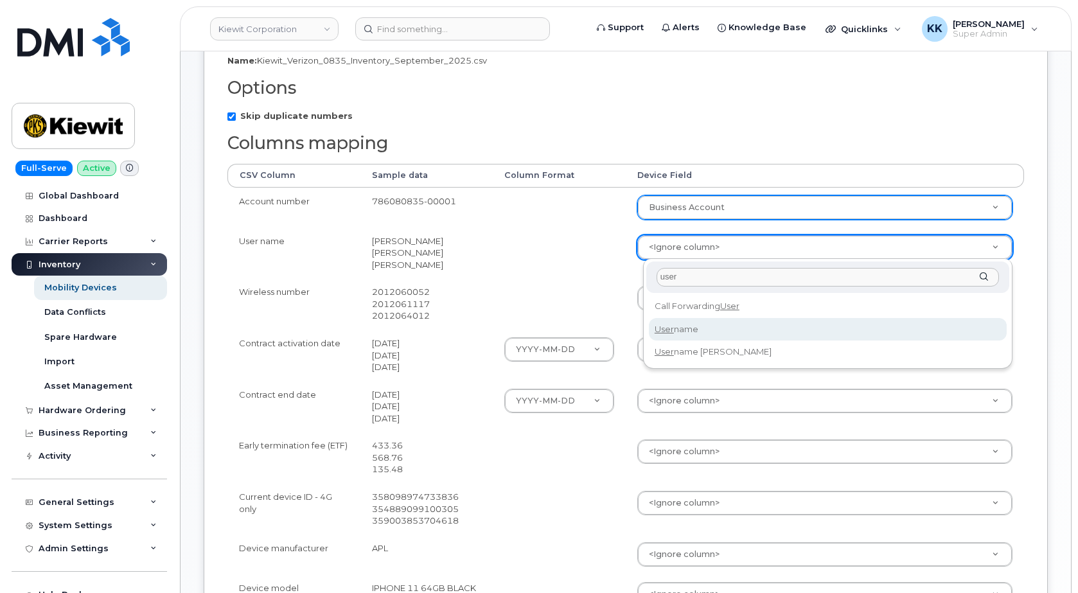
type input "user"
select select "username"
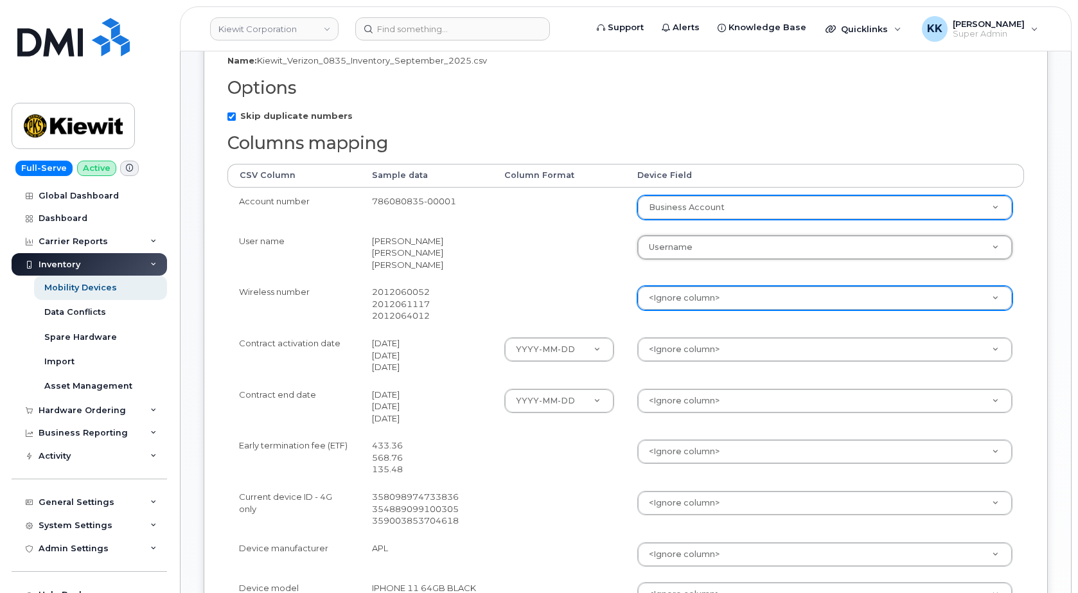
click at [678, 296] on body "Kiewit Corporation Support Alerts Knowledge Base Quicklinks Suspend / Cancel De…" at bounding box center [539, 373] width 1078 height 1271
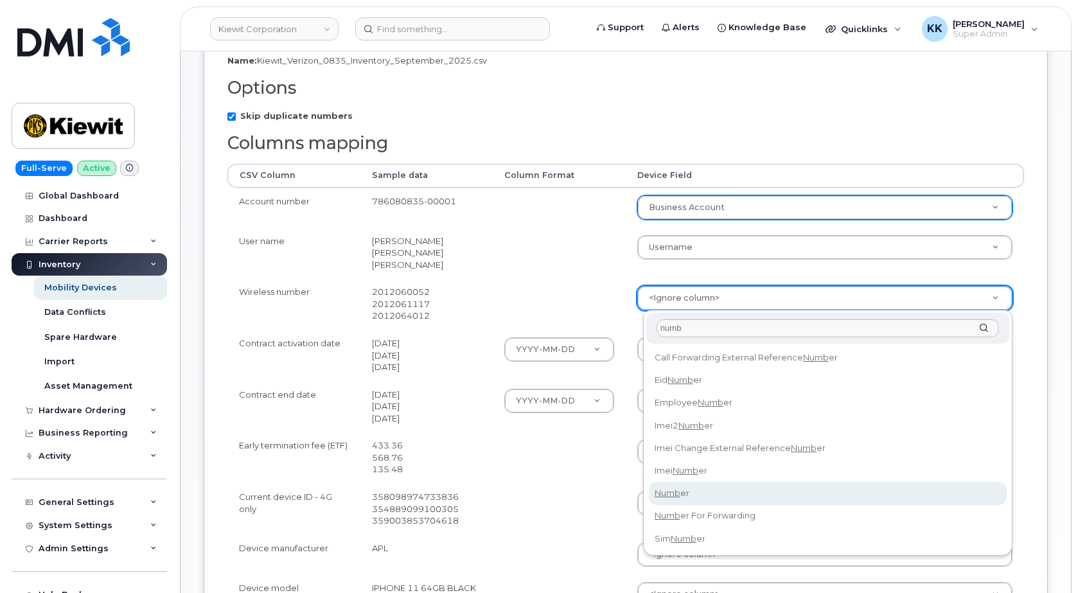
type input "numb"
select select "number"
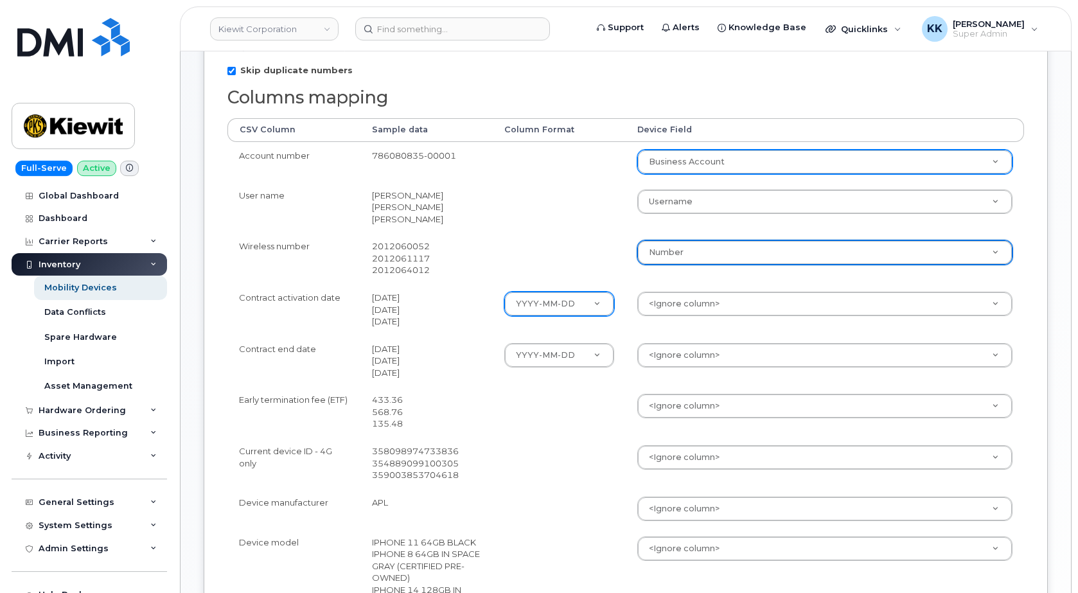
scroll to position [328, 0]
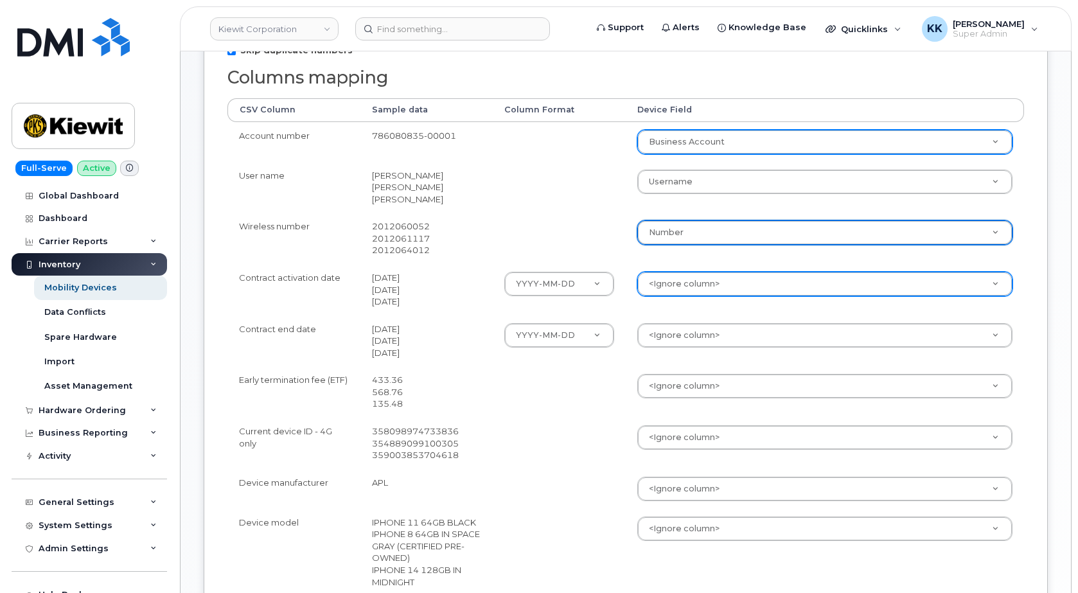
click at [667, 285] on body "Kiewit Corporation Support Alerts Knowledge Base Quicklinks Suspend / Cancel De…" at bounding box center [539, 307] width 1078 height 1271
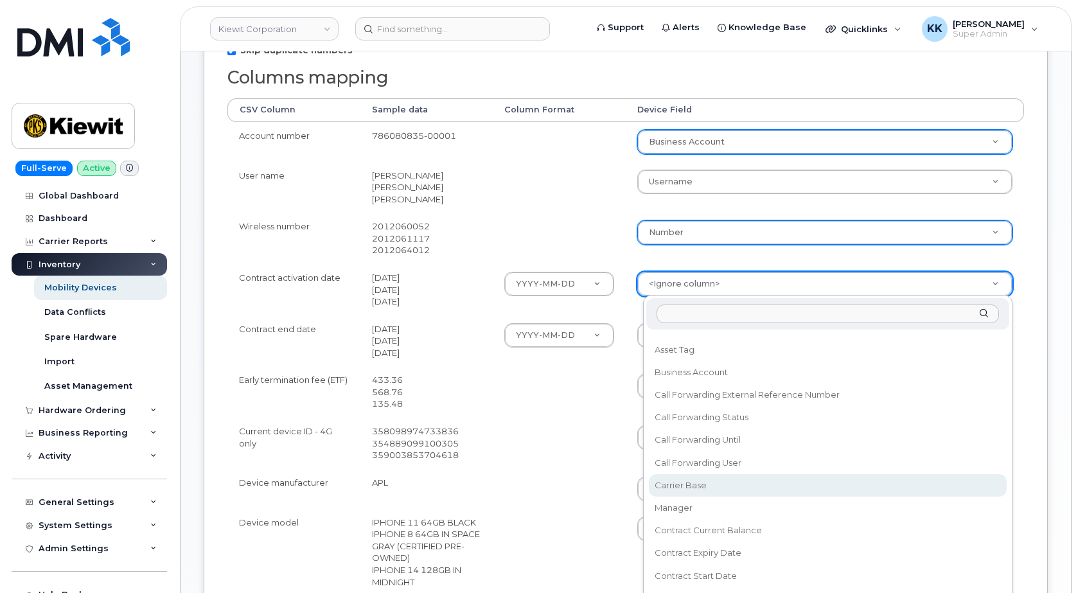
scroll to position [123, 0]
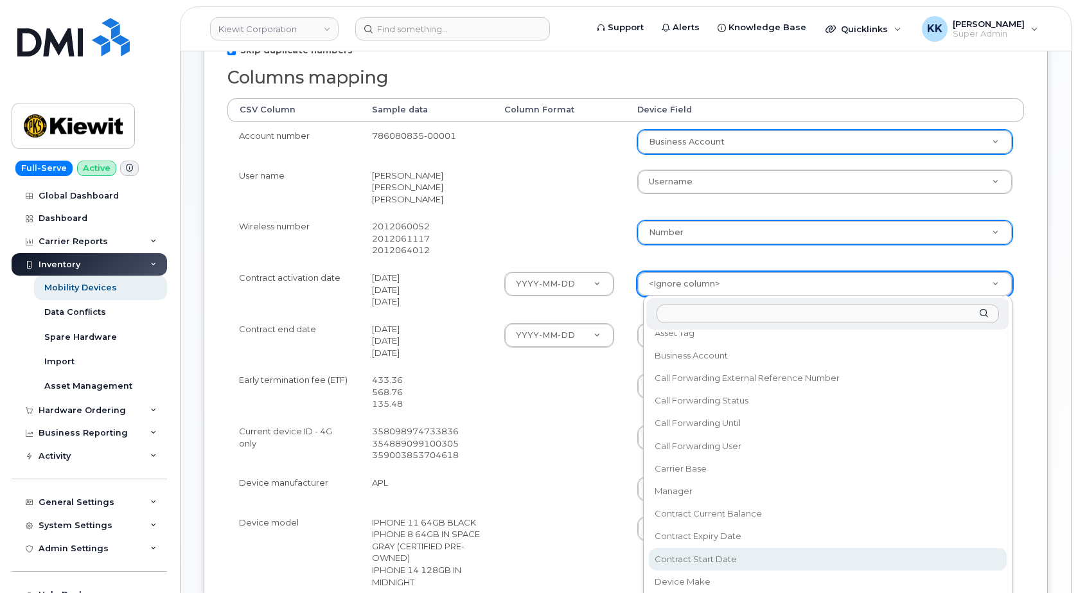
select select "contract_start_date"
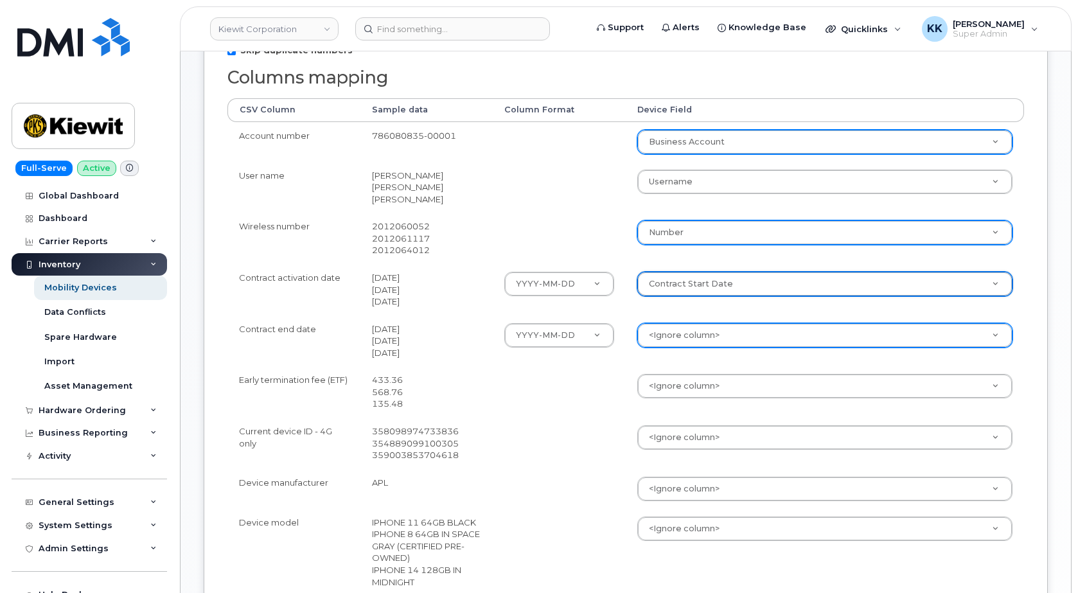
click at [677, 332] on body "Kiewit Corporation Support Alerts Knowledge Base Quicklinks Suspend / Cancel De…" at bounding box center [539, 307] width 1078 height 1271
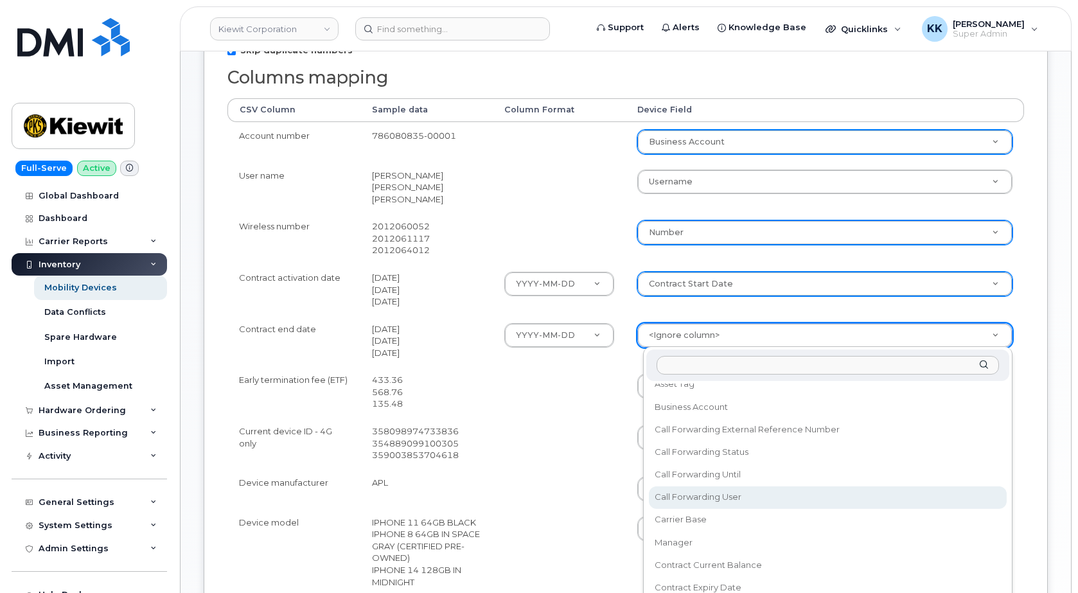
scroll to position [185, 0]
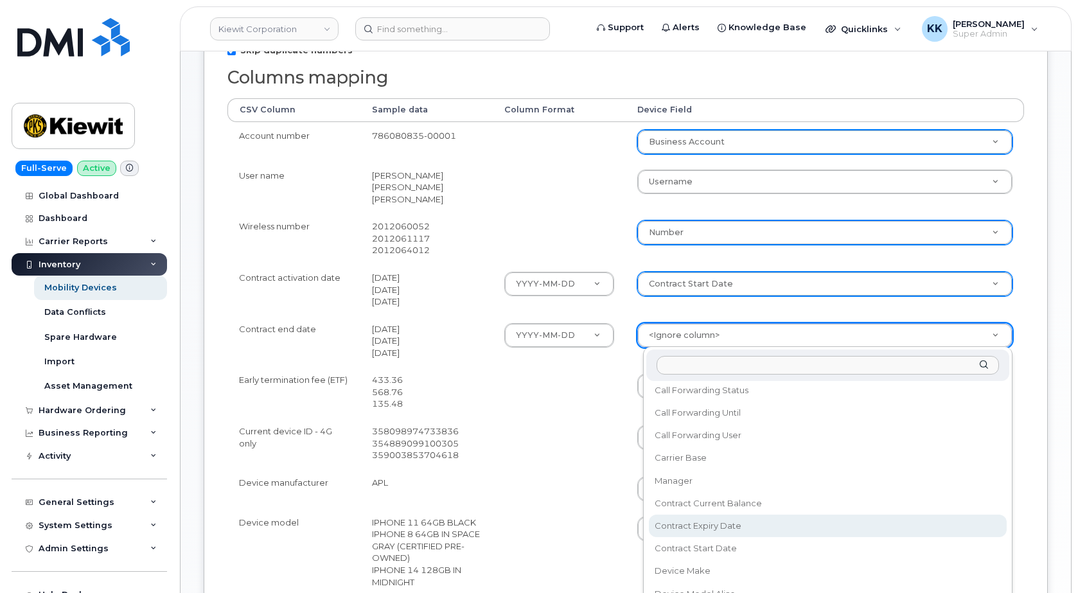
select select "contract_expiry_date"
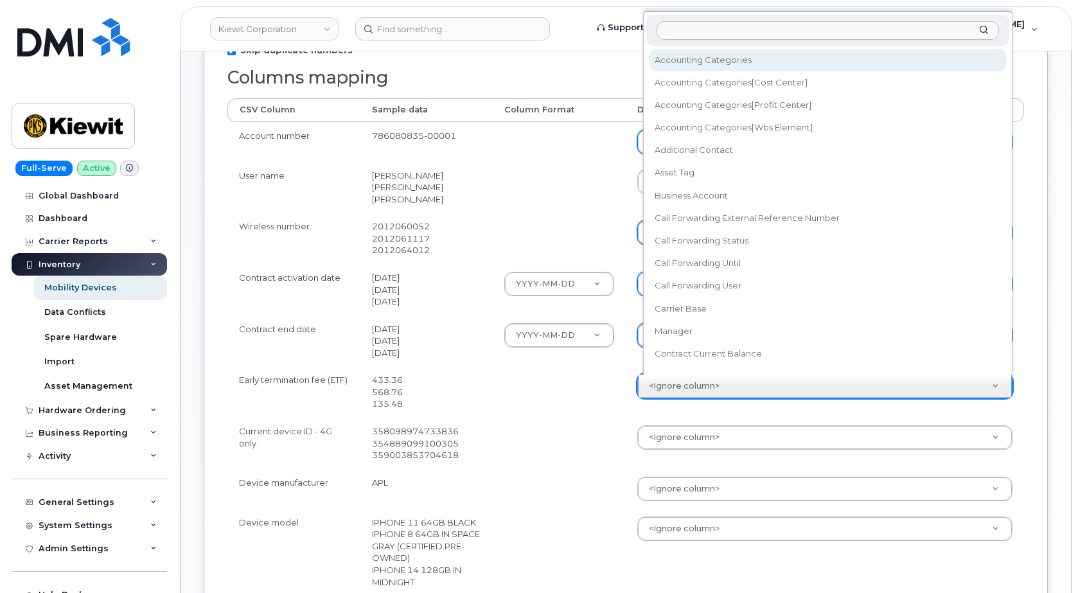
click at [673, 391] on body "Kiewit Corporation Support Alerts Knowledge Base Quicklinks Suspend / Cancel De…" at bounding box center [539, 307] width 1078 height 1271
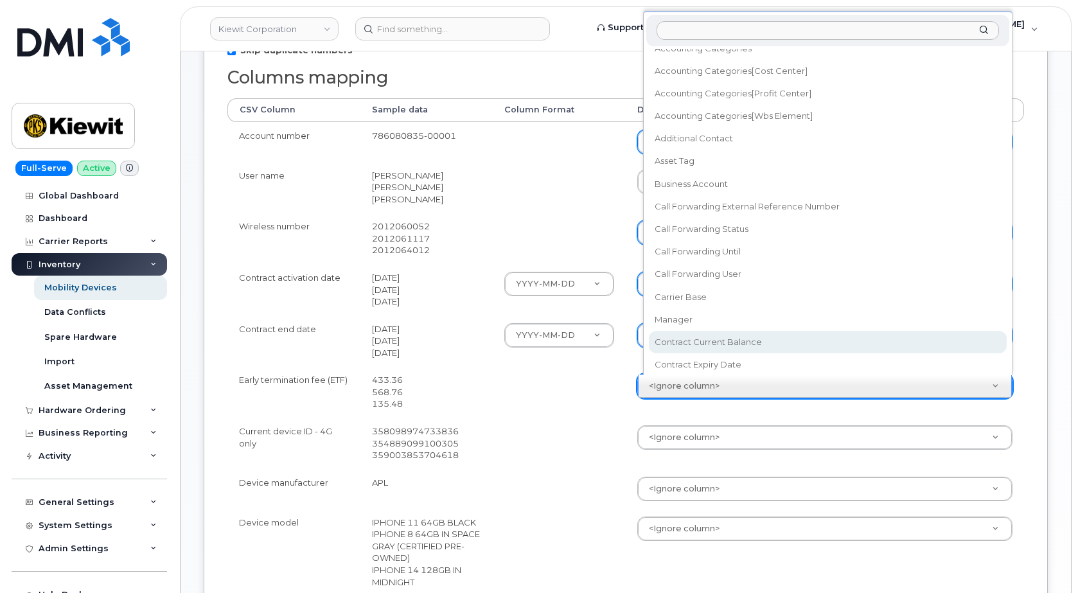
select select "contract_current_balance"
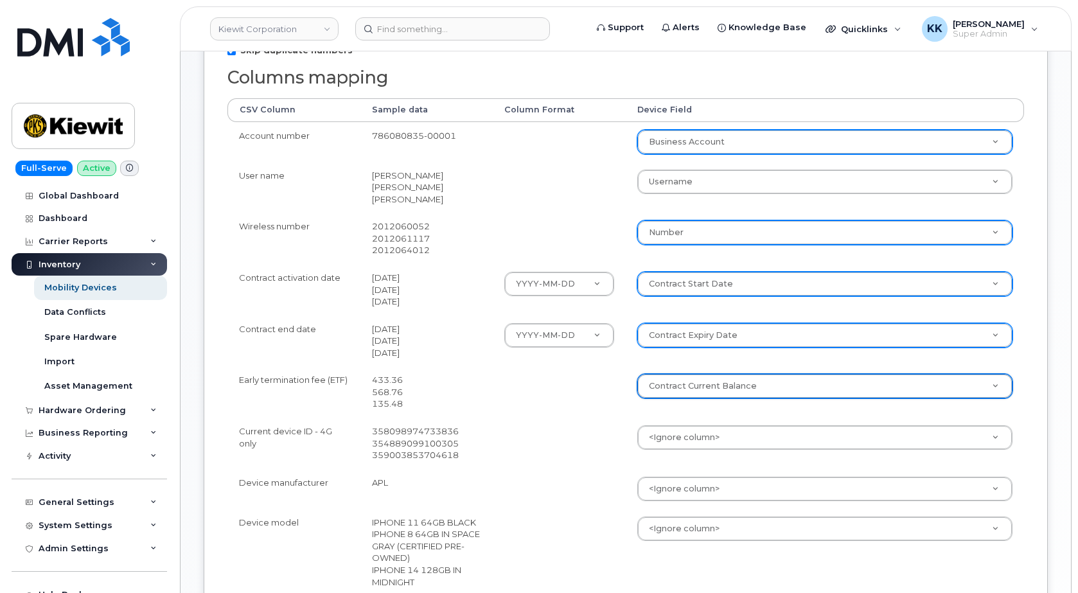
click at [690, 436] on body "Kiewit Corporation Support Alerts Knowledge Base Quicklinks Suspend / Cancel De…" at bounding box center [539, 307] width 1078 height 1271
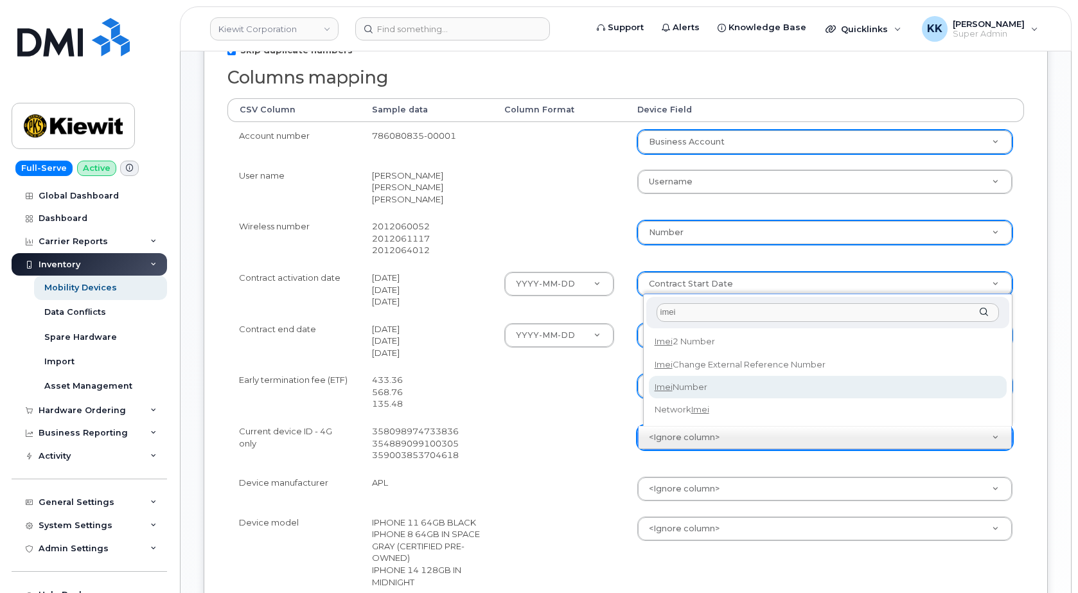
type input "imei"
select select "imei_number"
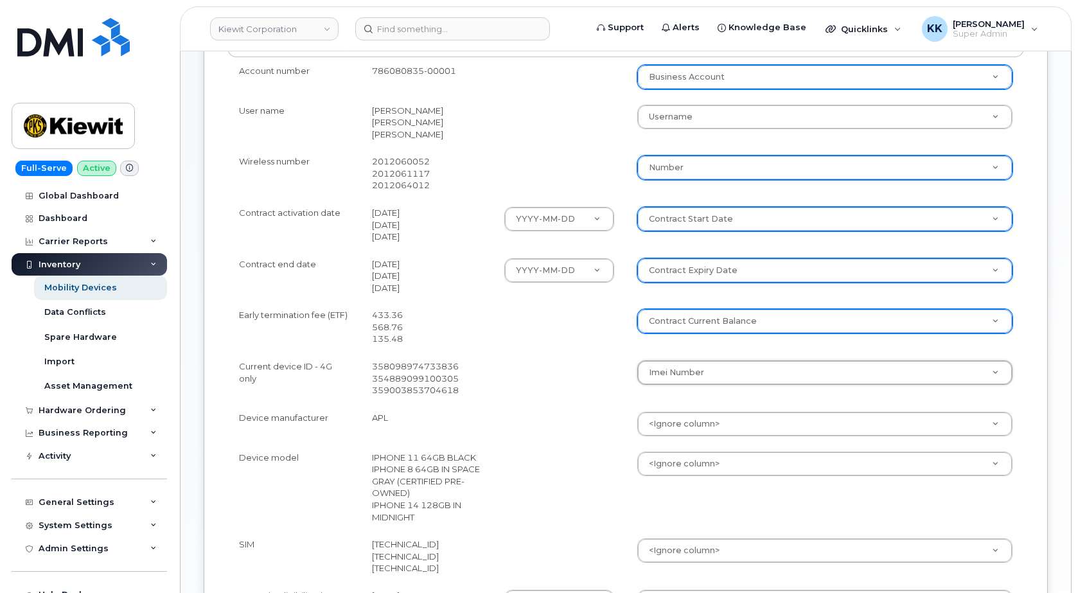
scroll to position [393, 0]
click at [694, 420] on body "Kiewit Corporation Support Alerts Knowledge Base Quicklinks Suspend / Cancel De…" at bounding box center [539, 242] width 1078 height 1271
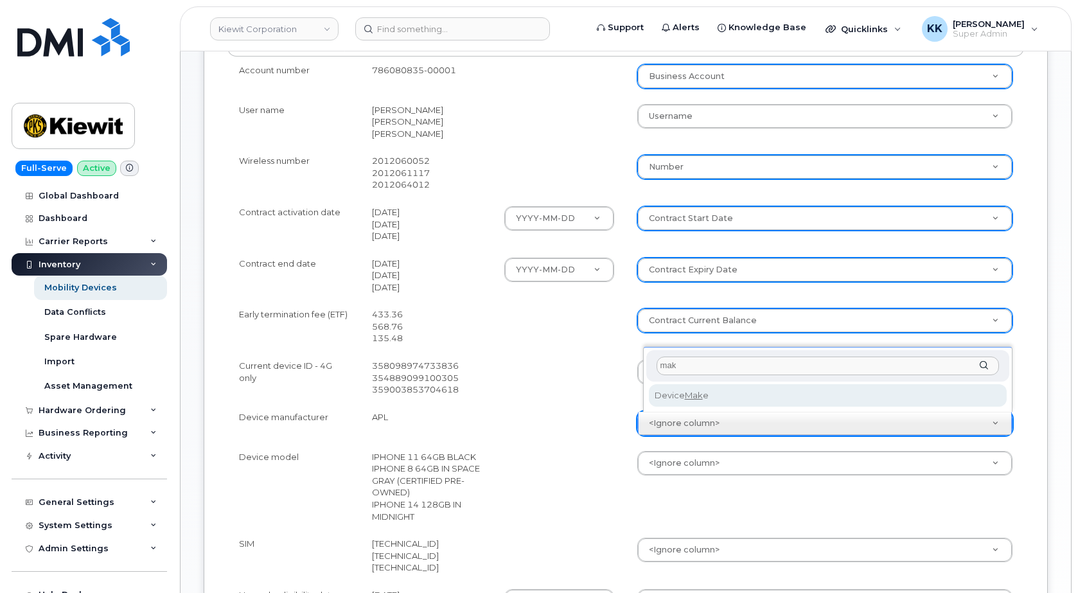
type input "mak"
select select "device_make_id"
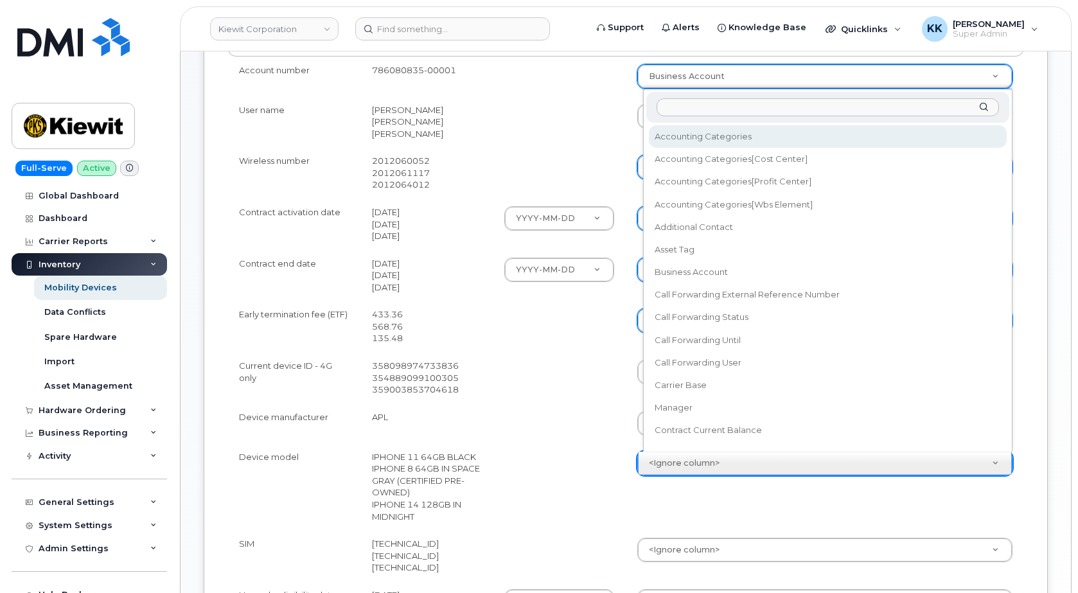
click at [689, 473] on body "Kiewit Corporation Support Alerts Knowledge Base Quicklinks Suspend / Cancel De…" at bounding box center [539, 242] width 1078 height 1271
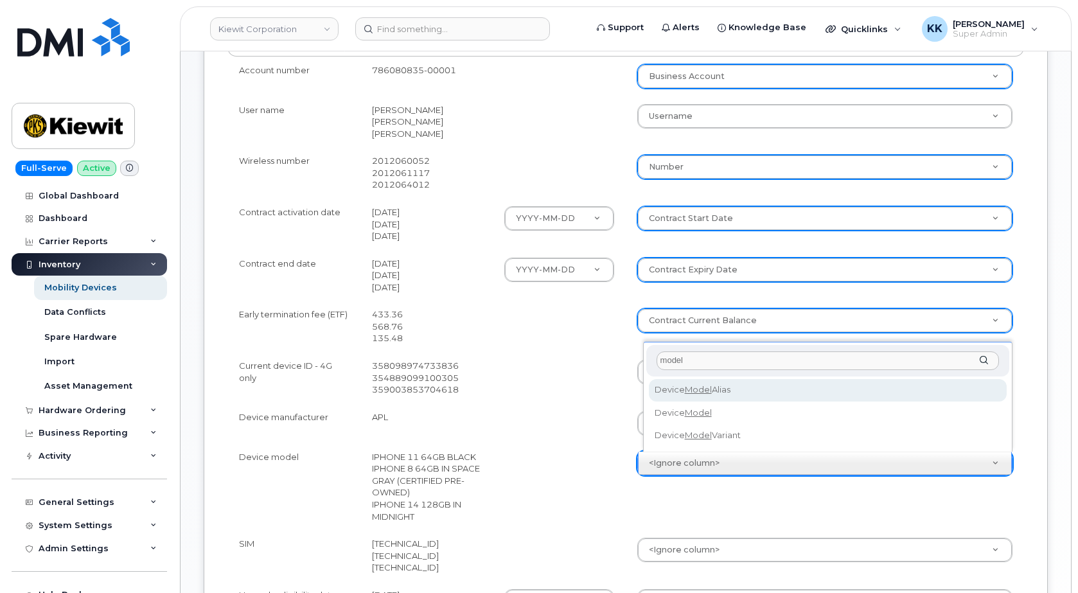
type input "model"
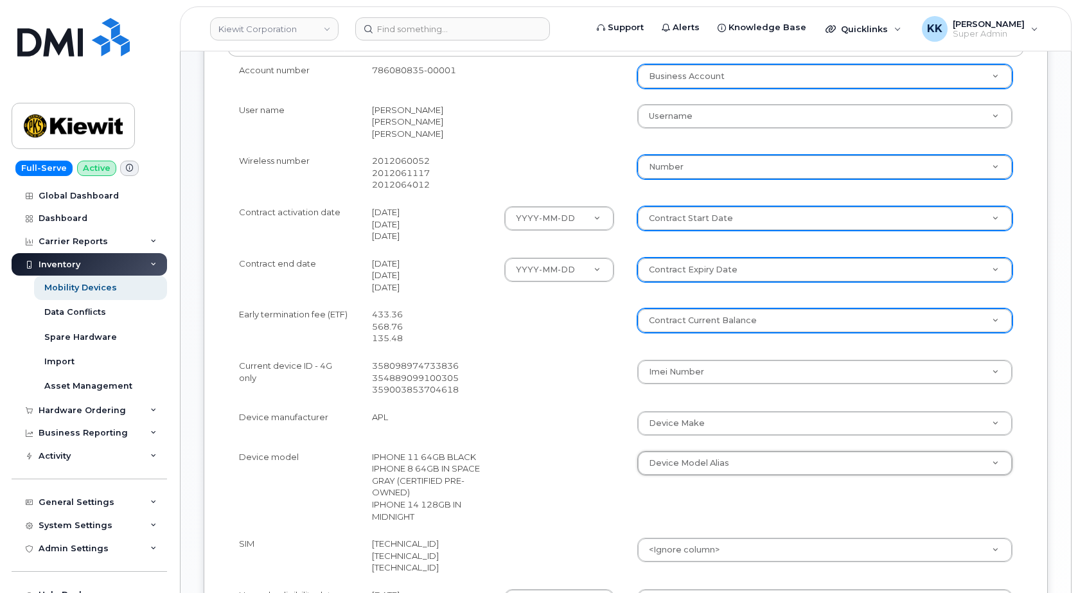
select select "device_model_alias"
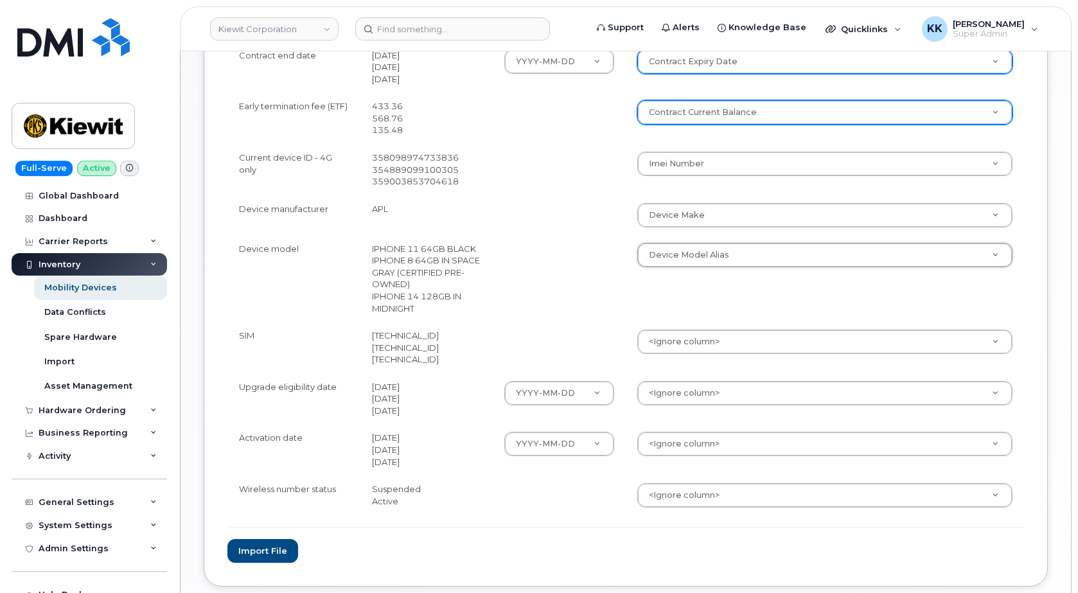
scroll to position [655, 0]
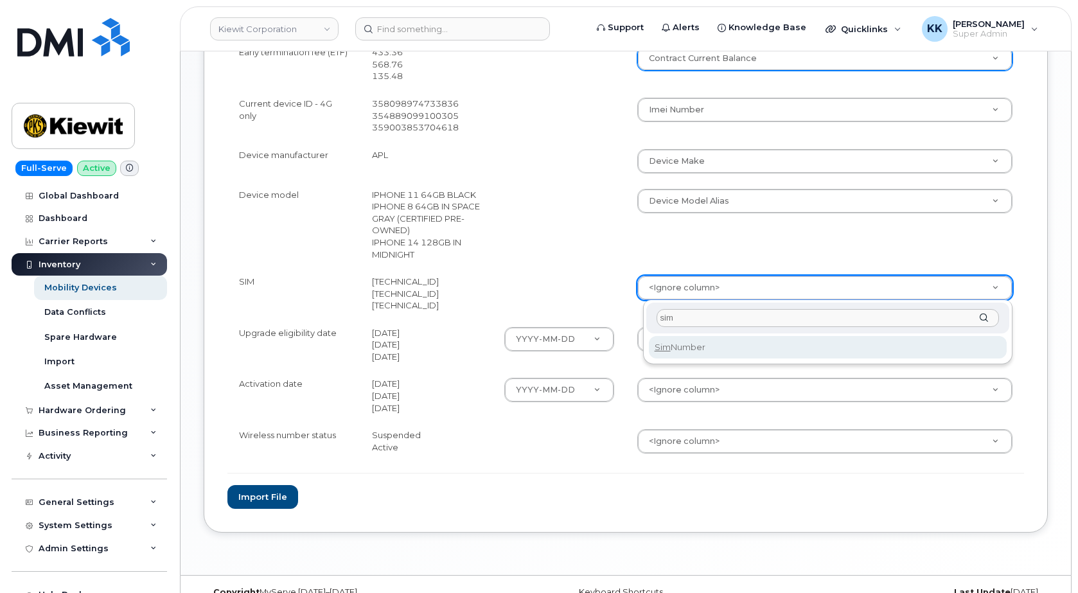
type input "sim"
select select "sim_number"
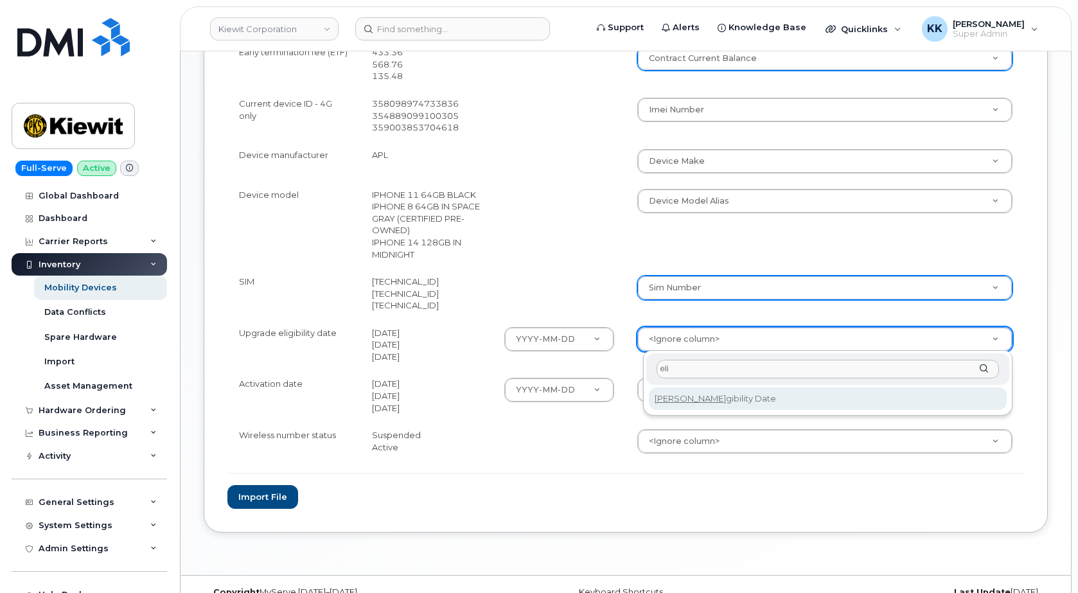
type input "eli"
select select "eligibility_date"
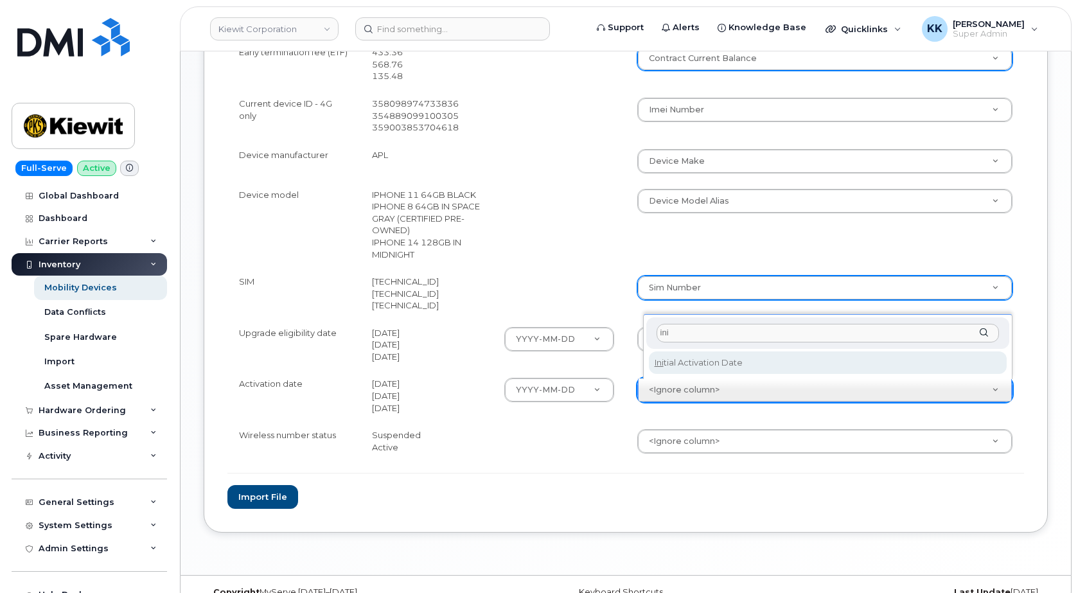
type input "ini"
select select "initial_activation_date"
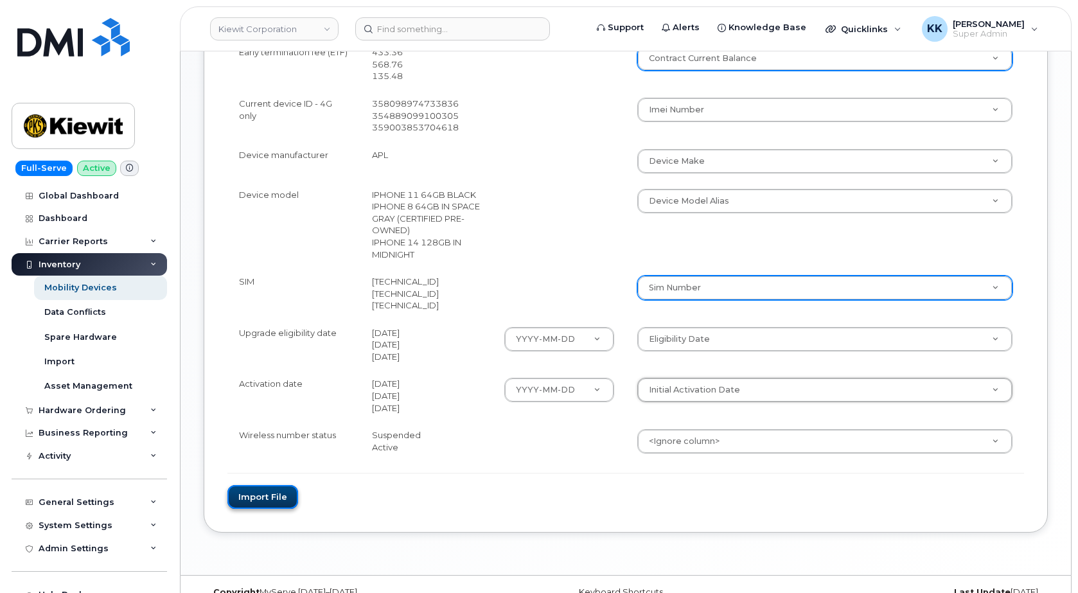
click at [279, 500] on button "Import file" at bounding box center [262, 497] width 71 height 24
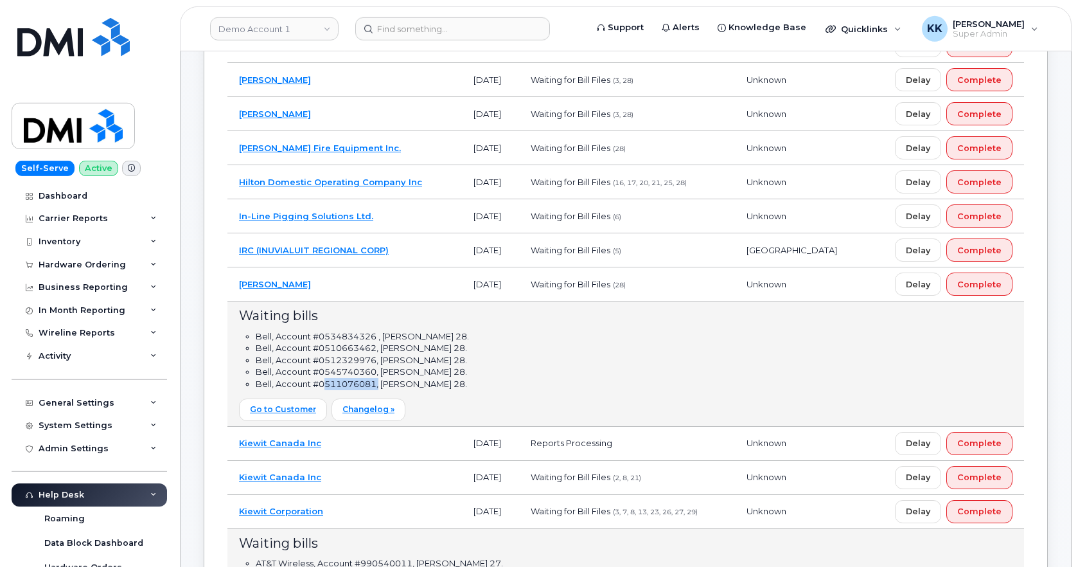
scroll to position [500, 0]
click at [367, 282] on td "[PERSON_NAME]" at bounding box center [344, 284] width 234 height 34
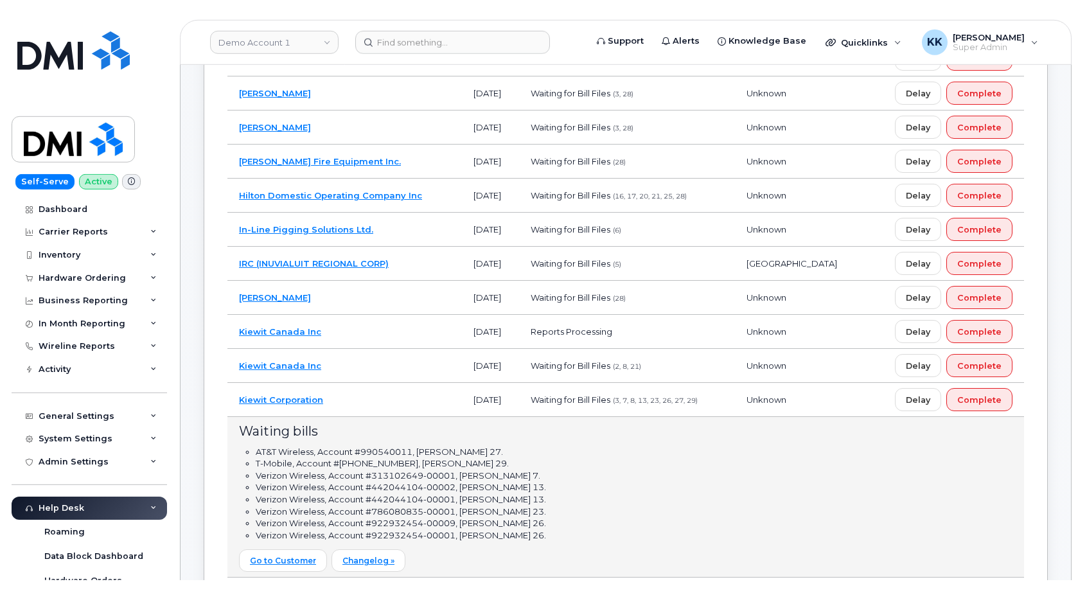
scroll to position [0, 0]
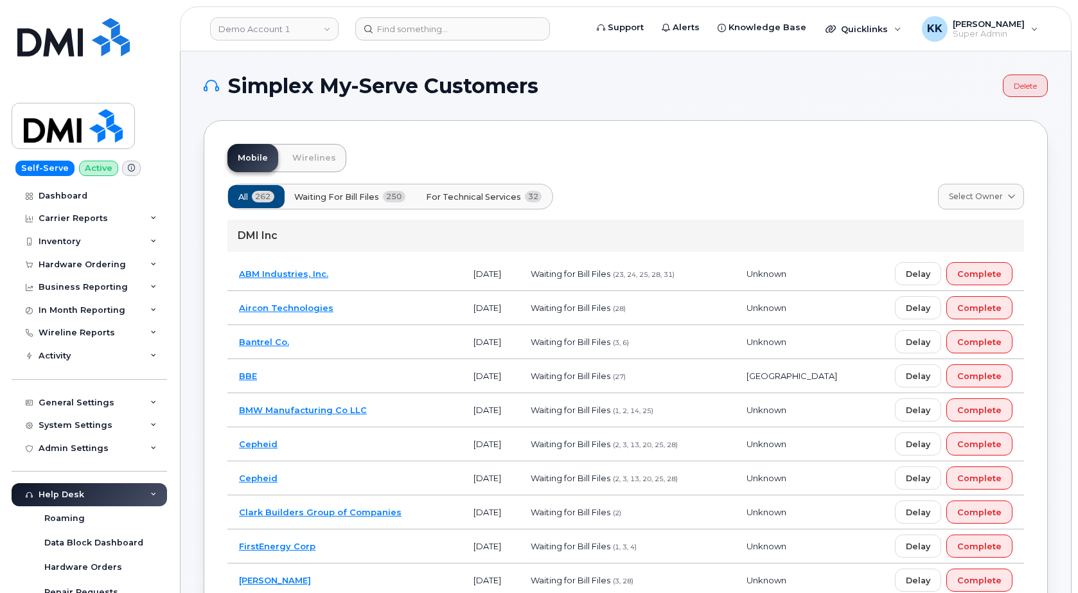
click at [463, 192] on span "For Technical Services" at bounding box center [473, 197] width 95 height 12
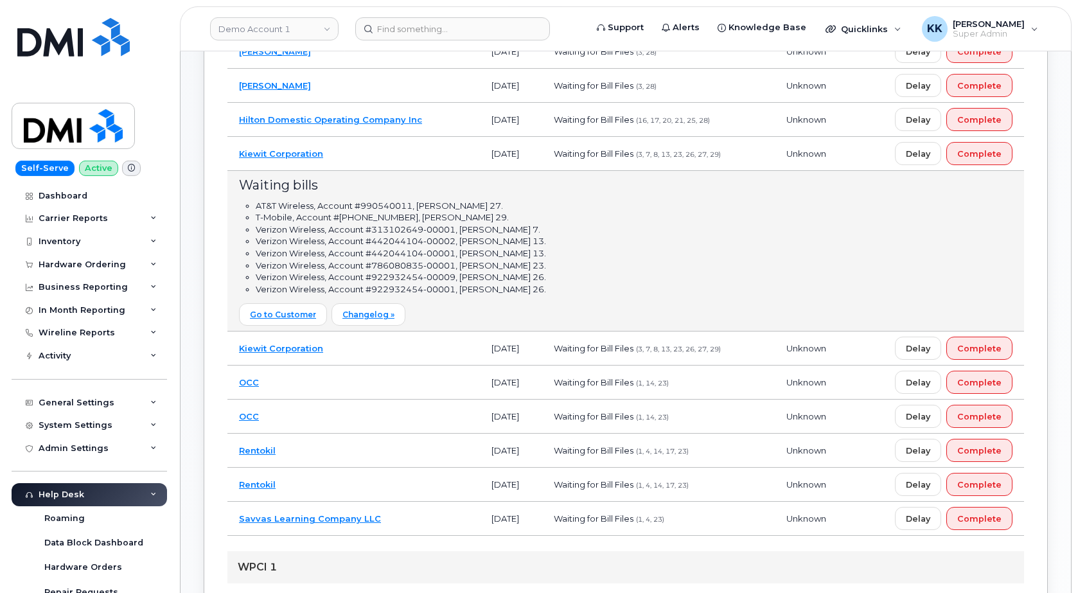
scroll to position [393, 0]
click at [379, 154] on td "Kiewit Corporation" at bounding box center [353, 153] width 252 height 34
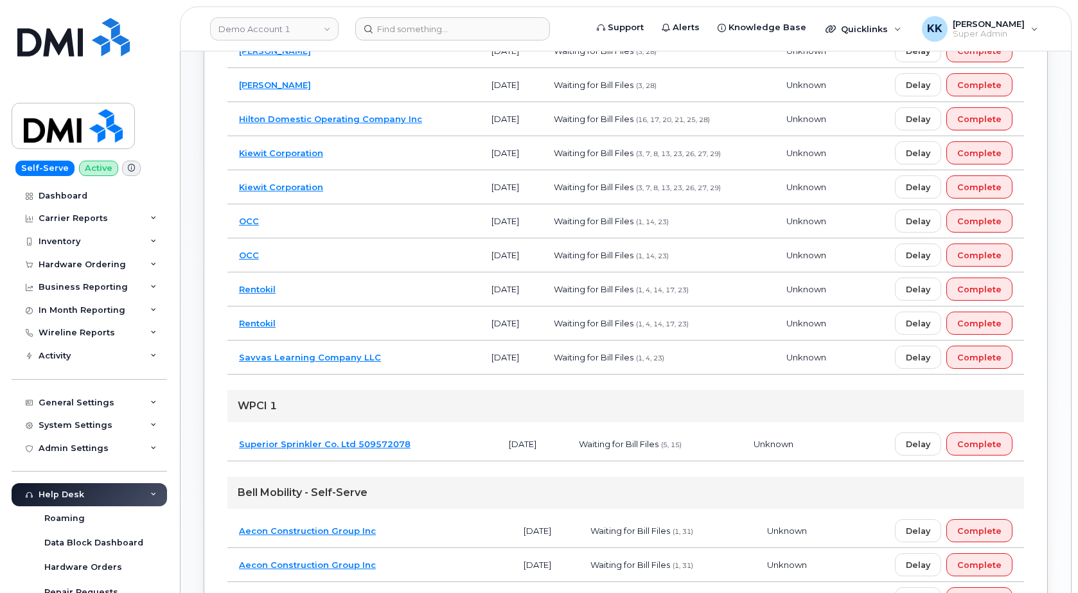
click at [351, 227] on td "OCC" at bounding box center [353, 221] width 252 height 34
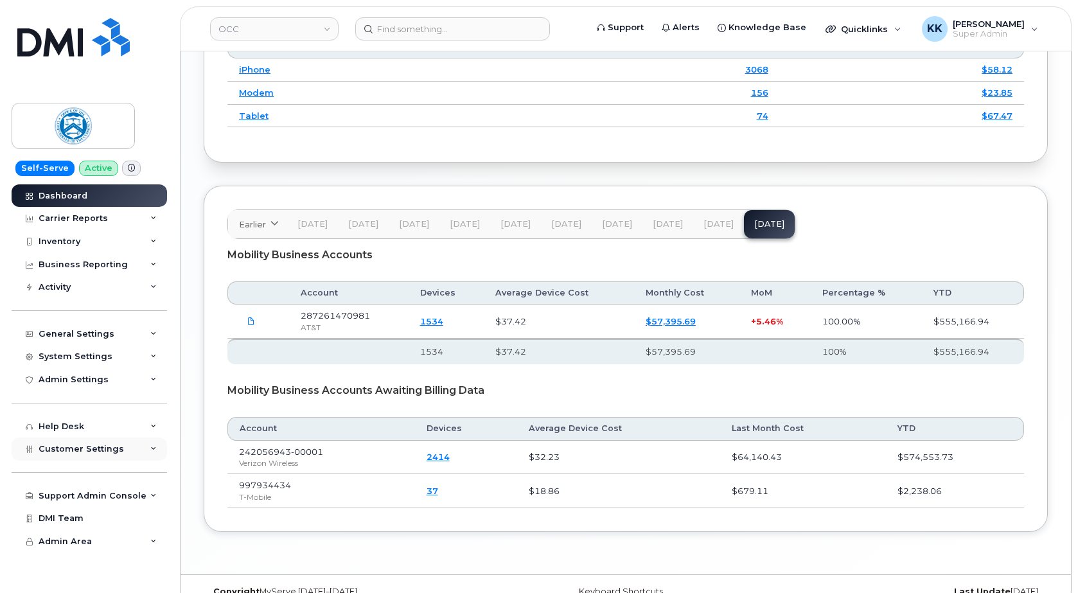
click at [94, 453] on span "Customer Settings" at bounding box center [81, 449] width 85 height 10
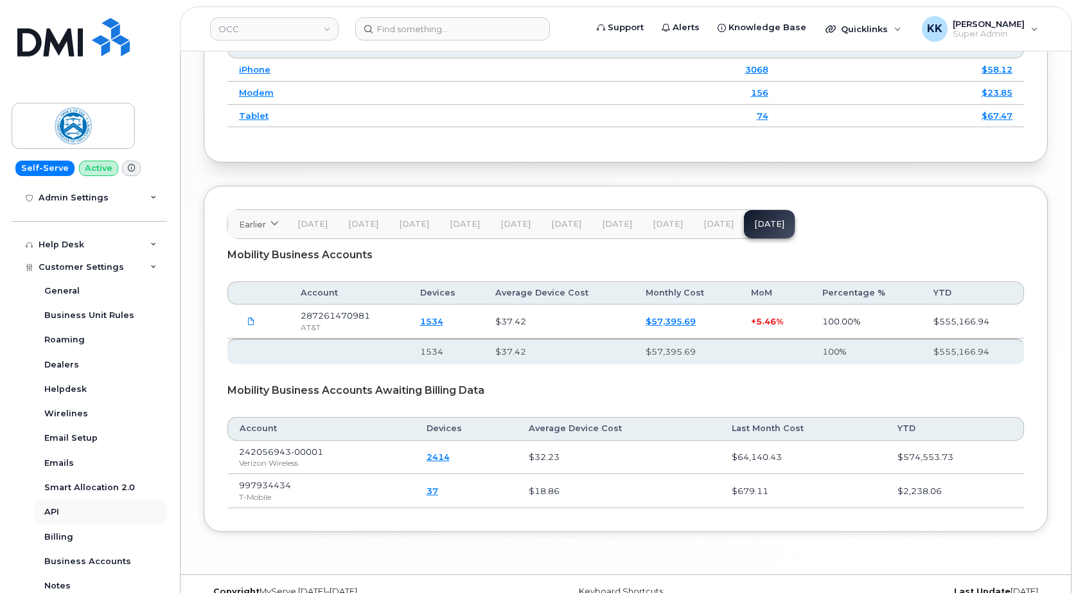
scroll to position [185, 0]
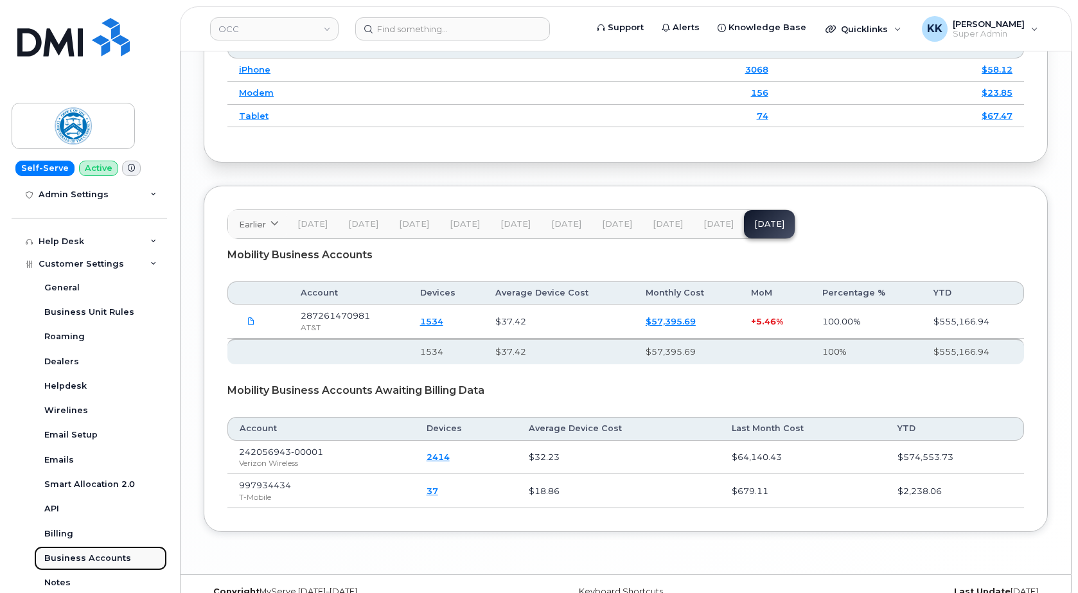
click at [104, 559] on div "Business Accounts" at bounding box center [87, 558] width 87 height 12
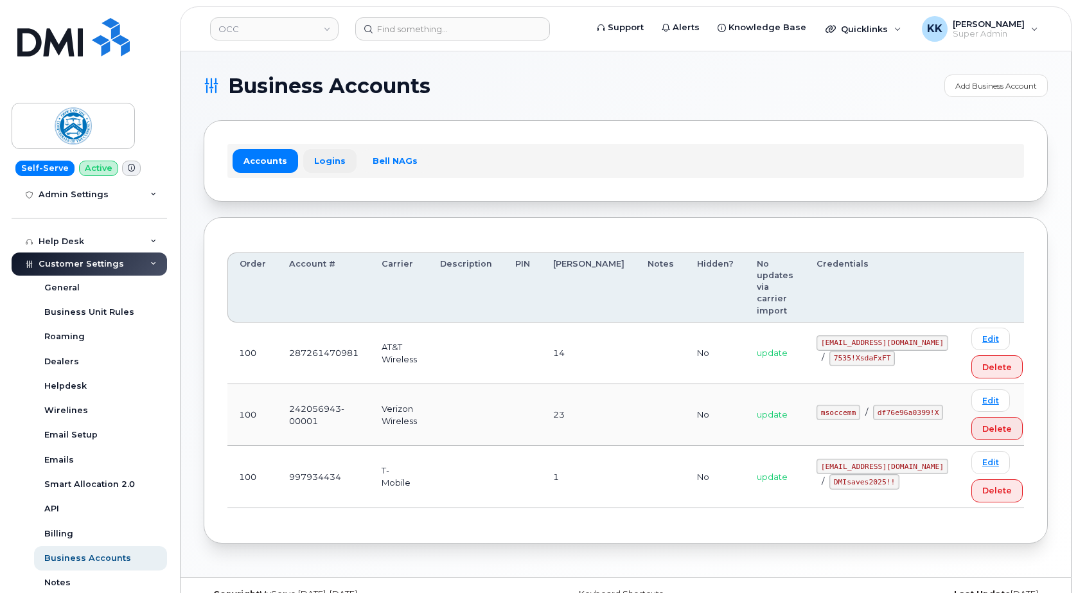
click at [322, 160] on link "Logins" at bounding box center [329, 160] width 53 height 23
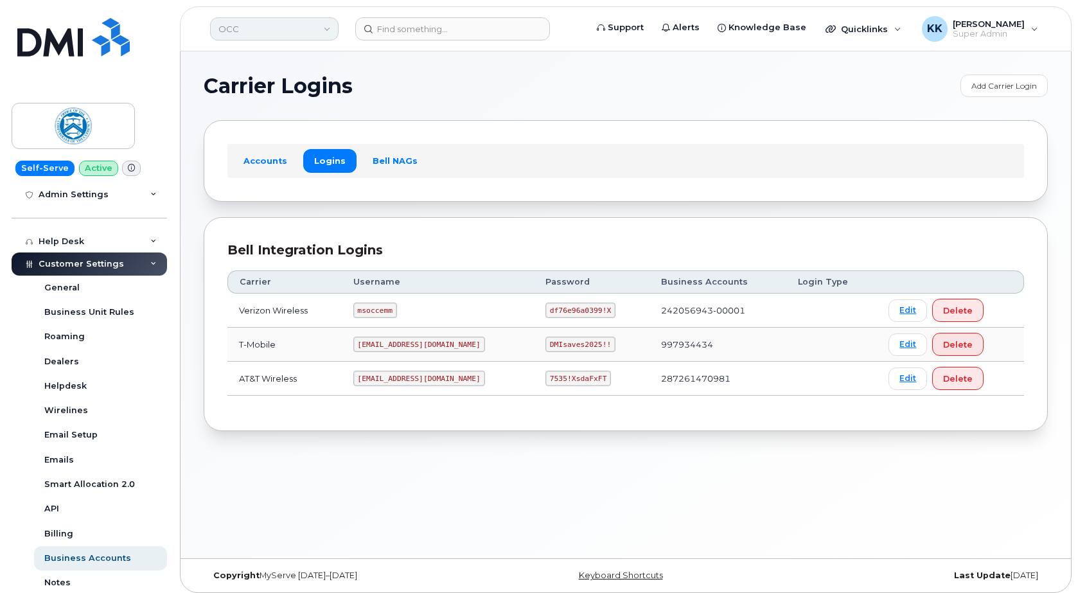
click at [306, 33] on link "OCC" at bounding box center [274, 28] width 128 height 23
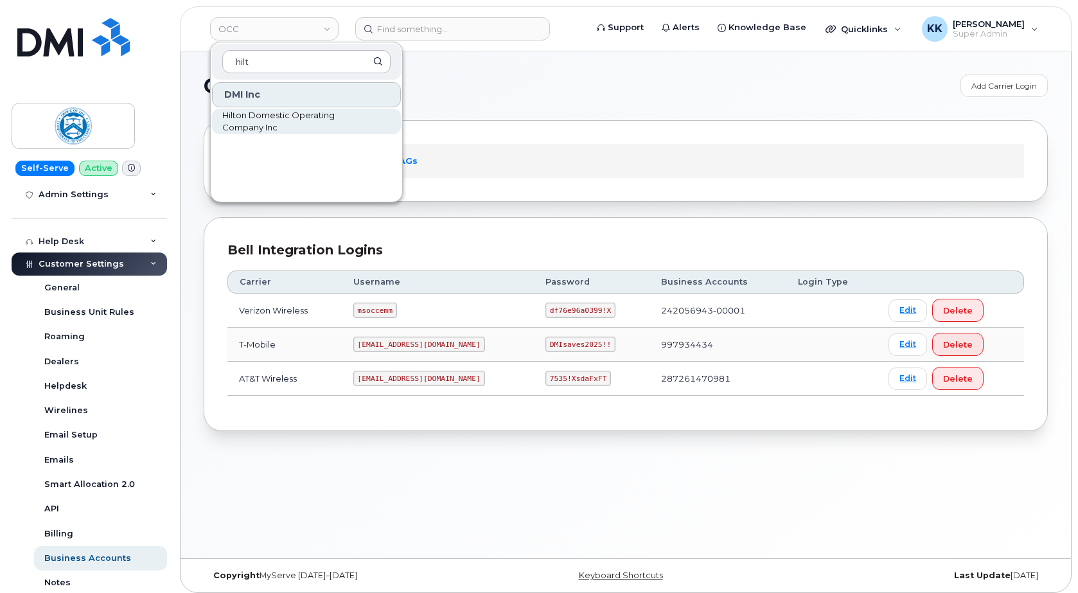
type input "hilt"
click at [281, 121] on span "Hilton Domestic Operating Company Inc" at bounding box center [296, 121] width 148 height 25
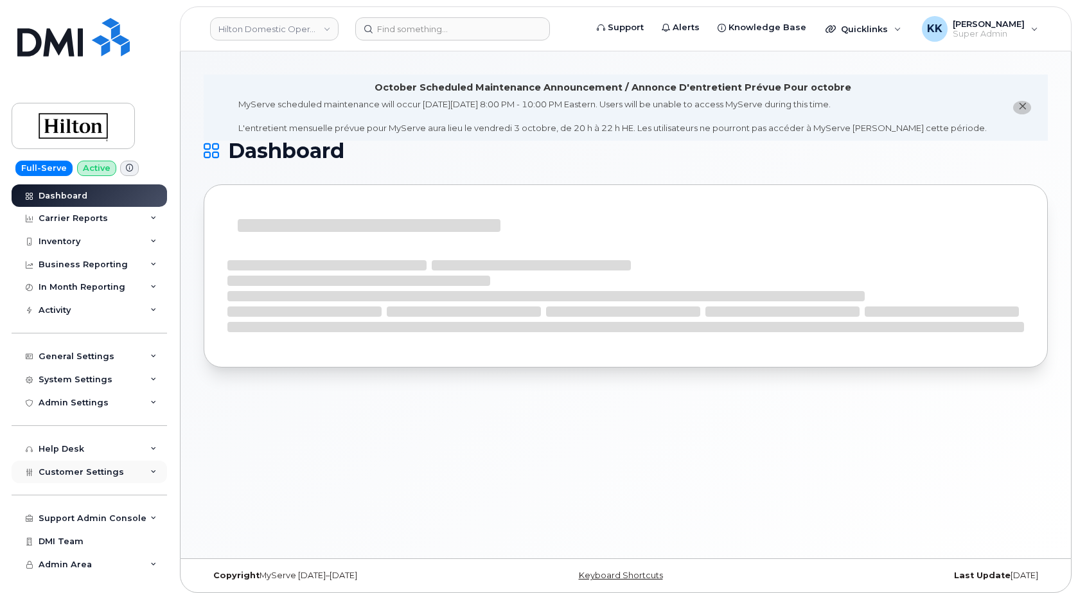
click at [91, 470] on span "Customer Settings" at bounding box center [81, 472] width 85 height 10
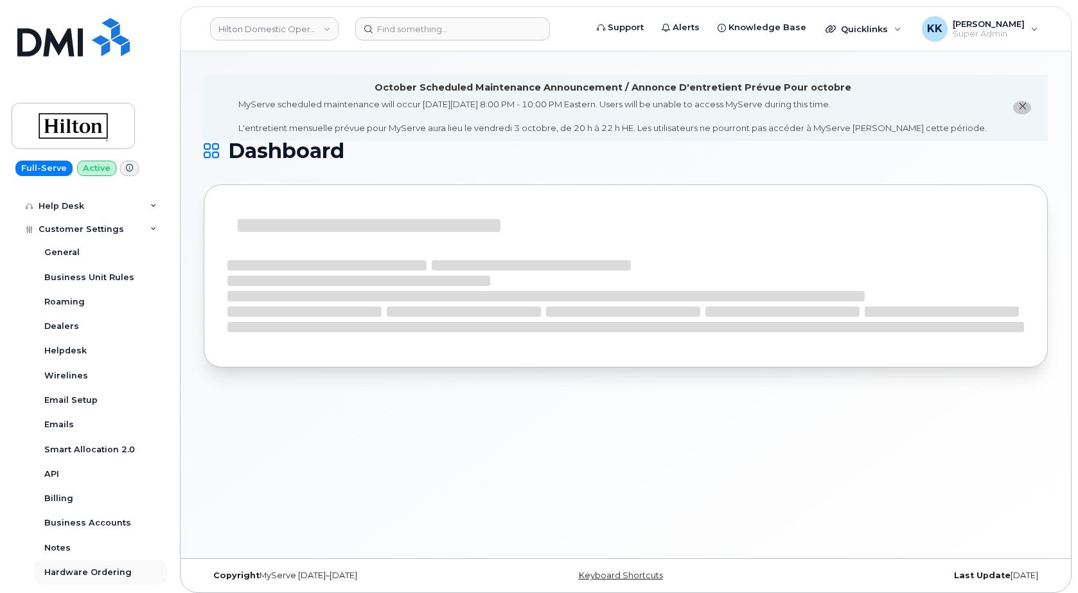
scroll to position [308, 0]
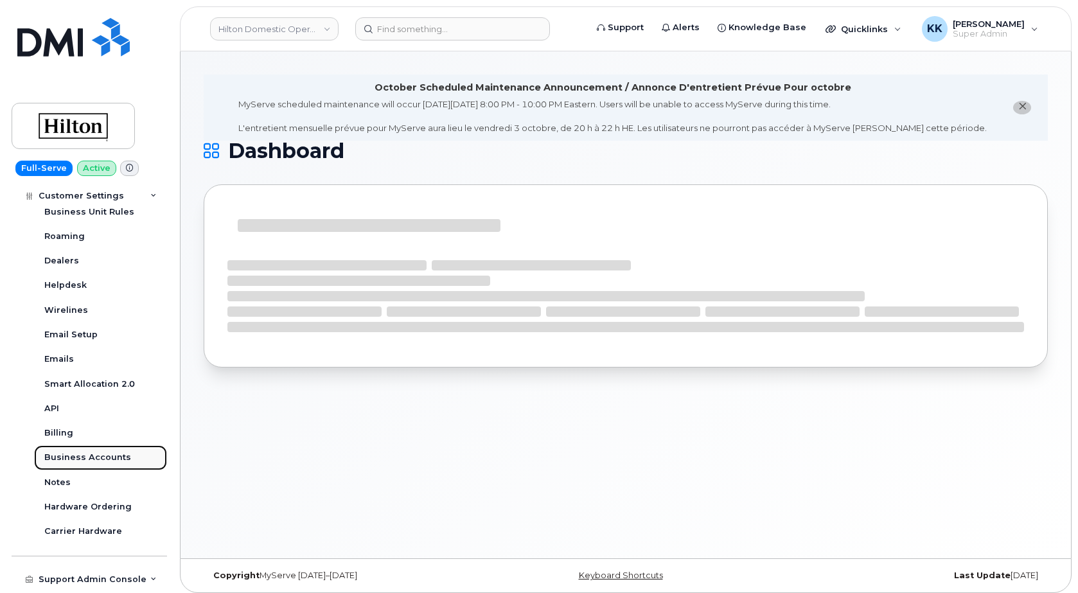
click at [94, 454] on div "Business Accounts" at bounding box center [87, 458] width 87 height 12
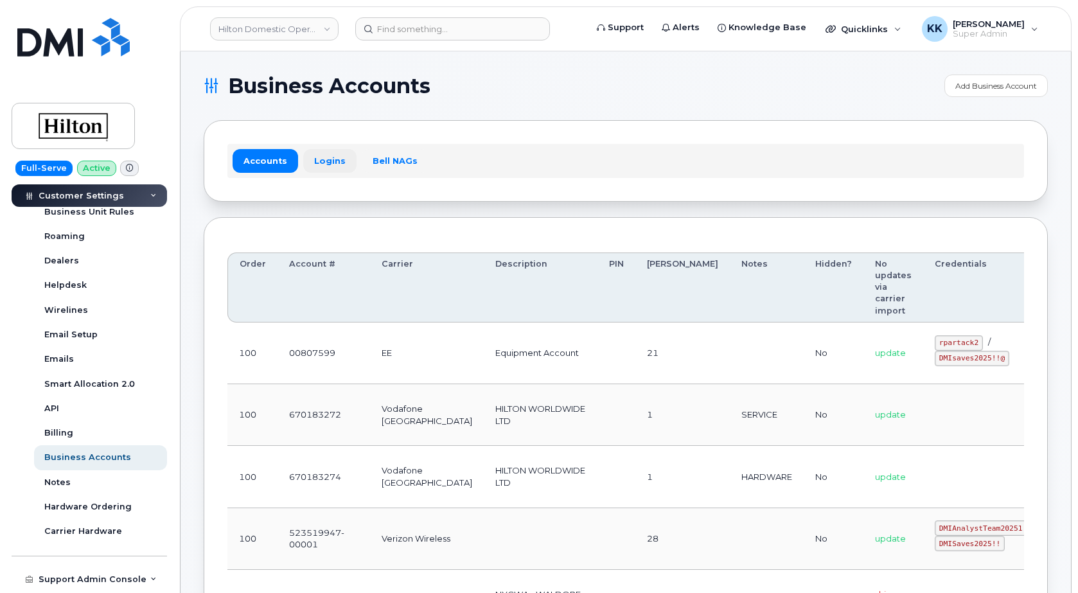
click at [321, 160] on link "Logins" at bounding box center [329, 160] width 53 height 23
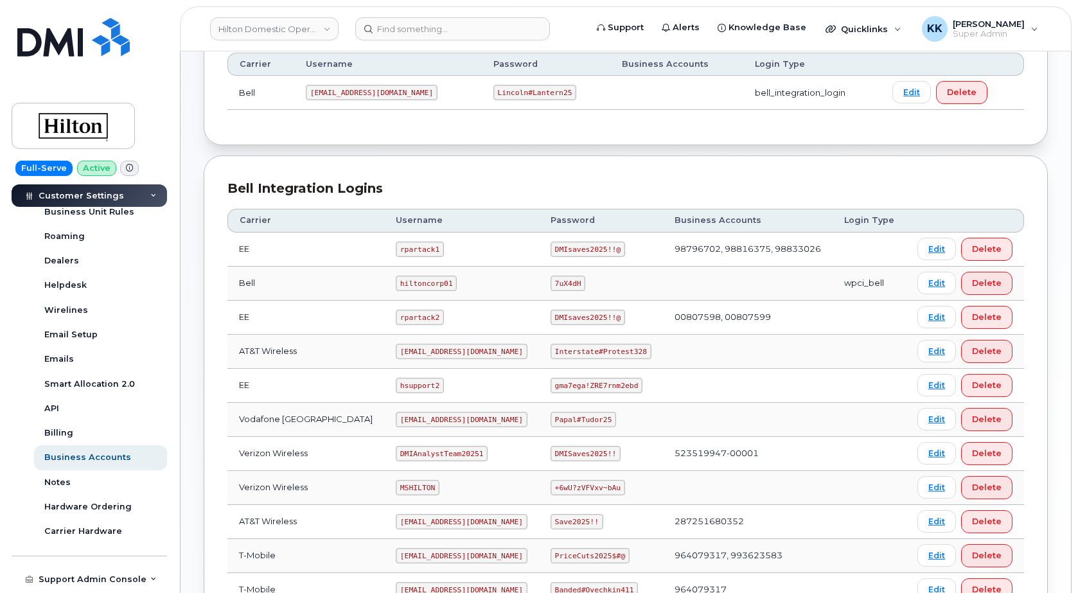
scroll to position [262, 0]
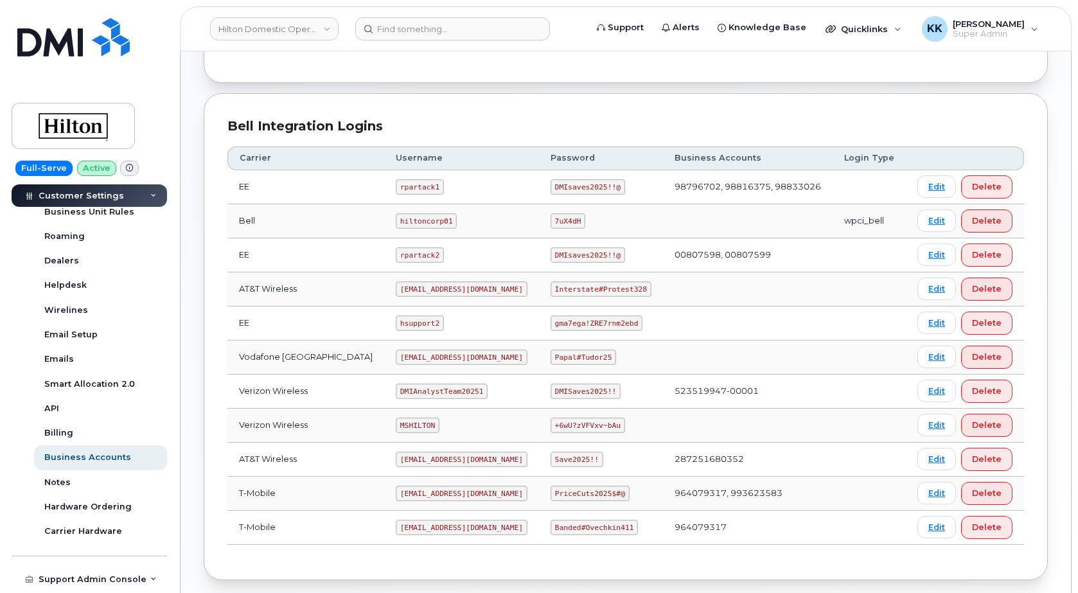
click at [414, 288] on code "ms-hilton@dminc.com" at bounding box center [462, 288] width 132 height 15
click at [418, 456] on code "ms-invoiceprocessing@dminc.com" at bounding box center [462, 459] width 132 height 15
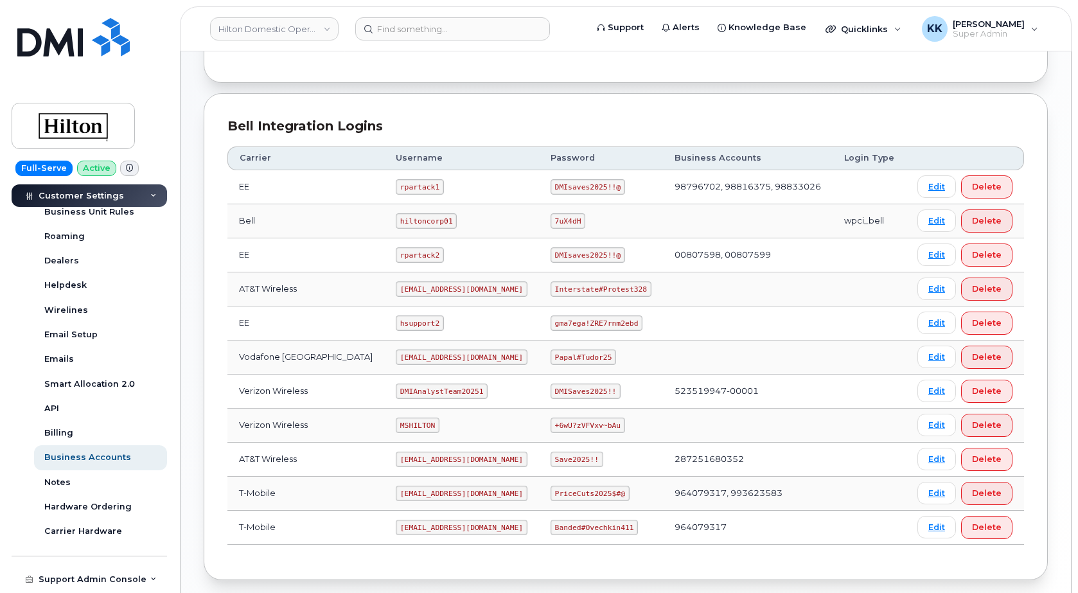
click at [418, 456] on code "ms-invoiceprocessing@dminc.com" at bounding box center [462, 459] width 132 height 15
click at [573, 455] on code "Save2025!!" at bounding box center [577, 459] width 53 height 15
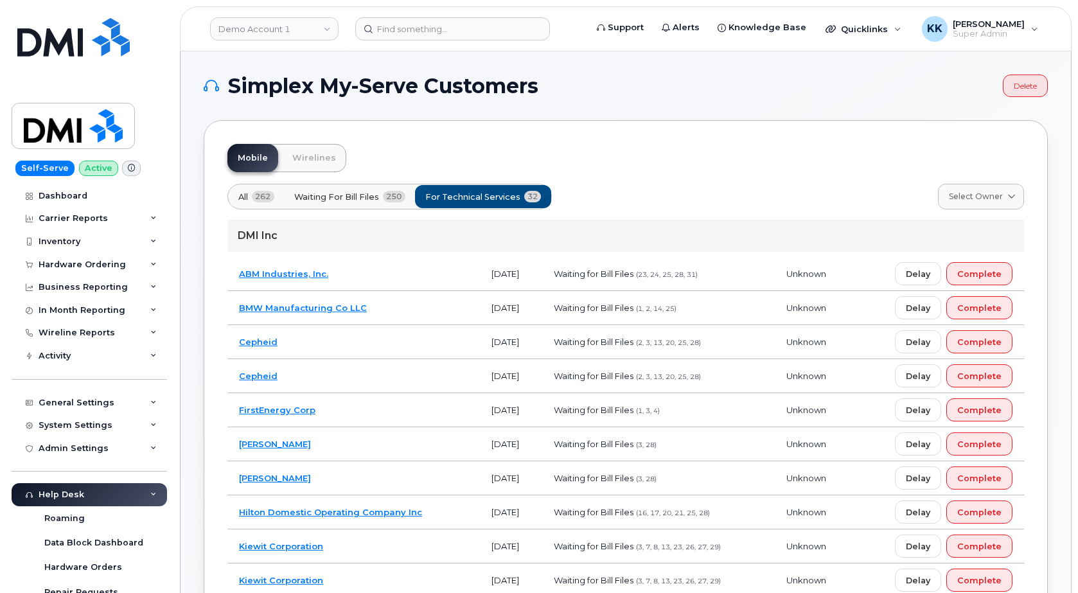
scroll to position [393, 0]
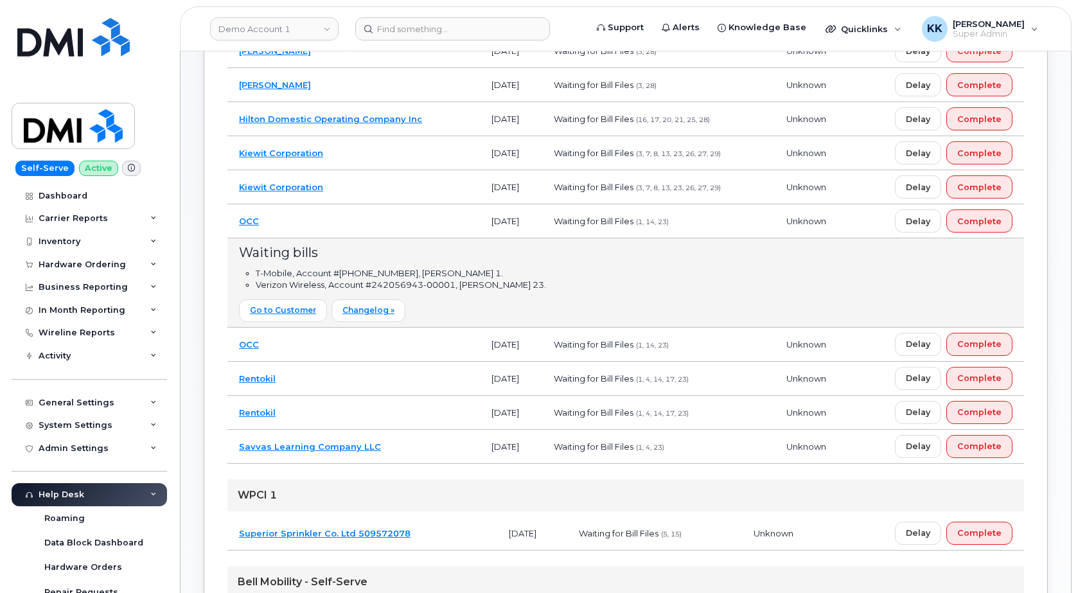
click at [345, 219] on td "OCC" at bounding box center [353, 221] width 252 height 34
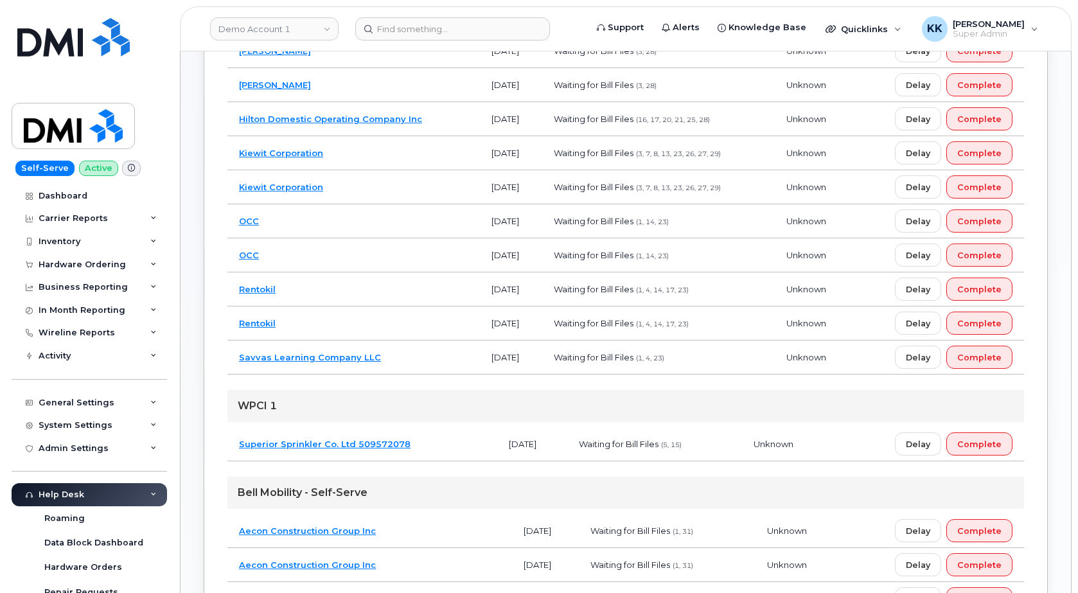
click at [360, 288] on td "Rentokil" at bounding box center [353, 289] width 252 height 34
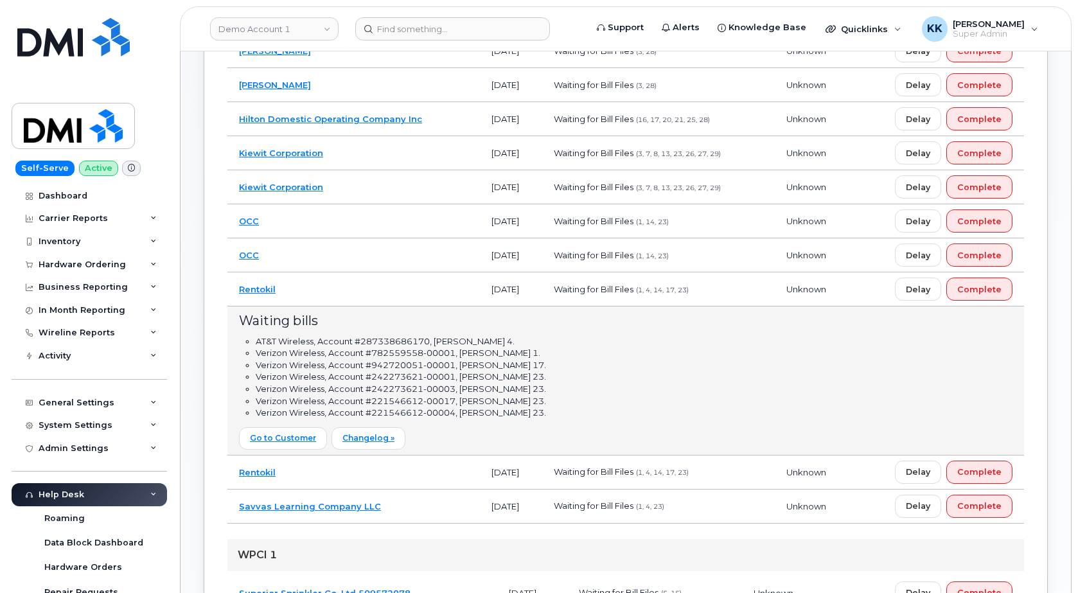
click at [360, 288] on td "Rentokil" at bounding box center [353, 289] width 252 height 34
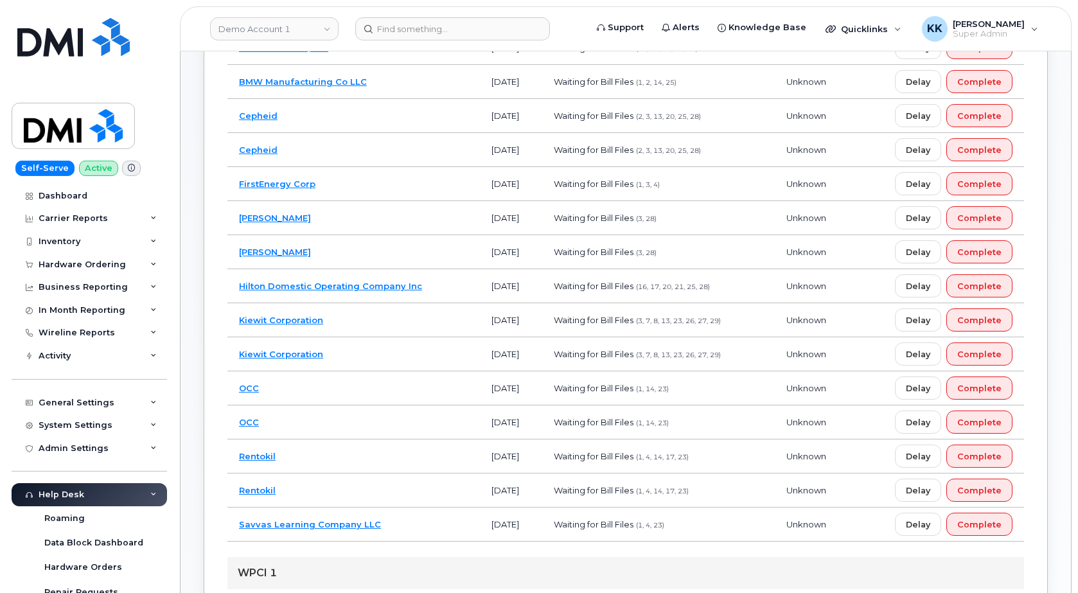
scroll to position [197, 0]
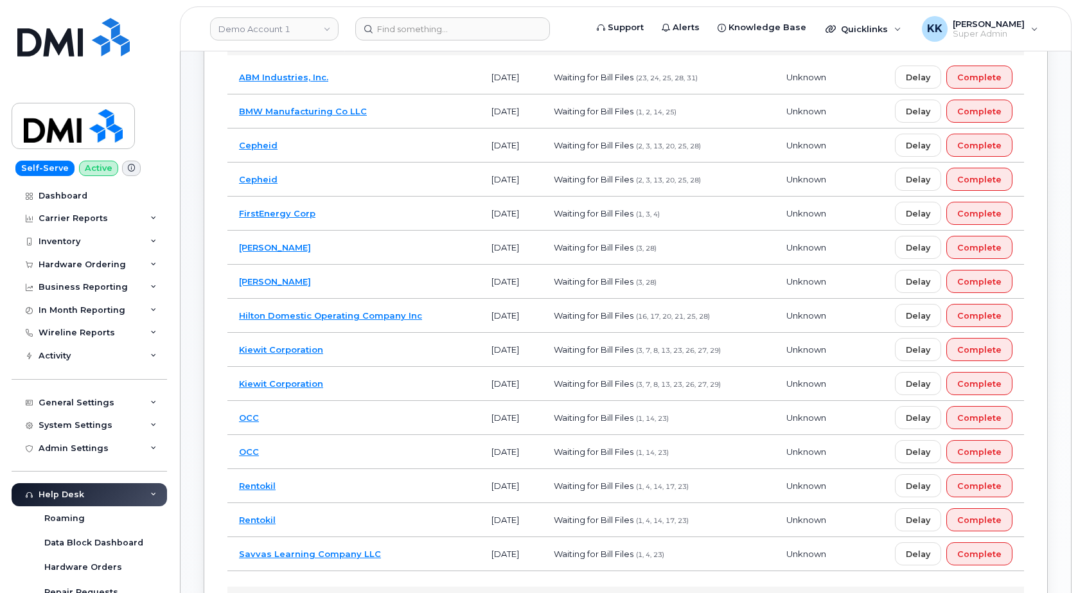
click at [380, 424] on td "OCC" at bounding box center [353, 418] width 252 height 34
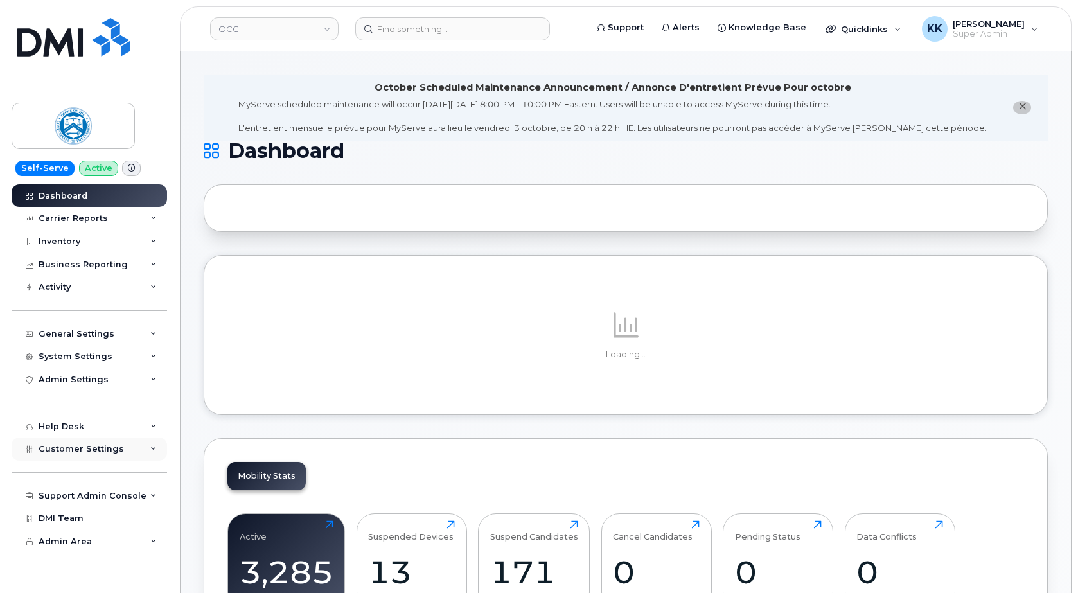
click at [68, 454] on div "Customer Settings" at bounding box center [89, 448] width 155 height 23
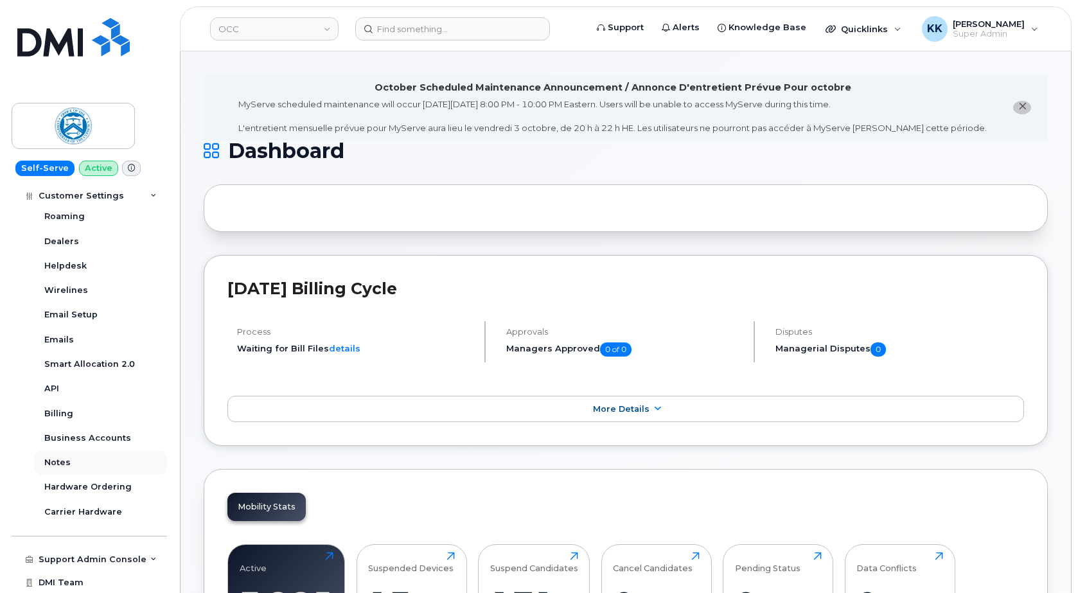
scroll to position [308, 0]
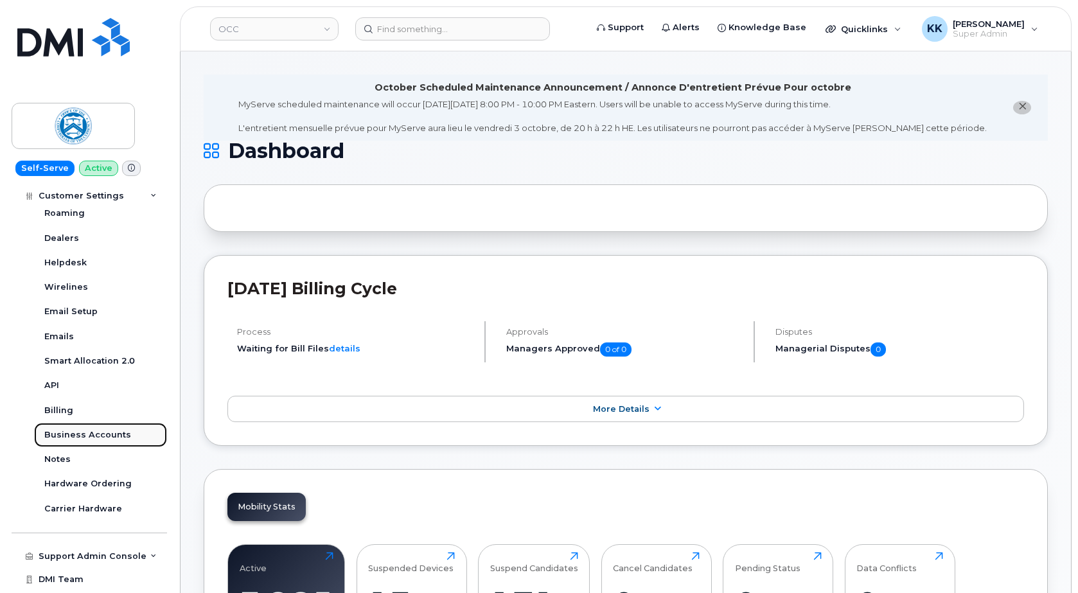
click at [92, 438] on div "Business Accounts" at bounding box center [87, 435] width 87 height 12
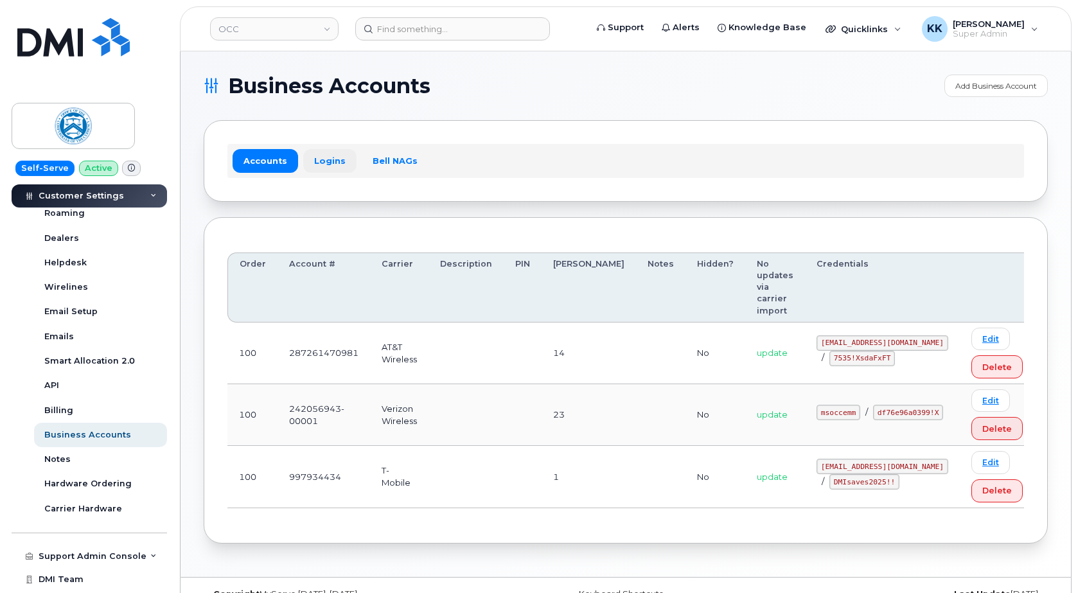
click at [322, 163] on link "Logins" at bounding box center [329, 160] width 53 height 23
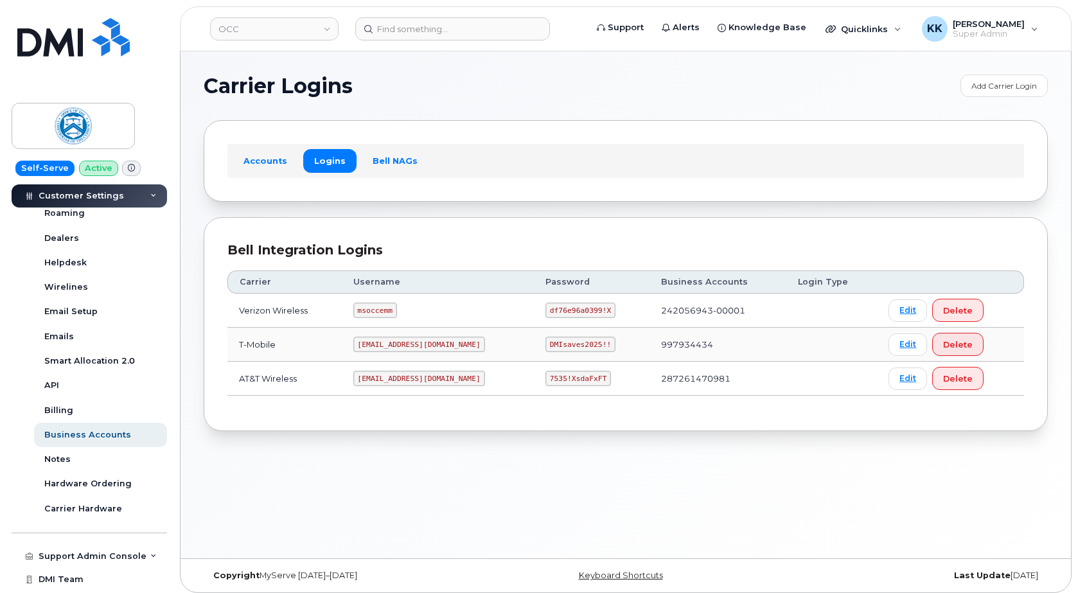
click at [392, 315] on code "msoccemm" at bounding box center [375, 310] width 44 height 15
click at [391, 314] on code "msoccemm" at bounding box center [375, 310] width 44 height 15
copy code "msoccemm"
click at [551, 310] on code "df76e96a0399!X" at bounding box center [580, 310] width 70 height 15
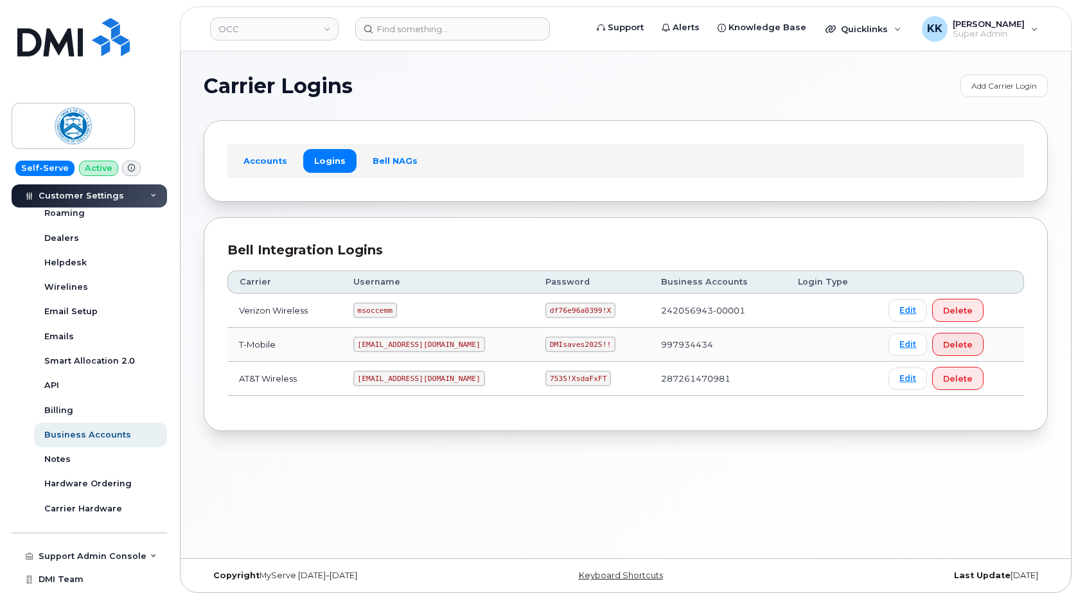
click at [551, 310] on code "df76e96a0399!X" at bounding box center [580, 310] width 70 height 15
